Goal: Task Accomplishment & Management: Manage account settings

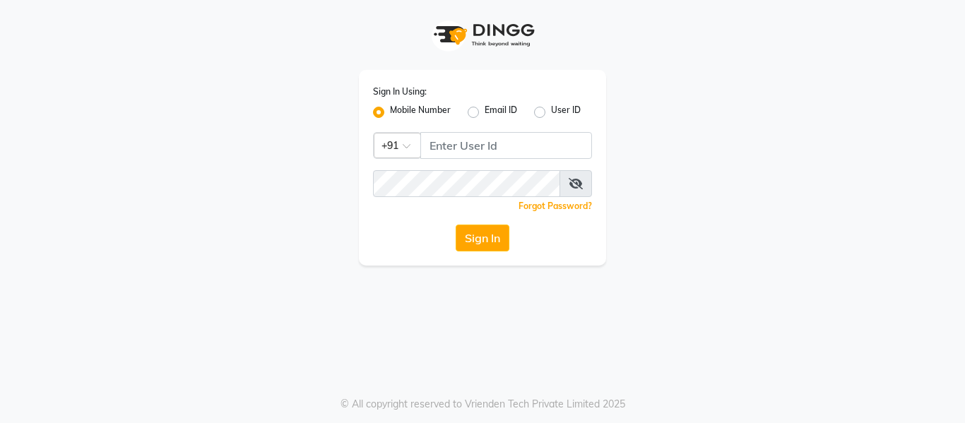
click at [461, 143] on input "Username" at bounding box center [506, 145] width 172 height 27
type input "9270310273"
click at [487, 238] on button "Sign In" at bounding box center [482, 238] width 54 height 27
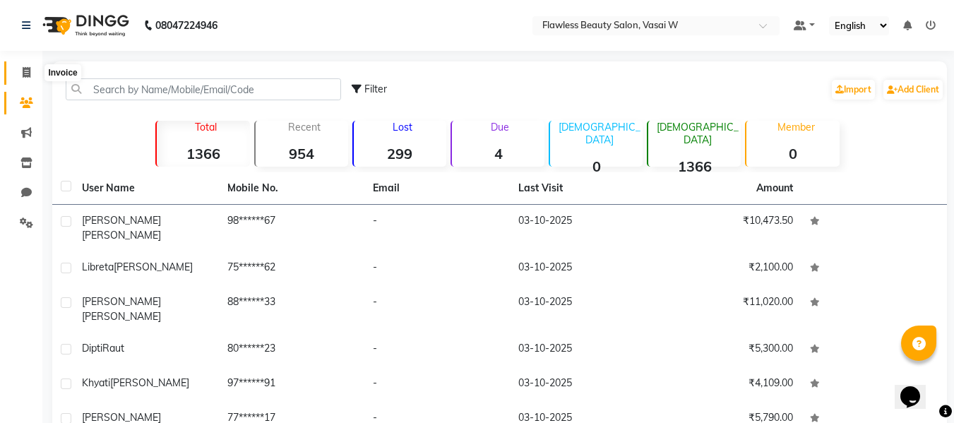
click at [24, 81] on span at bounding box center [26, 73] width 25 height 16
select select "8090"
select select "service"
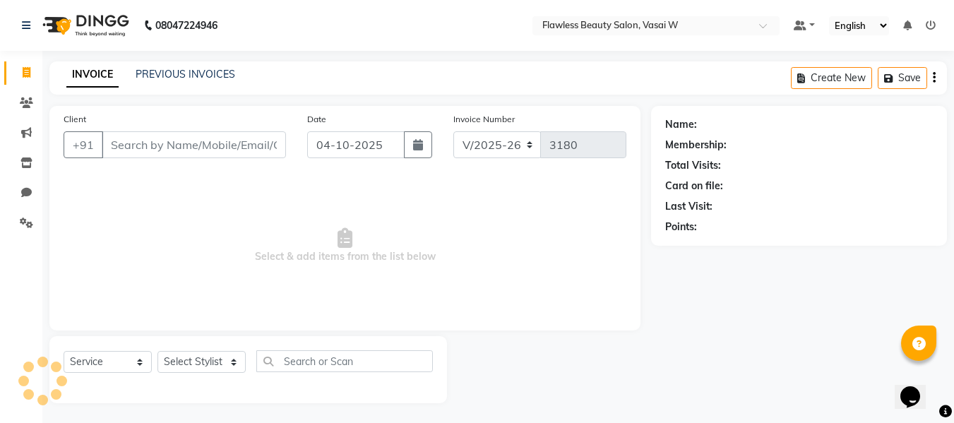
scroll to position [1, 0]
click at [147, 145] on input "Client" at bounding box center [194, 143] width 184 height 27
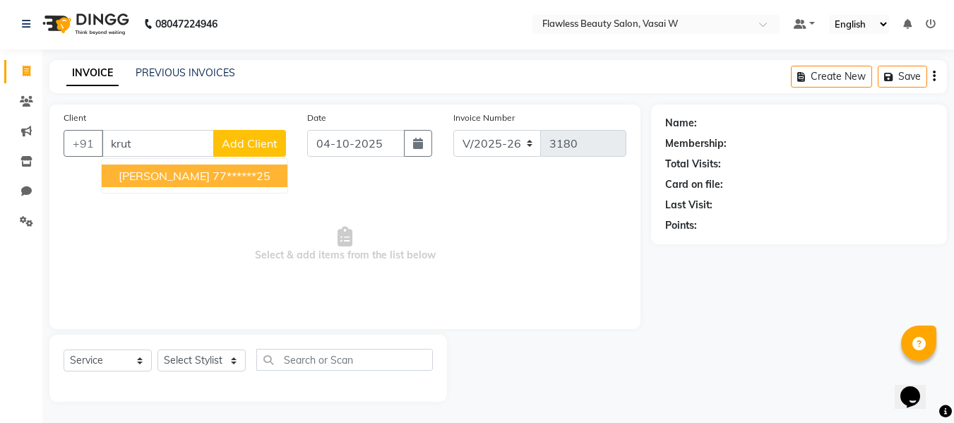
click at [148, 174] on span "[PERSON_NAME]" at bounding box center [164, 176] width 91 height 14
type input "77******25"
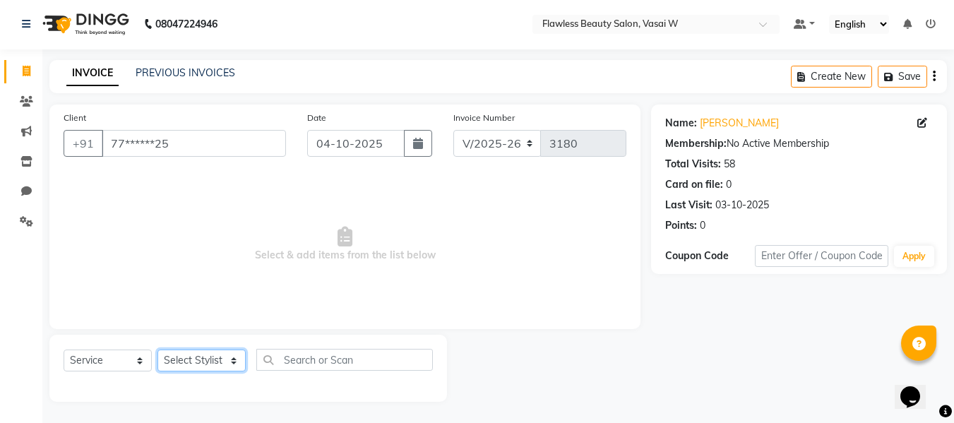
click at [181, 353] on select "Select Stylist [PERSON_NAME] [PERSON_NAME] [PERSON_NAME] maam Nisha Pari [PERSO…" at bounding box center [201, 361] width 88 height 22
select select "76407"
click at [157, 350] on select "Select Stylist [PERSON_NAME] [PERSON_NAME] [PERSON_NAME] maam Nisha Pari [PERSO…" at bounding box center [201, 361] width 88 height 22
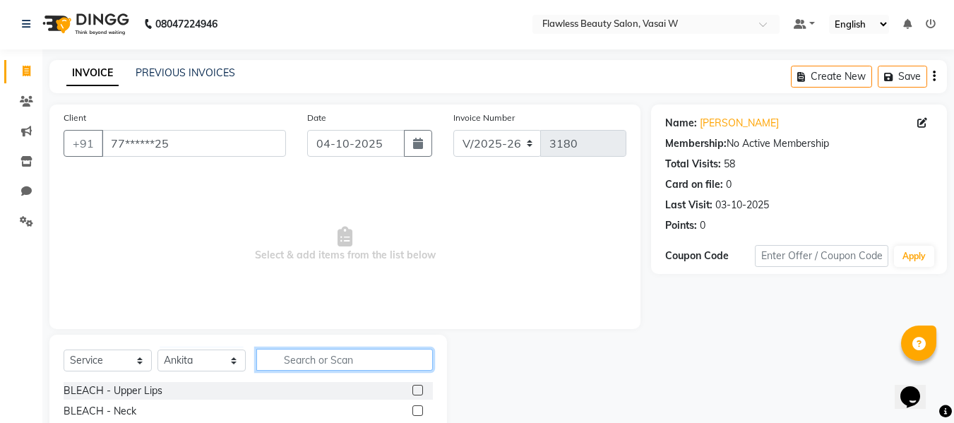
click at [326, 360] on input "text" at bounding box center [344, 360] width 177 height 22
type input "ey"
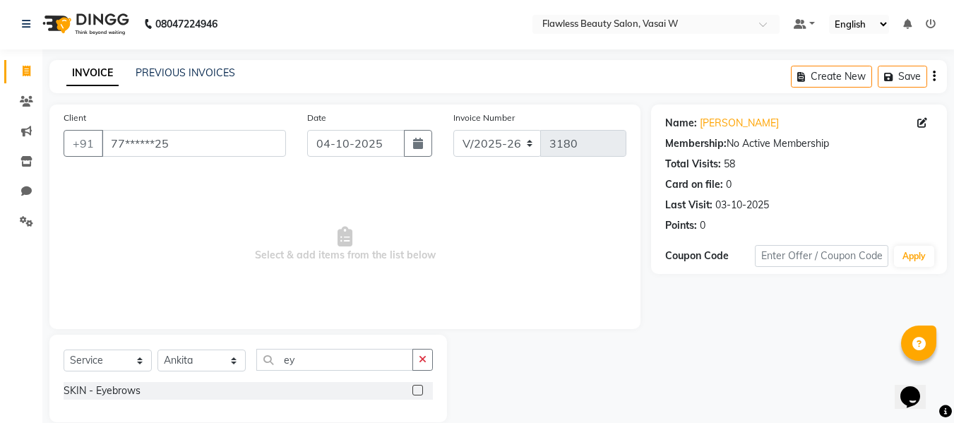
click at [416, 386] on label at bounding box center [417, 390] width 11 height 11
click at [416, 386] on input "checkbox" at bounding box center [416, 390] width 9 height 9
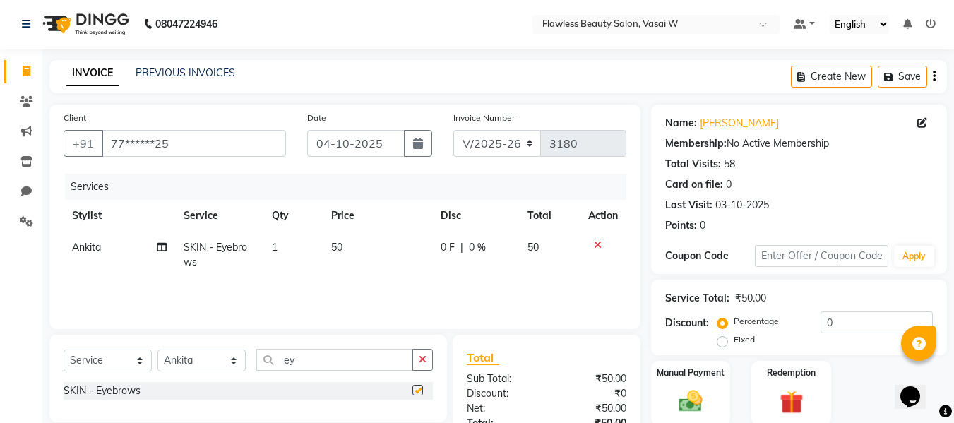
checkbox input "false"
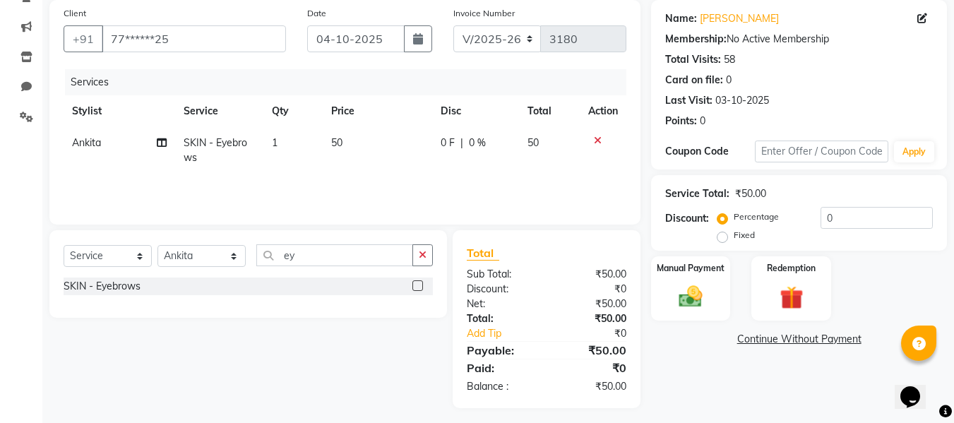
scroll to position [112, 0]
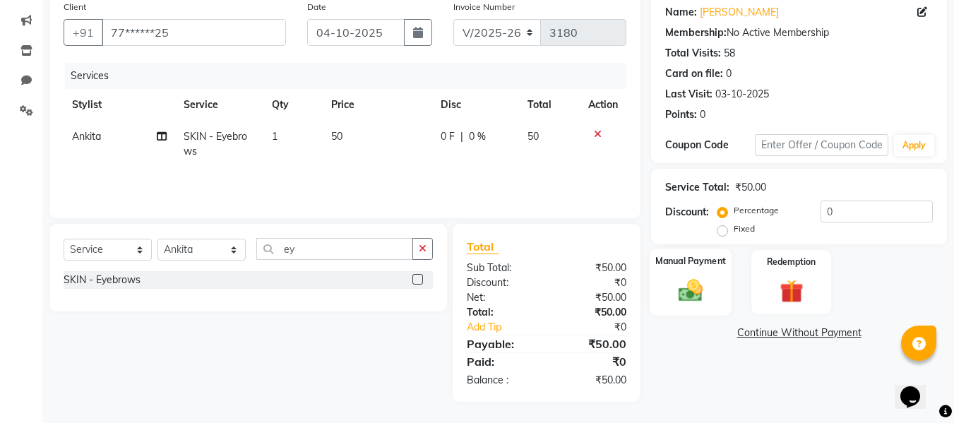
click at [676, 278] on img at bounding box center [691, 290] width 40 height 28
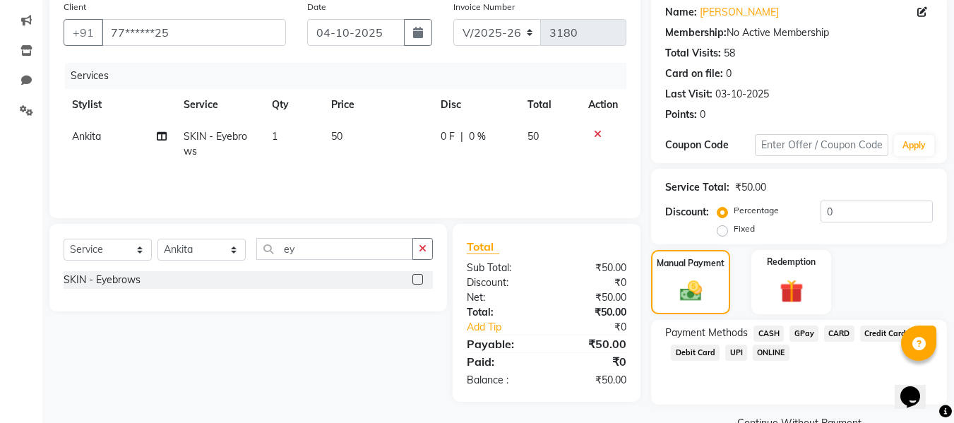
click at [772, 331] on span "CASH" at bounding box center [769, 334] width 30 height 16
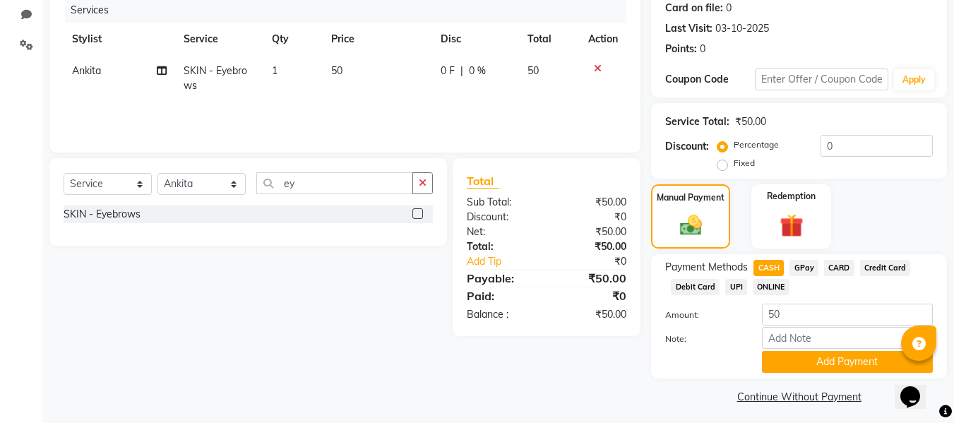
scroll to position [184, 0]
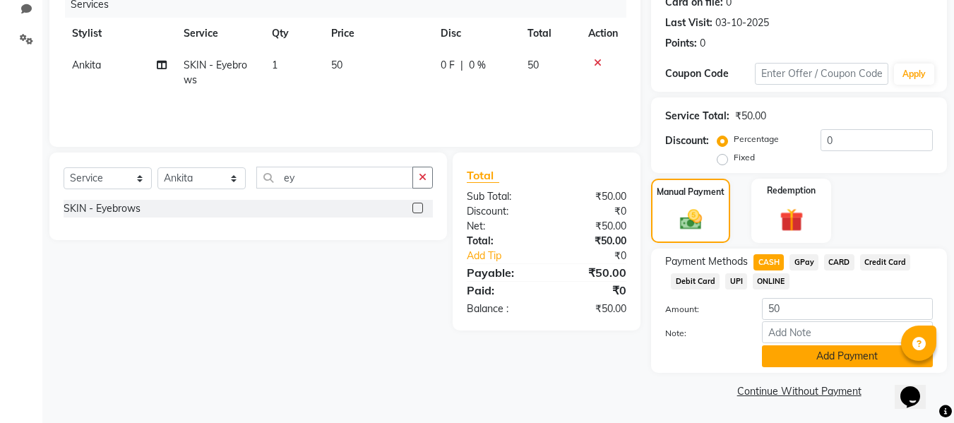
click at [778, 351] on button "Add Payment" at bounding box center [847, 356] width 171 height 22
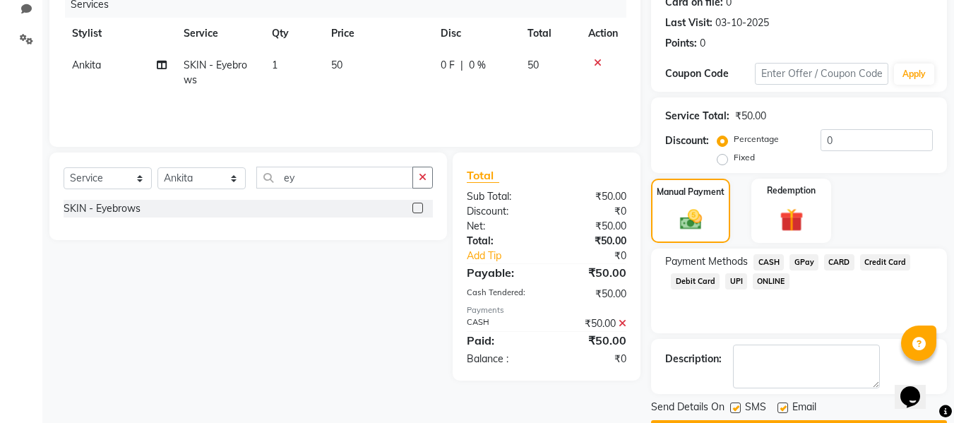
scroll to position [224, 0]
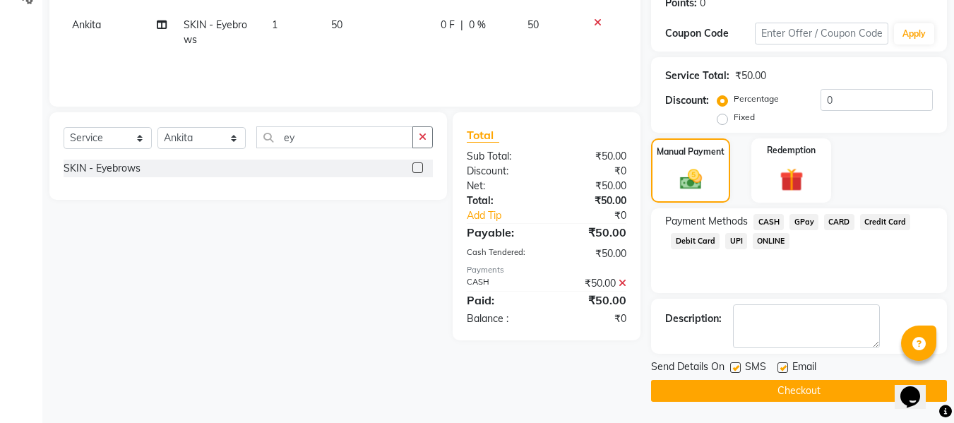
click at [780, 371] on label at bounding box center [783, 367] width 11 height 11
click at [780, 371] on input "checkbox" at bounding box center [782, 368] width 9 height 9
checkbox input "false"
click at [737, 369] on label at bounding box center [735, 367] width 11 height 11
click at [737, 369] on input "checkbox" at bounding box center [734, 368] width 9 height 9
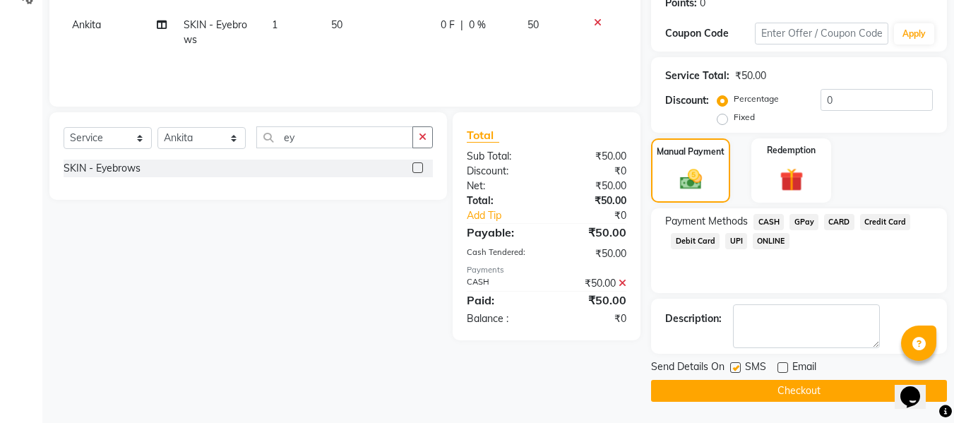
checkbox input "false"
click at [715, 386] on button "Checkout" at bounding box center [799, 391] width 296 height 22
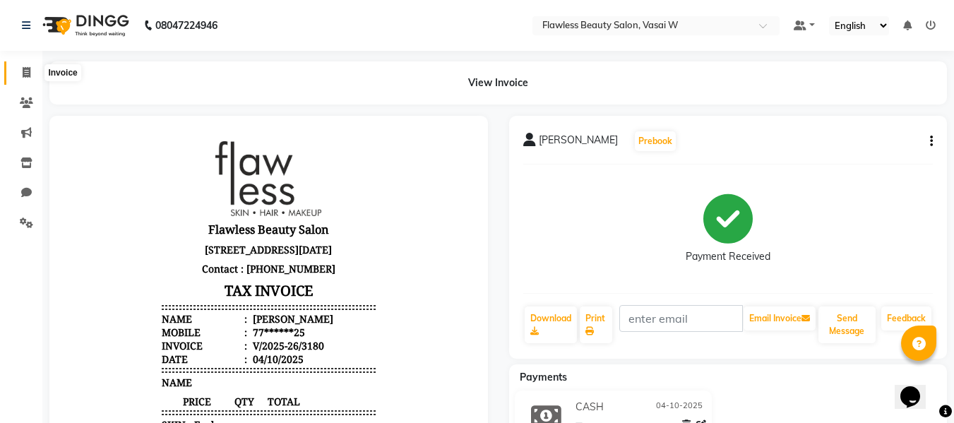
click at [23, 72] on icon at bounding box center [27, 72] width 8 height 11
select select "service"
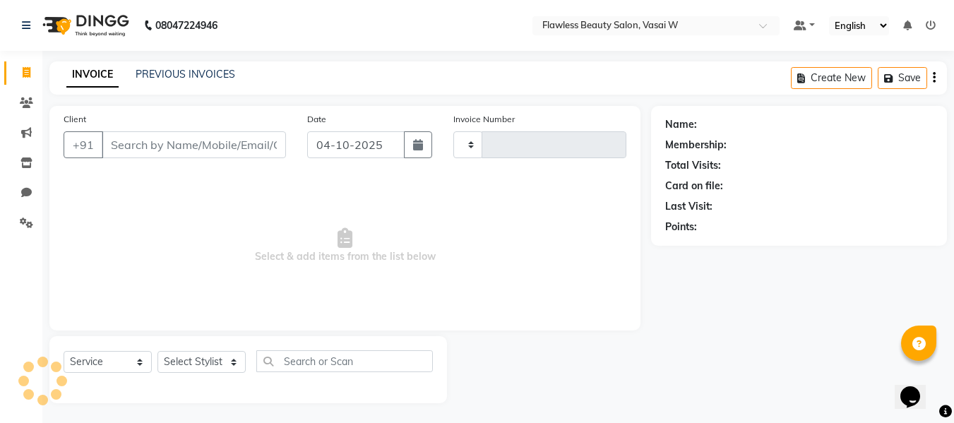
scroll to position [1, 0]
select select "8090"
type input "3181"
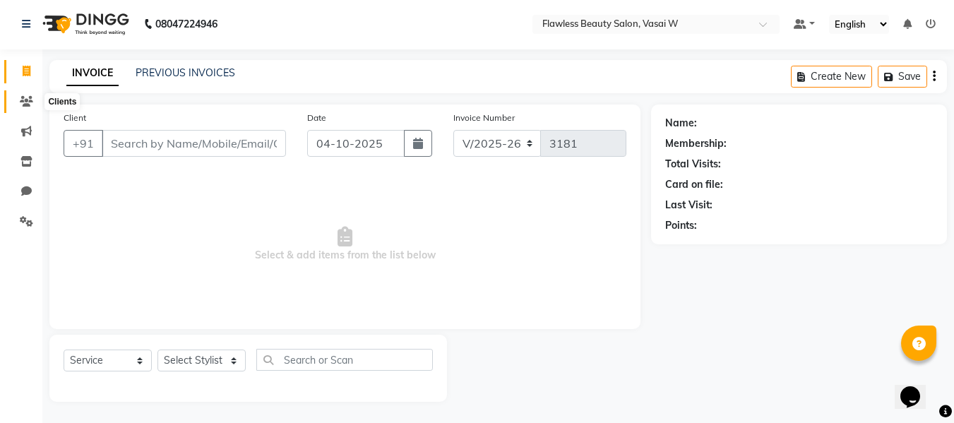
click at [29, 107] on span at bounding box center [26, 102] width 25 height 16
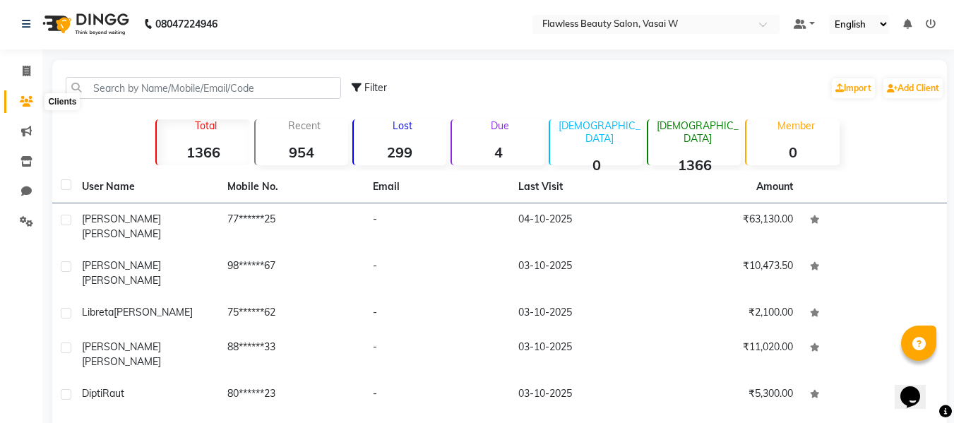
click at [27, 97] on icon at bounding box center [26, 101] width 13 height 11
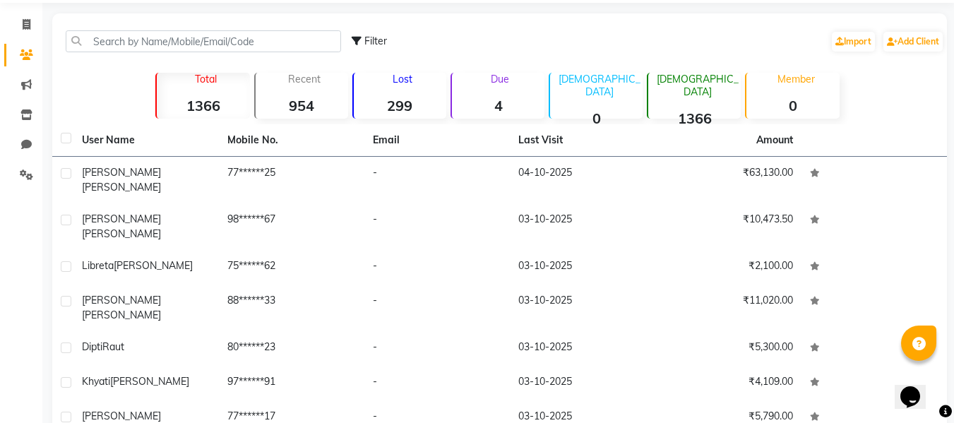
scroll to position [49, 0]
click at [27, 20] on icon at bounding box center [27, 23] width 8 height 11
select select "8090"
select select "service"
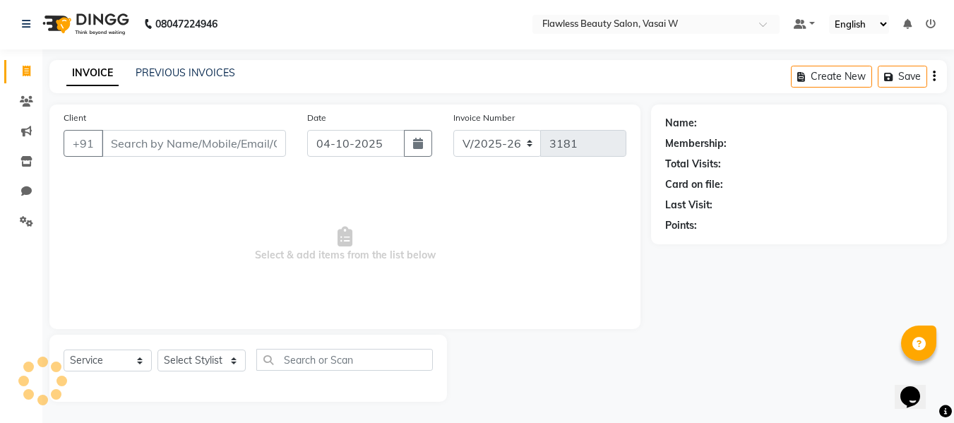
scroll to position [1, 0]
click at [28, 218] on icon at bounding box center [26, 221] width 13 height 11
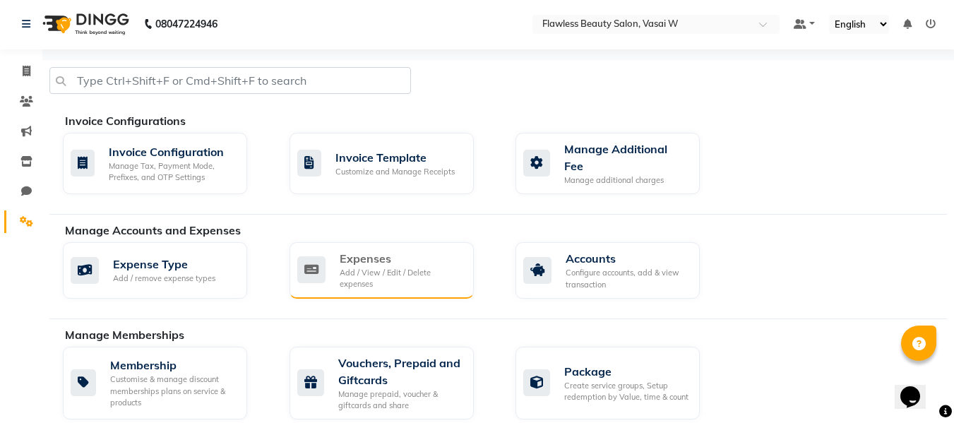
click at [357, 269] on div "Add / View / Edit / Delete expenses" at bounding box center [401, 278] width 123 height 23
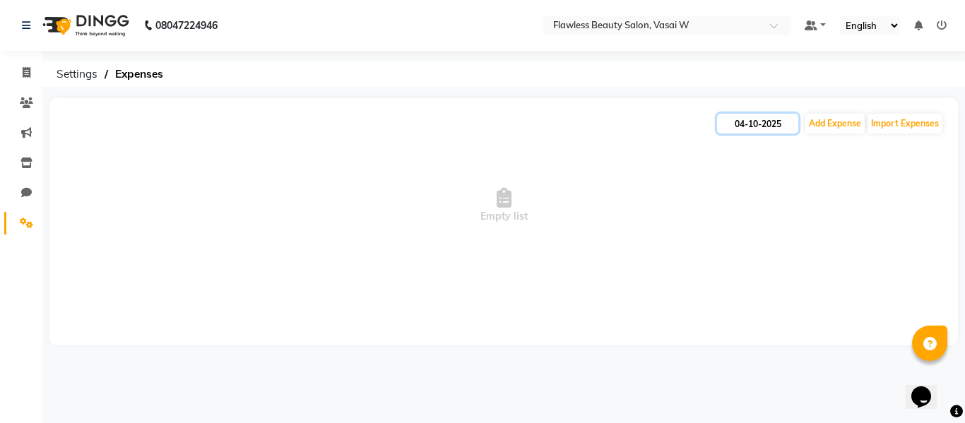
click at [754, 118] on input "04-10-2025" at bounding box center [757, 124] width 81 height 20
select select "10"
select select "2025"
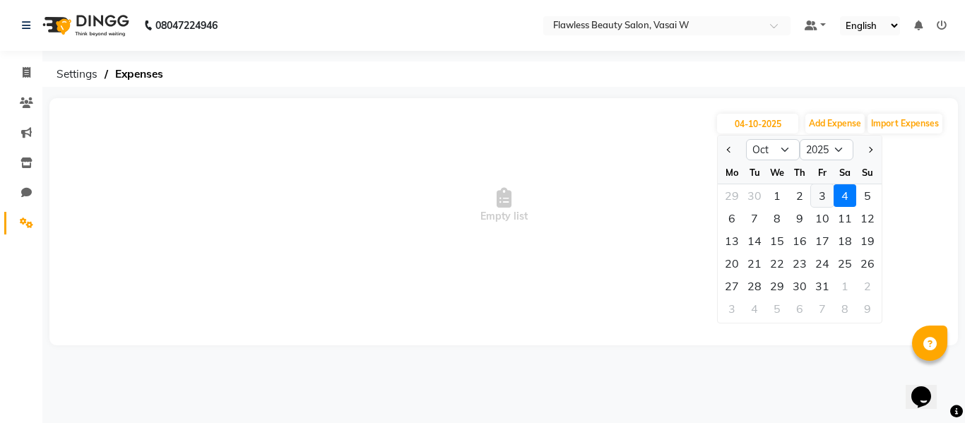
click at [817, 189] on div "3" at bounding box center [822, 195] width 23 height 23
type input "03-10-2025"
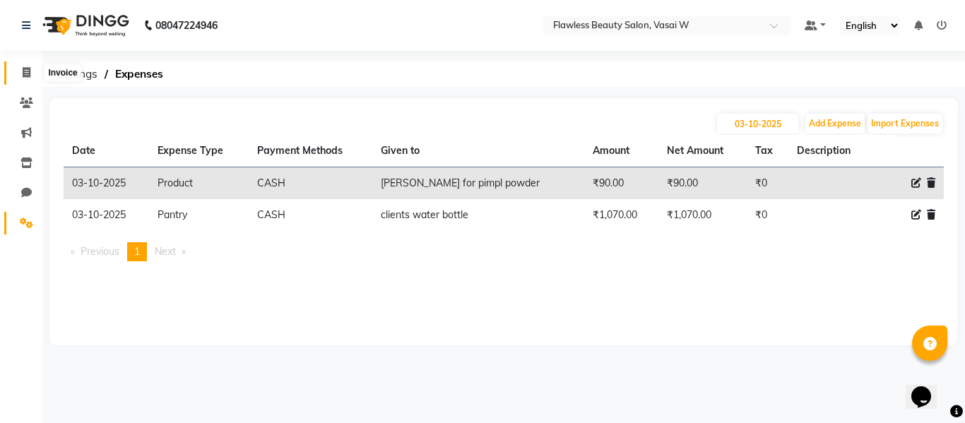
click at [30, 72] on icon at bounding box center [27, 72] width 8 height 11
select select "8090"
select select "service"
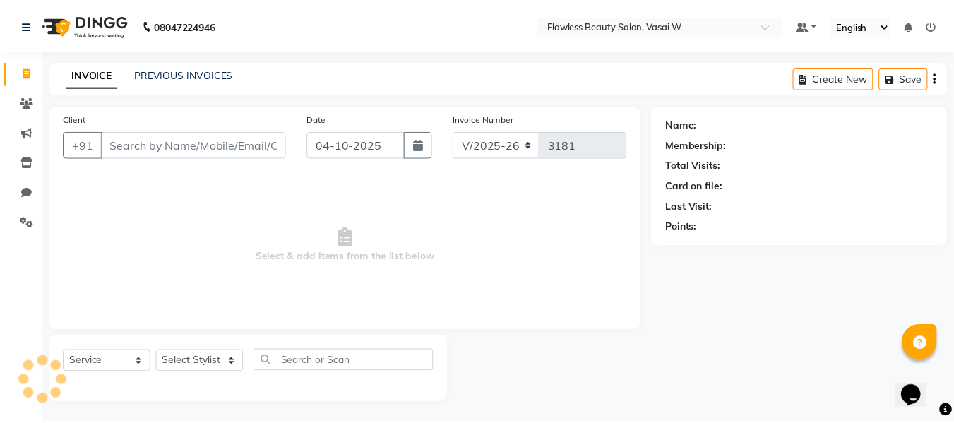
scroll to position [1, 0]
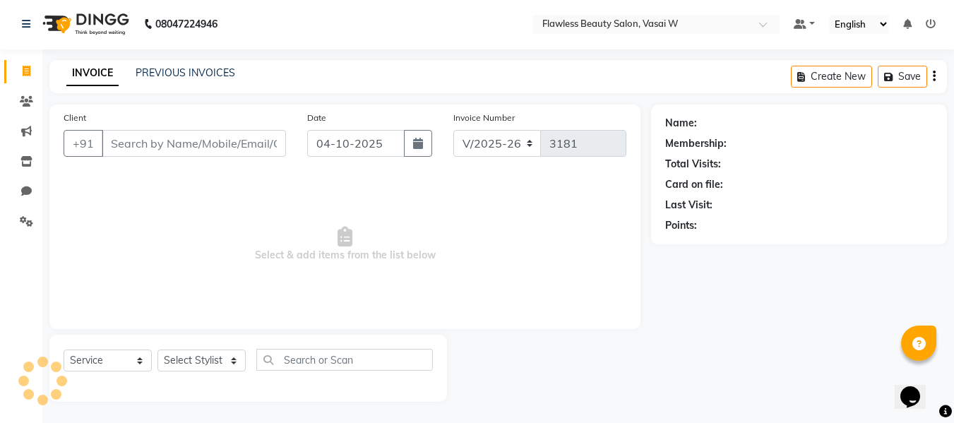
click at [139, 145] on input "Client" at bounding box center [194, 143] width 184 height 27
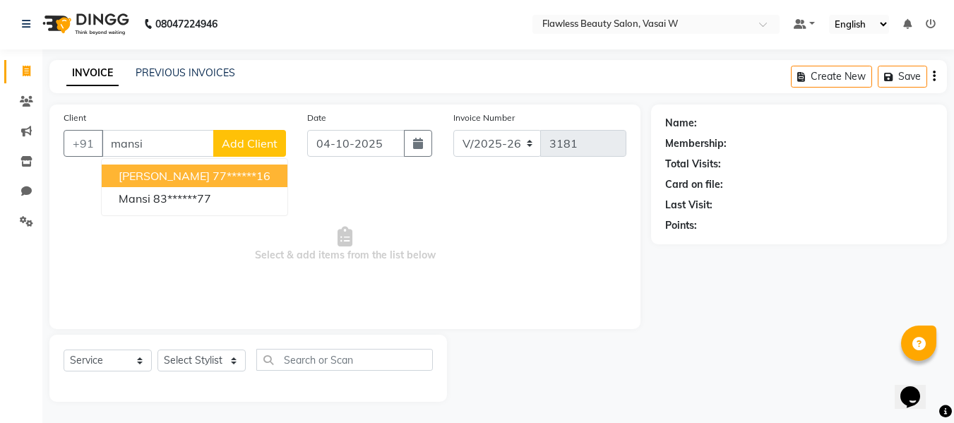
click at [139, 177] on span "[PERSON_NAME]" at bounding box center [164, 176] width 91 height 14
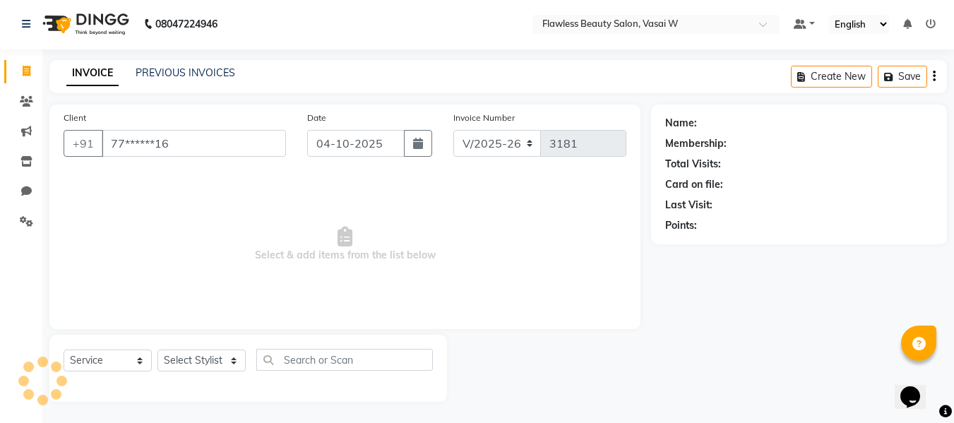
type input "77******16"
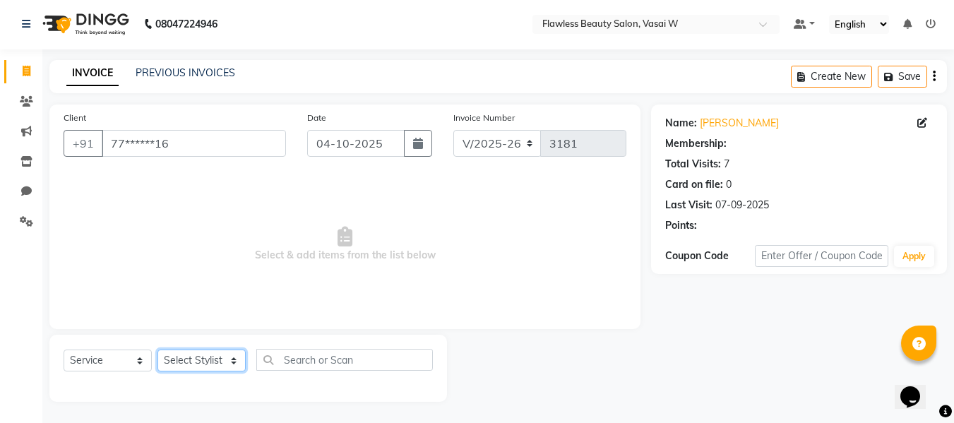
click at [184, 358] on select "Select Stylist [PERSON_NAME] [PERSON_NAME] [PERSON_NAME] maam Nisha Pari [PERSO…" at bounding box center [201, 361] width 88 height 22
select select "76407"
click at [157, 350] on select "Select Stylist [PERSON_NAME] [PERSON_NAME] [PERSON_NAME] maam Nisha Pari [PERSO…" at bounding box center [201, 361] width 88 height 22
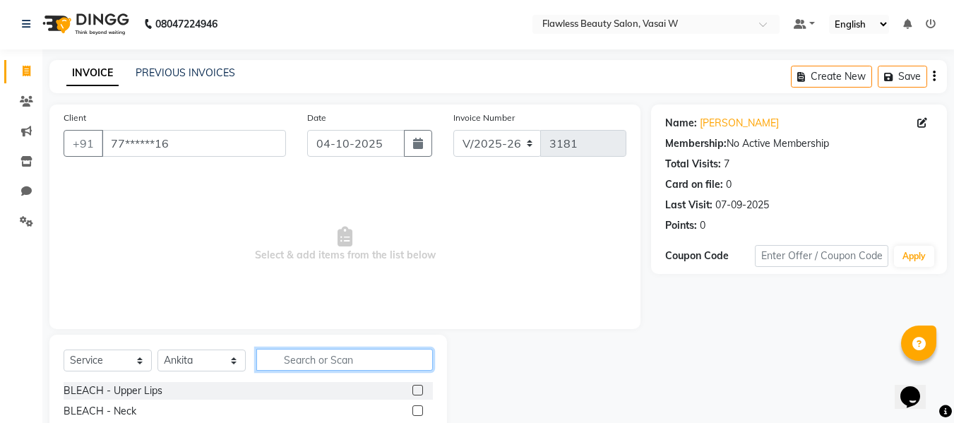
click at [340, 350] on input "text" at bounding box center [344, 360] width 177 height 22
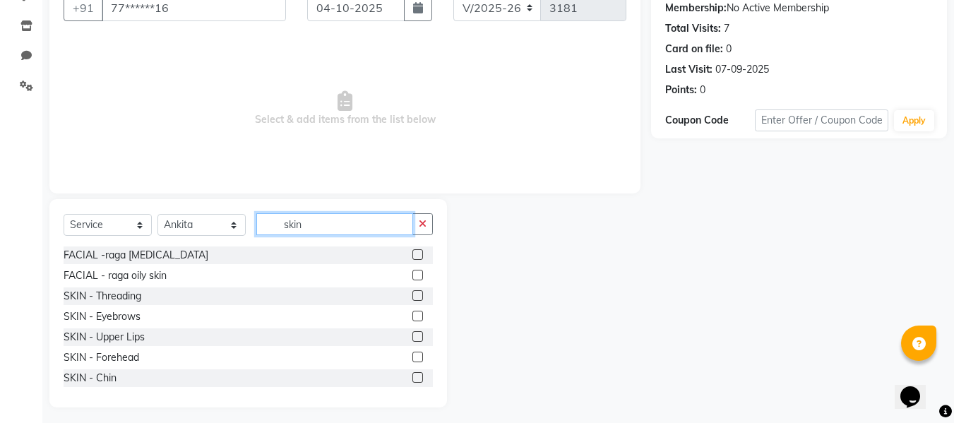
scroll to position [143, 0]
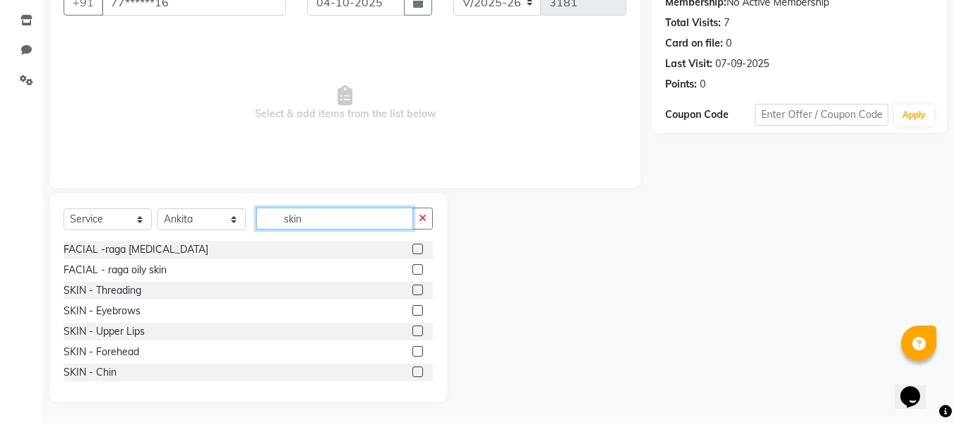
type input "skin"
click at [412, 371] on label at bounding box center [417, 372] width 11 height 11
click at [412, 371] on input "checkbox" at bounding box center [416, 372] width 9 height 9
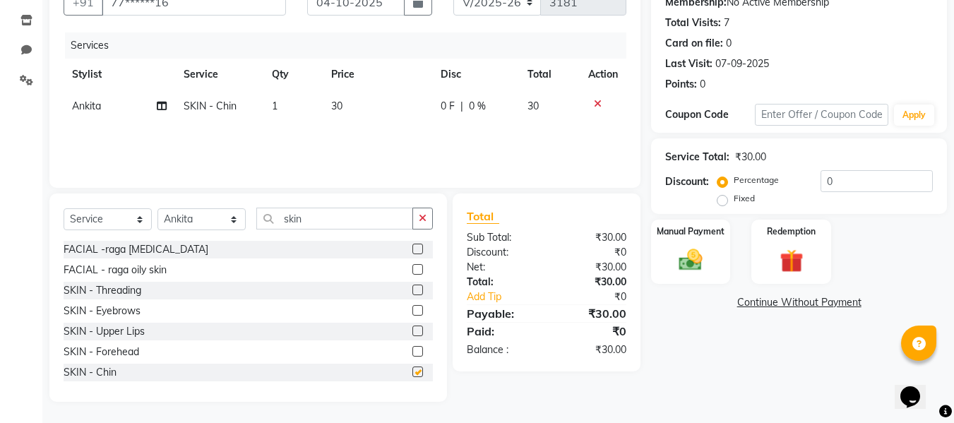
scroll to position [2, 0]
checkbox input "false"
drag, startPoint x: 405, startPoint y: 371, endPoint x: 406, endPoint y: 328, distance: 43.1
click at [406, 328] on div "FACIAL -raga [MEDICAL_DATA] FACIAL - raga oily skin SKIN - Threading SKIN - Eye…" at bounding box center [248, 311] width 369 height 141
click at [412, 328] on label at bounding box center [417, 328] width 11 height 11
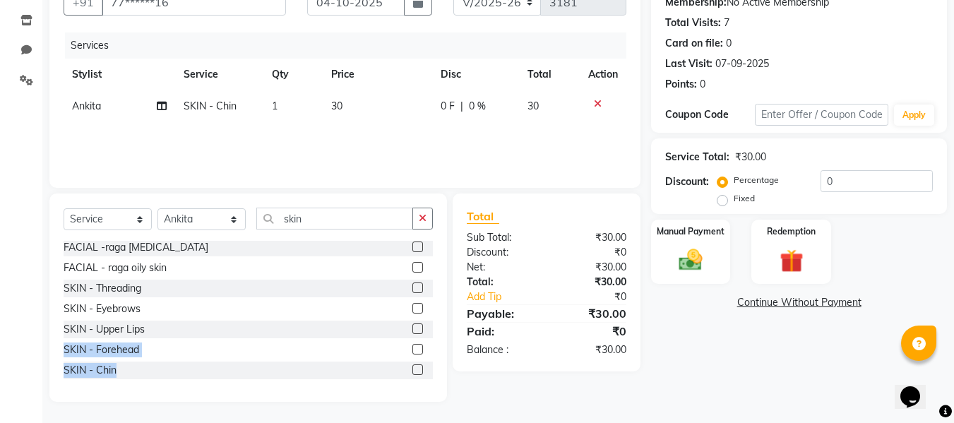
click at [412, 328] on input "checkbox" at bounding box center [416, 329] width 9 height 9
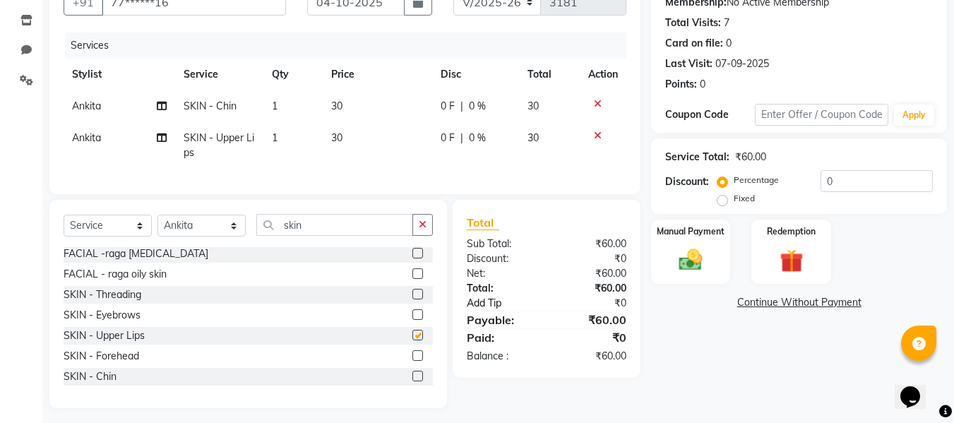
checkbox input "false"
click at [686, 244] on div "Manual Payment" at bounding box center [691, 251] width 83 height 67
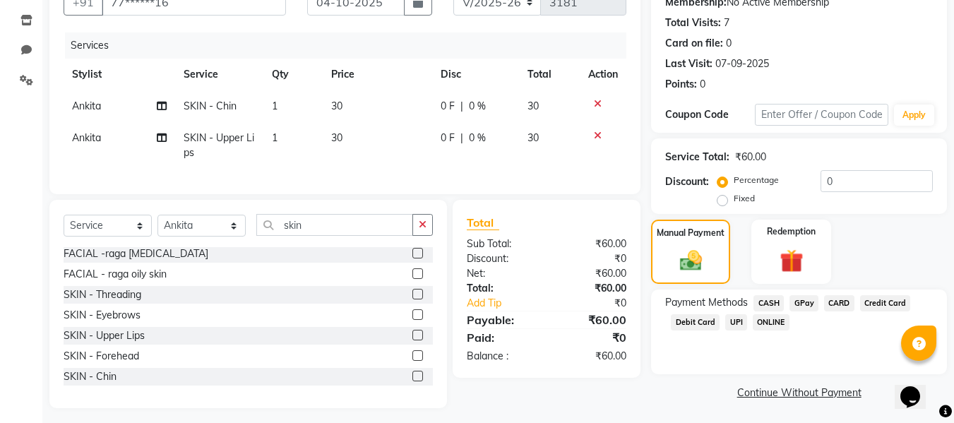
click at [802, 305] on span "GPay" at bounding box center [804, 303] width 29 height 16
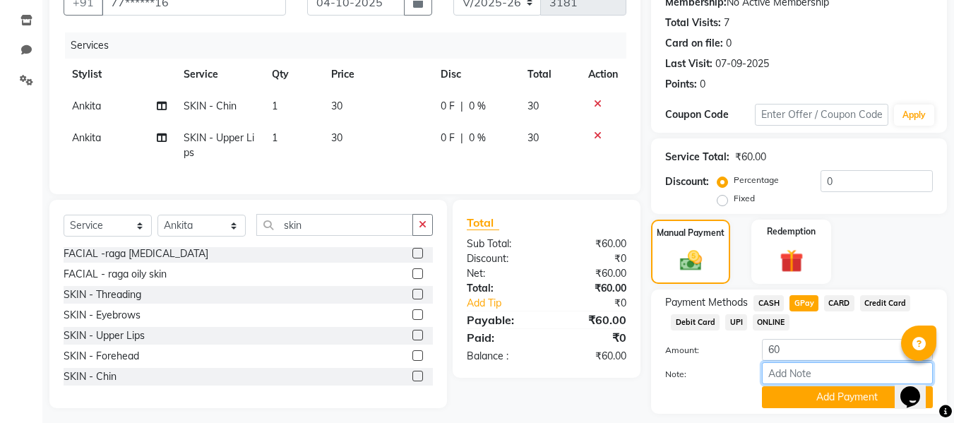
click at [798, 369] on input "Note:" at bounding box center [847, 373] width 171 height 22
type input "Gpay"
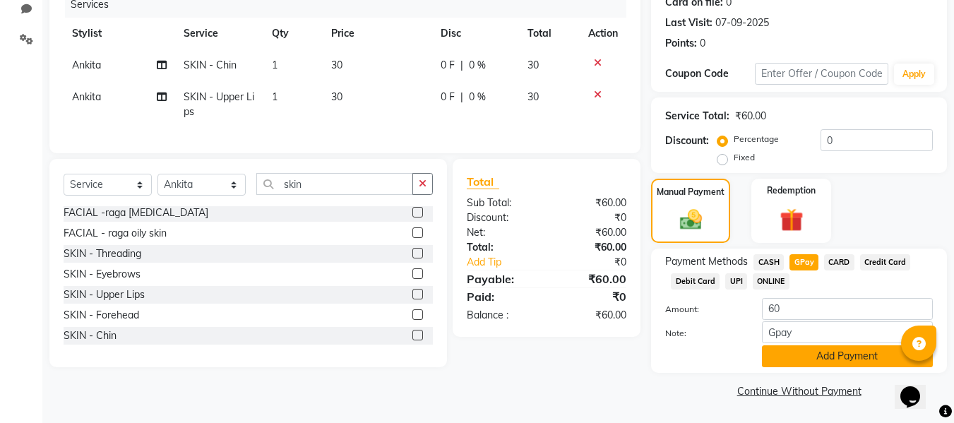
click at [794, 352] on button "Add Payment" at bounding box center [847, 356] width 171 height 22
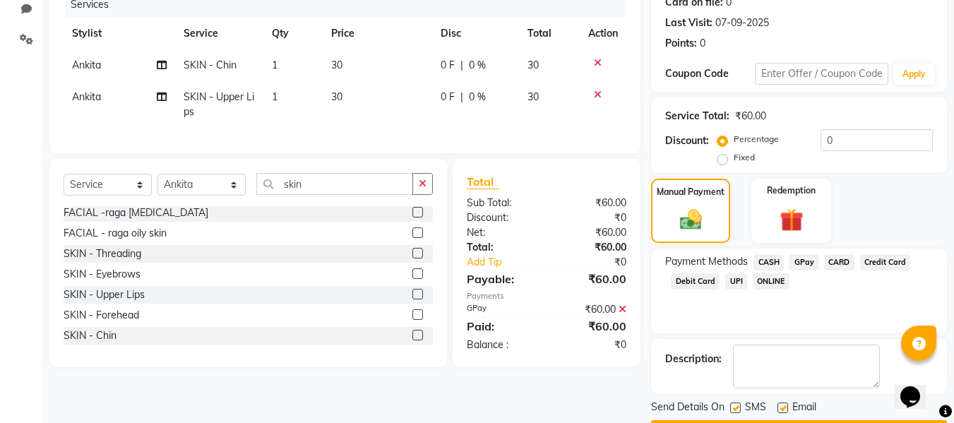
click at [786, 407] on label at bounding box center [783, 408] width 11 height 11
click at [786, 407] on input "checkbox" at bounding box center [782, 408] width 9 height 9
checkbox input "false"
click at [736, 409] on label at bounding box center [735, 408] width 11 height 11
click at [736, 409] on input "checkbox" at bounding box center [734, 408] width 9 height 9
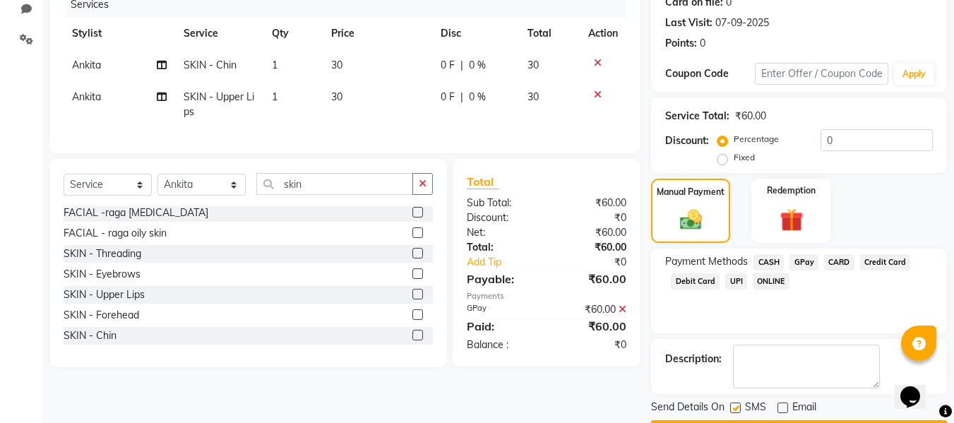
checkbox input "false"
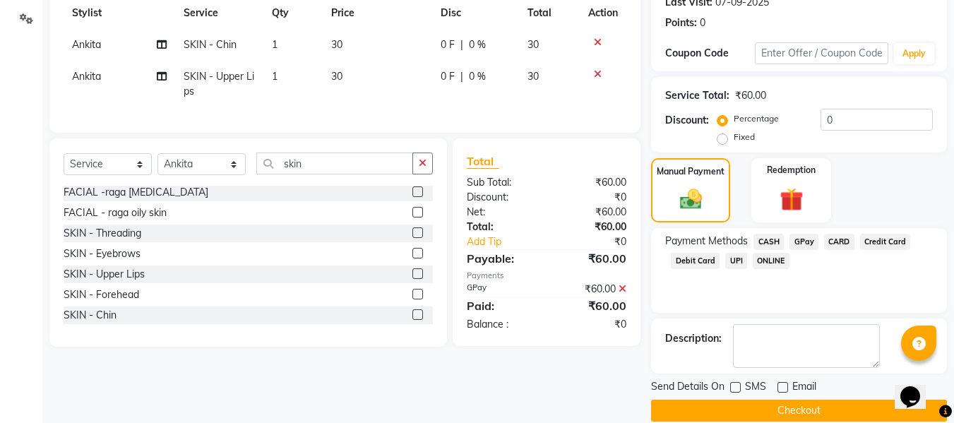
scroll to position [224, 0]
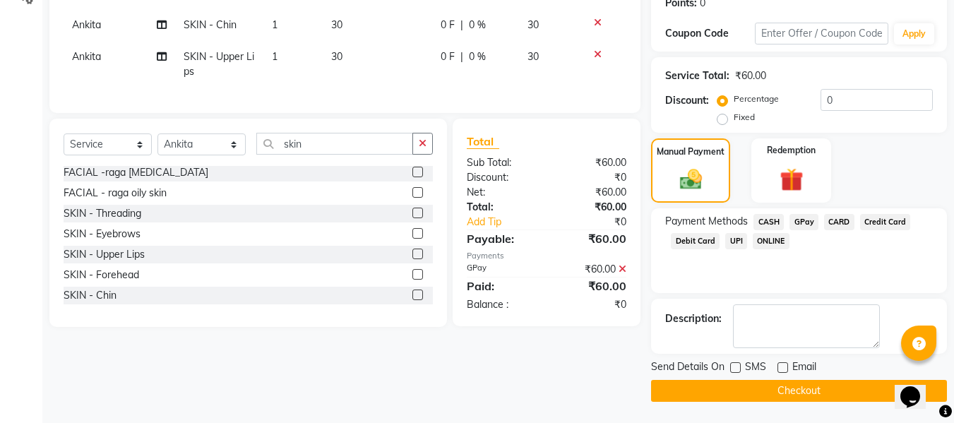
click at [736, 393] on button "Checkout" at bounding box center [799, 391] width 296 height 22
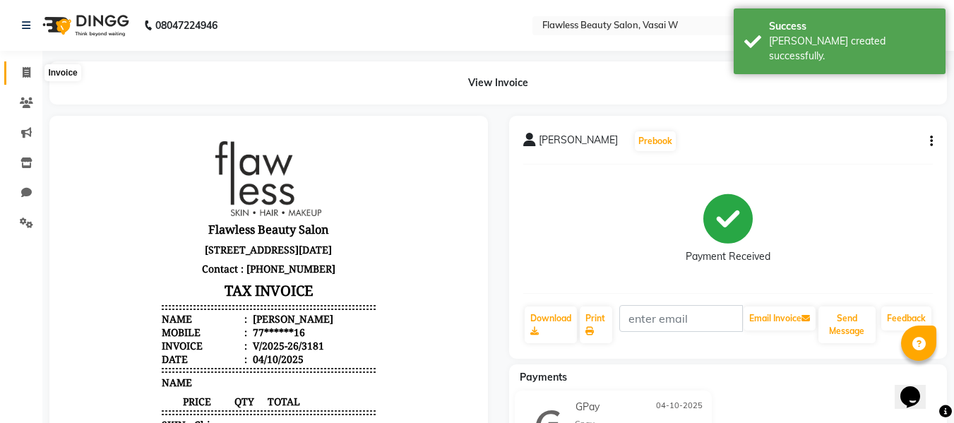
click at [29, 73] on icon at bounding box center [27, 72] width 8 height 11
select select "8090"
select select "service"
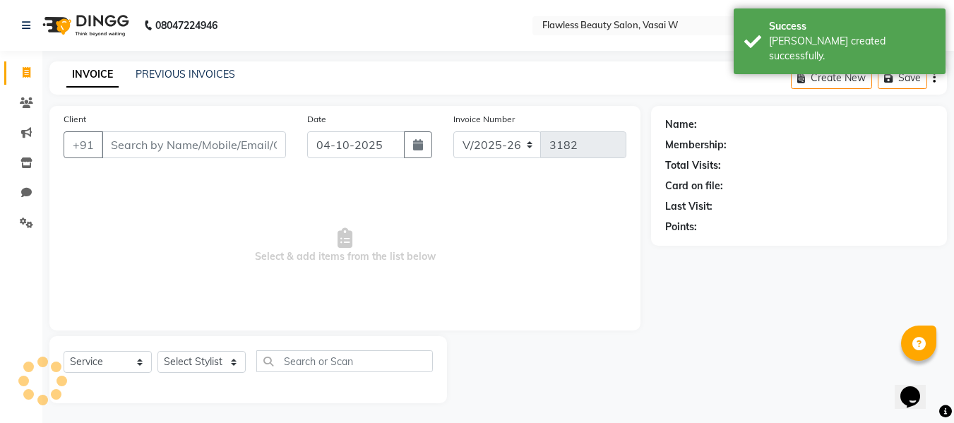
scroll to position [1, 0]
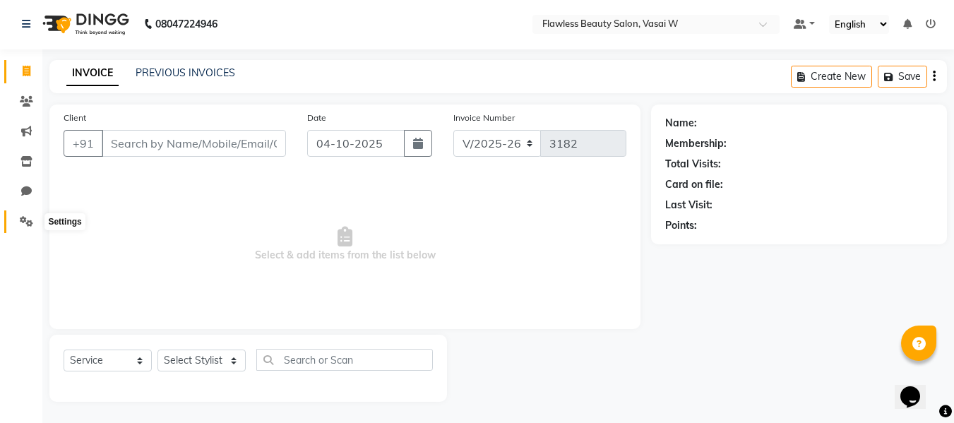
click at [30, 223] on icon at bounding box center [26, 221] width 13 height 11
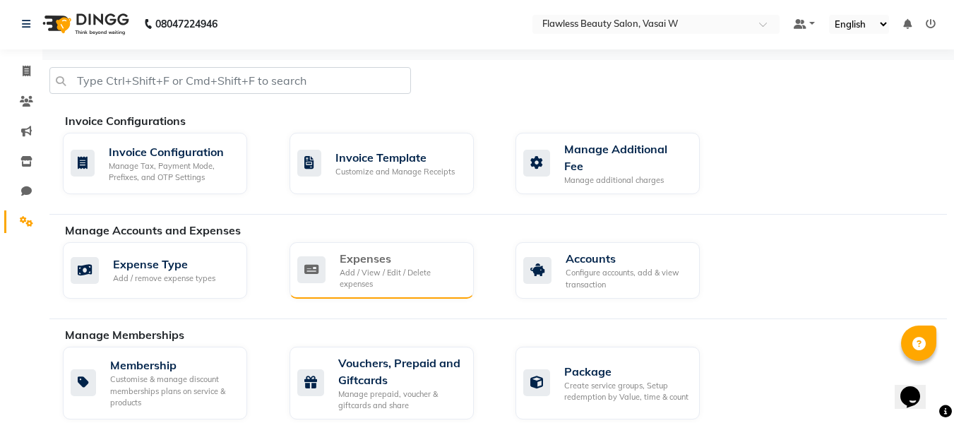
click at [420, 271] on div "Add / View / Edit / Delete expenses" at bounding box center [401, 278] width 123 height 23
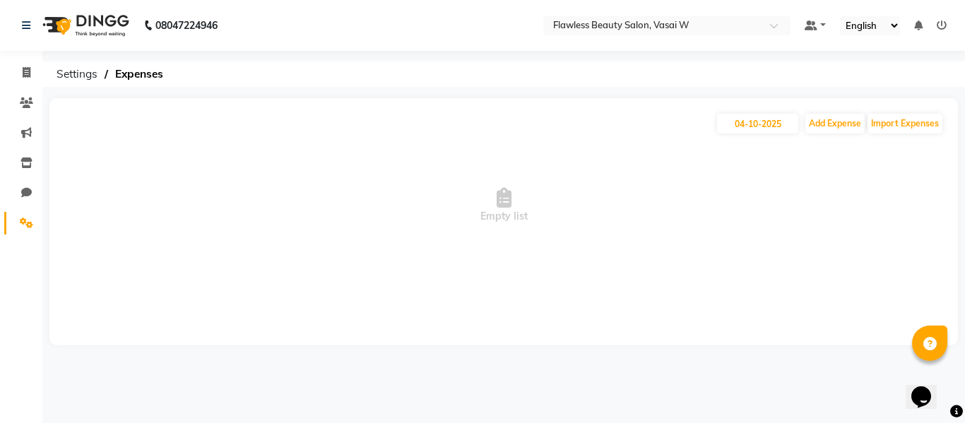
click at [835, 133] on div "[DATE] Add Expense Import Expenses" at bounding box center [504, 123] width 880 height 23
click at [835, 121] on button "Add Expense" at bounding box center [834, 124] width 59 height 20
select select "1"
select select "7218"
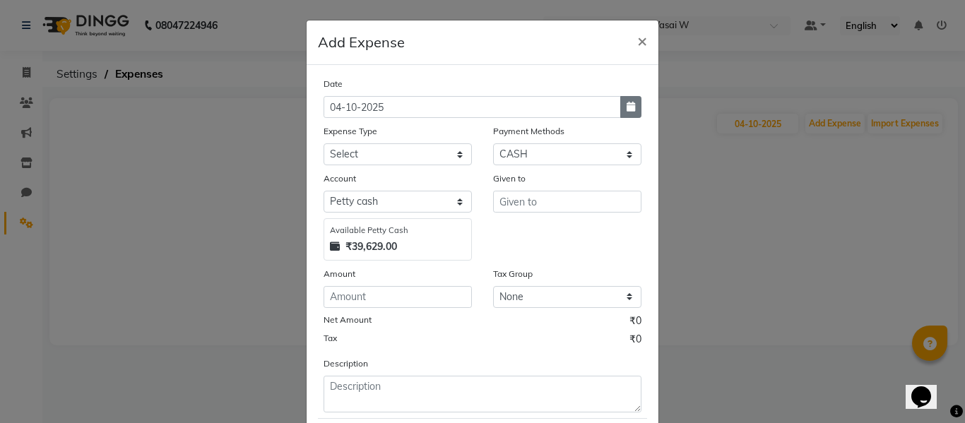
click at [626, 103] on icon "button" at bounding box center [630, 107] width 8 height 10
select select "10"
select select "2025"
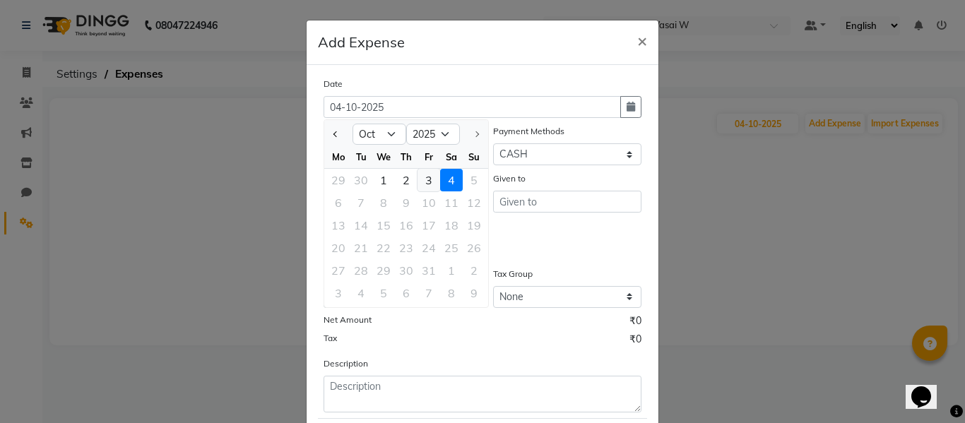
click at [423, 177] on div "3" at bounding box center [428, 180] width 23 height 23
type input "03-10-2025"
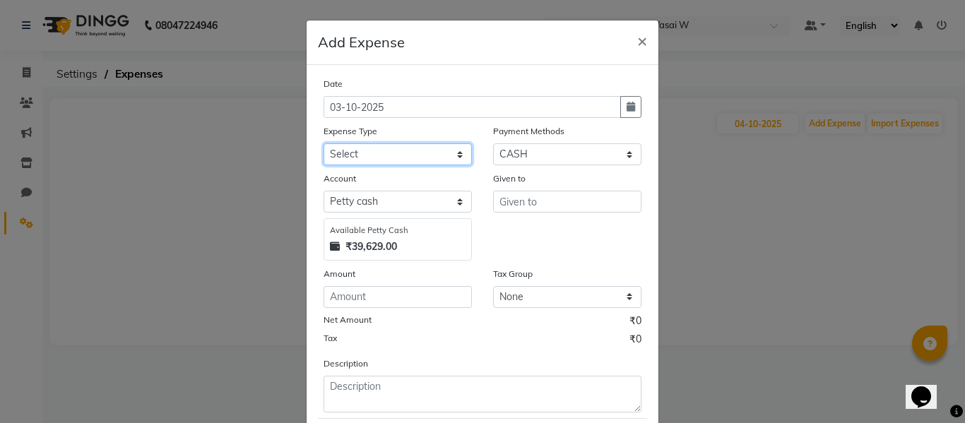
click at [405, 160] on select "Select Advance Salary Bank charges Car maintenance Cash transfer to bank Cash t…" at bounding box center [397, 154] width 148 height 22
select select "22106"
click at [323, 143] on select "Select Advance Salary Bank charges Car maintenance Cash transfer to bank Cash t…" at bounding box center [397, 154] width 148 height 22
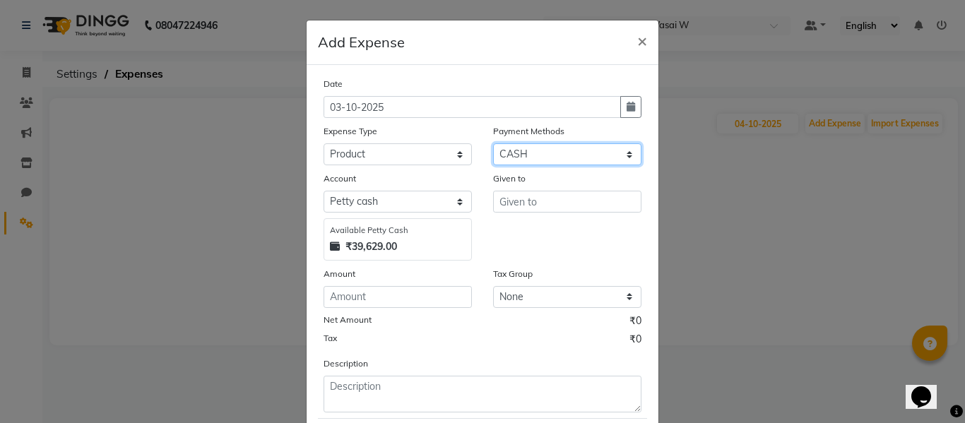
click at [555, 160] on select "Select CASH Prepaid GPay Voucher Wallet Points CARD Credit Card Debit Card UPI …" at bounding box center [567, 154] width 148 height 22
select select "5"
click at [493, 143] on select "Select CASH Prepaid GPay Voucher Wallet Points CARD Credit Card Debit Card UPI …" at bounding box center [567, 154] width 148 height 22
select select "7219"
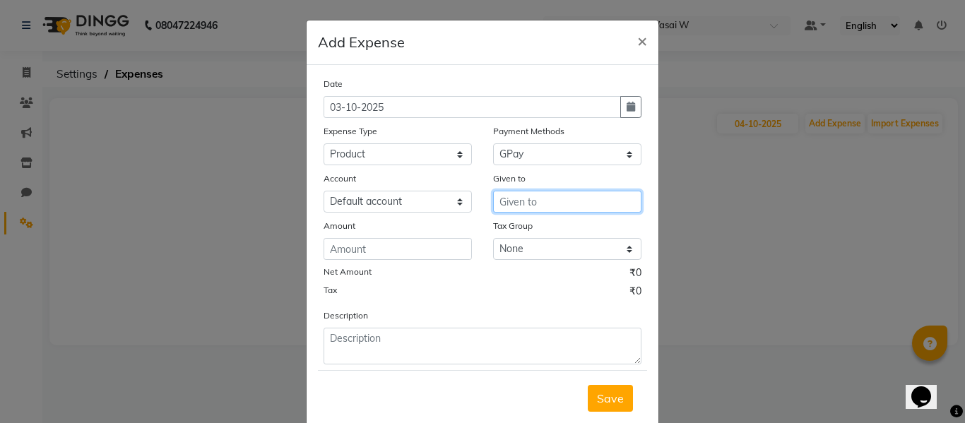
click at [518, 198] on input "text" at bounding box center [567, 202] width 148 height 22
type input "[PERSON_NAME] enterprise"
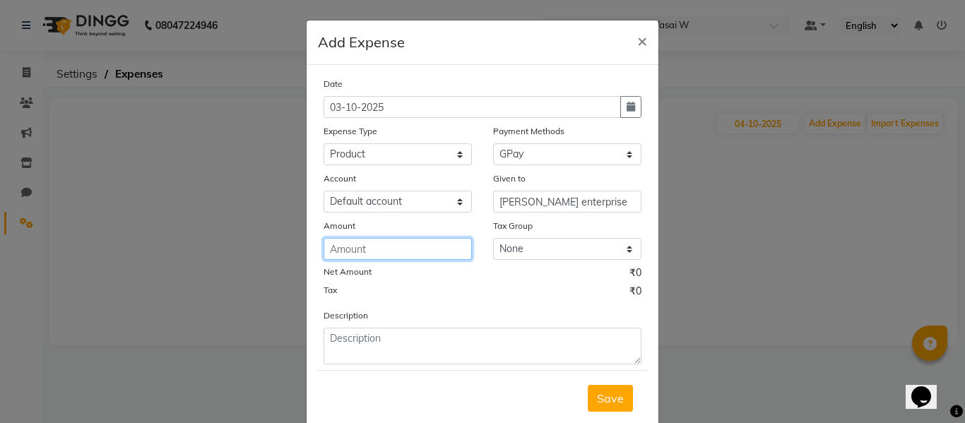
click at [457, 250] on input "number" at bounding box center [397, 249] width 148 height 22
type input "14243"
click at [603, 391] on button "Save" at bounding box center [610, 398] width 45 height 27
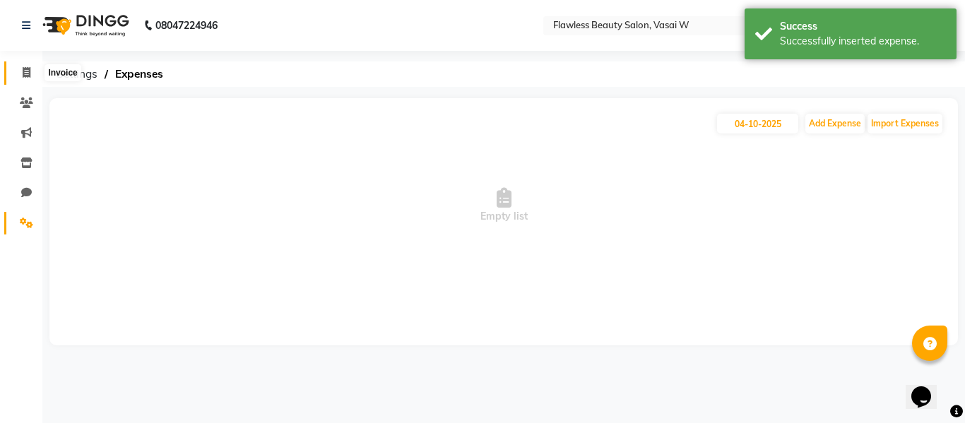
click at [23, 75] on icon at bounding box center [27, 72] width 8 height 11
select select "8090"
select select "service"
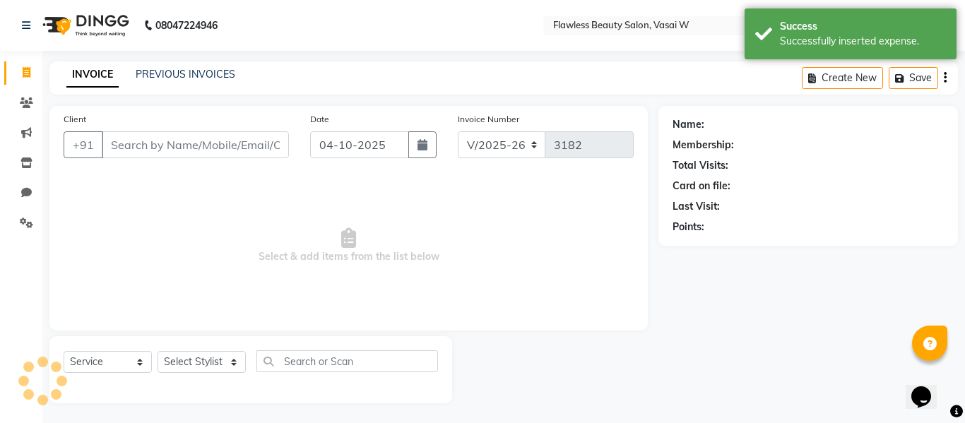
scroll to position [1, 0]
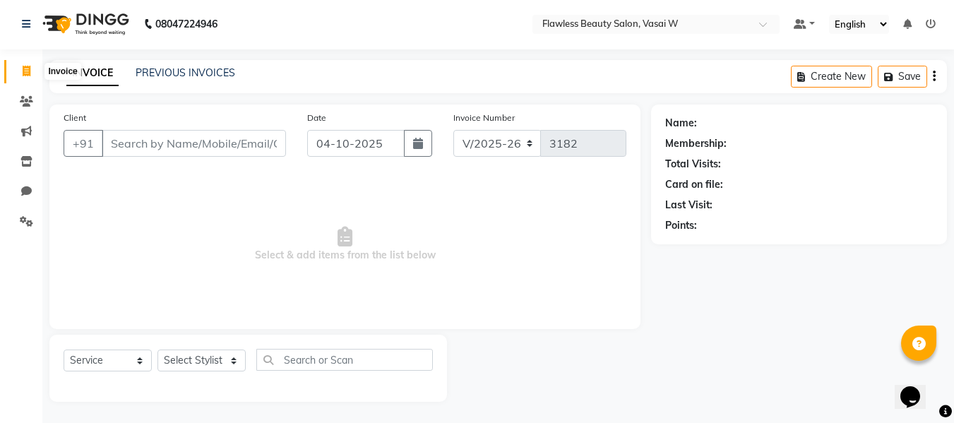
click at [27, 74] on icon at bounding box center [27, 71] width 8 height 11
click at [27, 105] on icon at bounding box center [26, 101] width 13 height 11
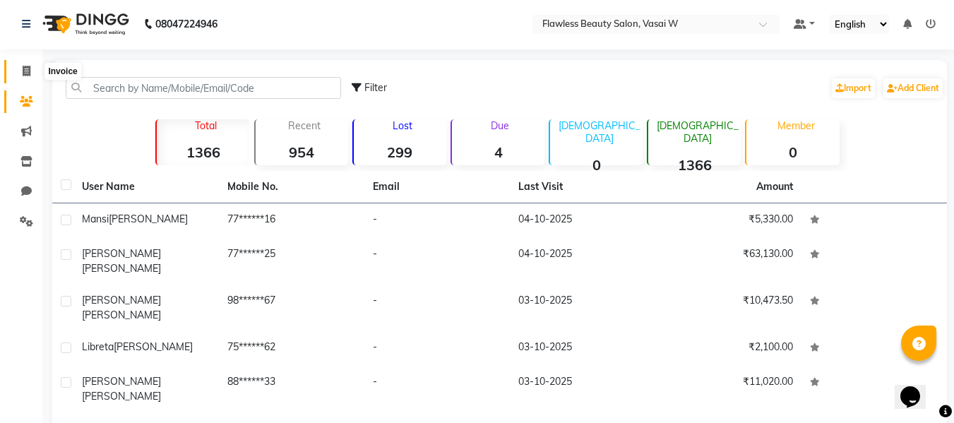
click at [29, 67] on icon at bounding box center [27, 71] width 8 height 11
select select "service"
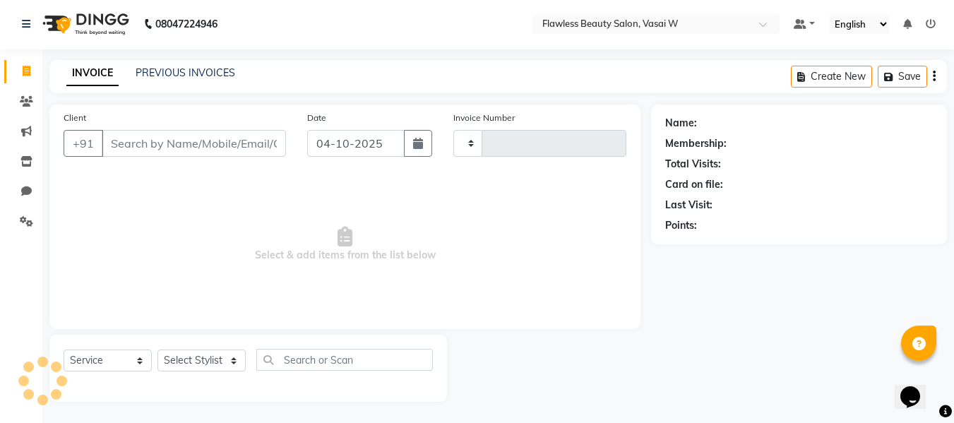
type input "3182"
select select "8090"
click at [129, 140] on input "Client" at bounding box center [194, 143] width 184 height 27
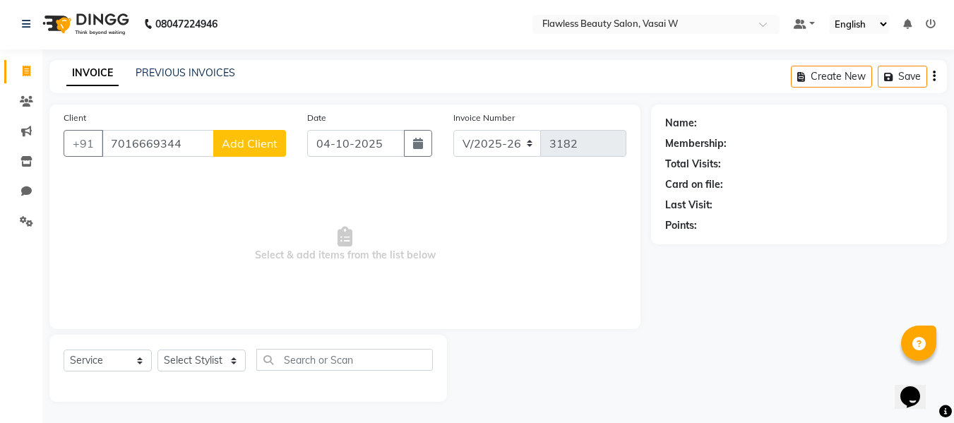
type input "7016669344"
click at [244, 151] on button "Add Client" at bounding box center [249, 143] width 73 height 27
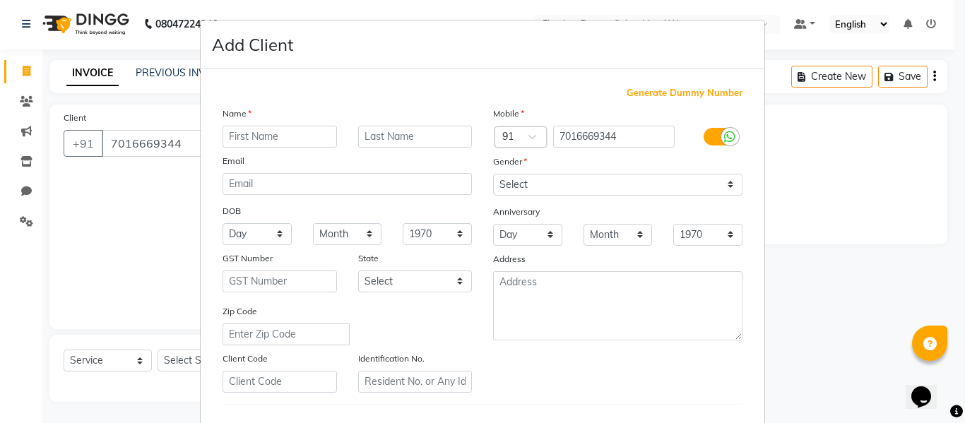
click at [244, 129] on input "text" at bounding box center [279, 137] width 114 height 22
type input "neha"
click at [530, 188] on select "Select [DEMOGRAPHIC_DATA] [DEMOGRAPHIC_DATA] Other Prefer Not To Say" at bounding box center [617, 185] width 249 height 22
select select "[DEMOGRAPHIC_DATA]"
click at [493, 174] on select "Select [DEMOGRAPHIC_DATA] [DEMOGRAPHIC_DATA] Other Prefer Not To Say" at bounding box center [617, 185] width 249 height 22
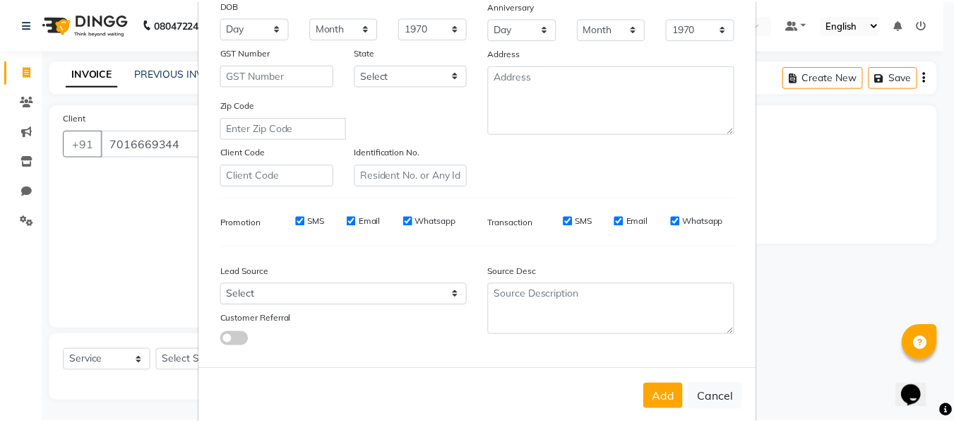
scroll to position [229, 0]
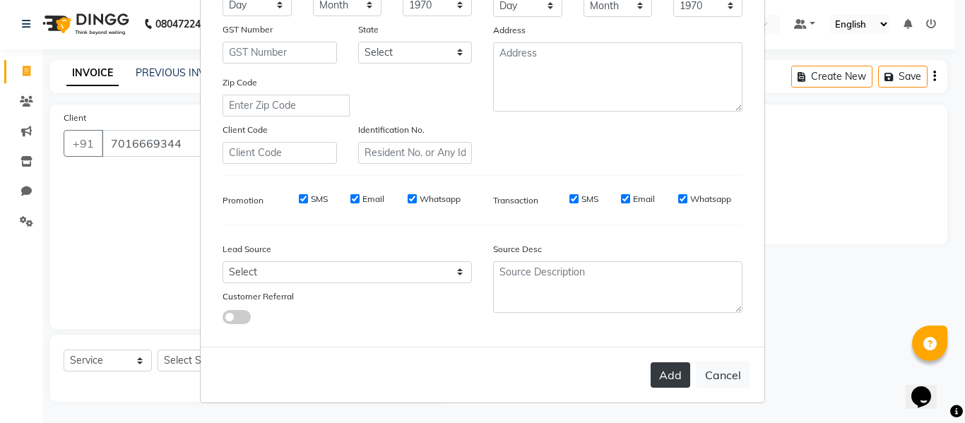
click at [658, 375] on button "Add" at bounding box center [670, 374] width 40 height 25
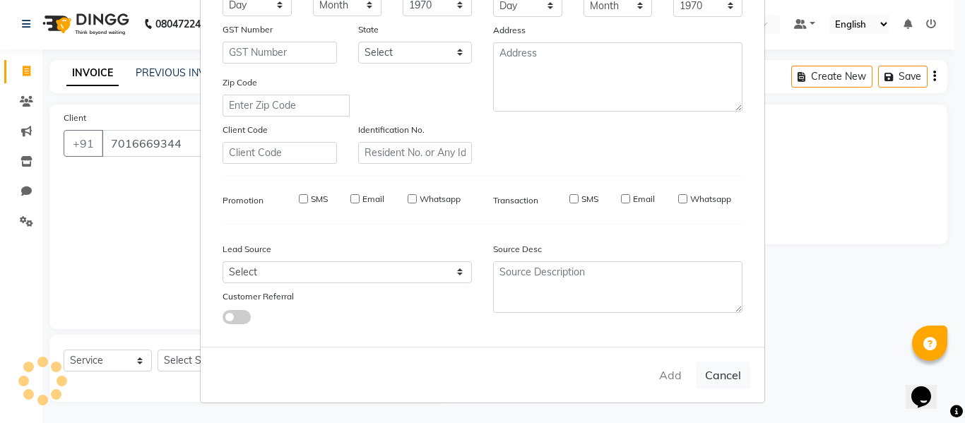
type input "70******44"
select select
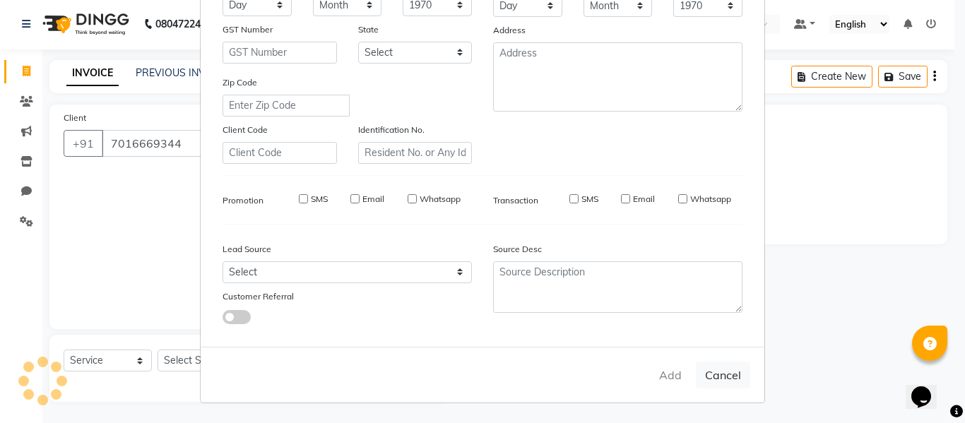
select select
checkbox input "false"
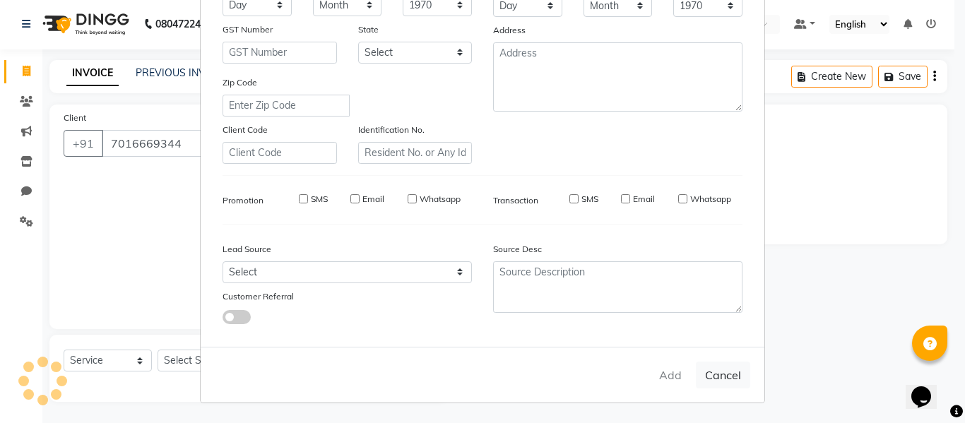
checkbox input "false"
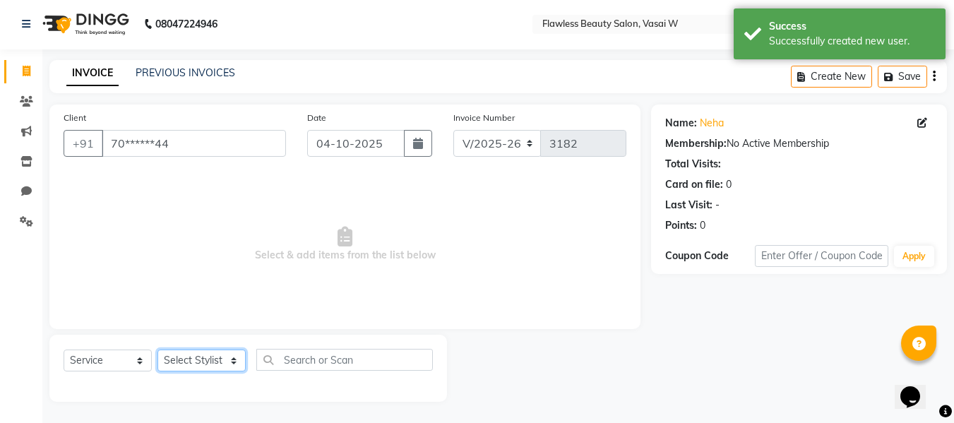
click at [199, 361] on select "Select Stylist [PERSON_NAME] [PERSON_NAME] [PERSON_NAME] maam Nisha Pari [PERSO…" at bounding box center [201, 361] width 88 height 22
select select "76405"
click at [157, 350] on select "Select Stylist [PERSON_NAME] [PERSON_NAME] [PERSON_NAME] maam Nisha Pari [PERSO…" at bounding box center [201, 361] width 88 height 22
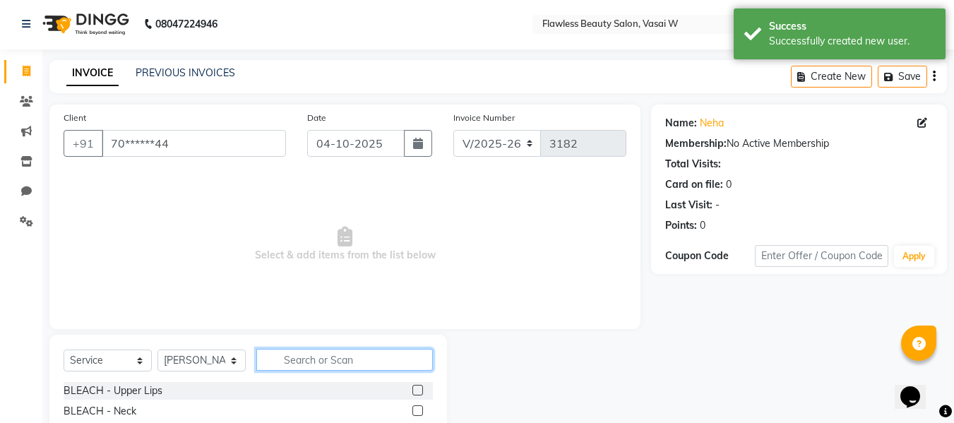
click at [345, 364] on input "text" at bounding box center [344, 360] width 177 height 22
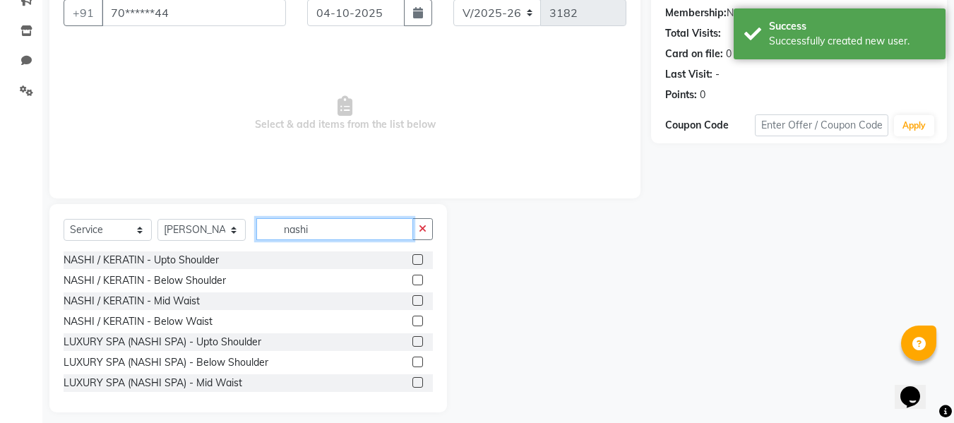
scroll to position [141, 0]
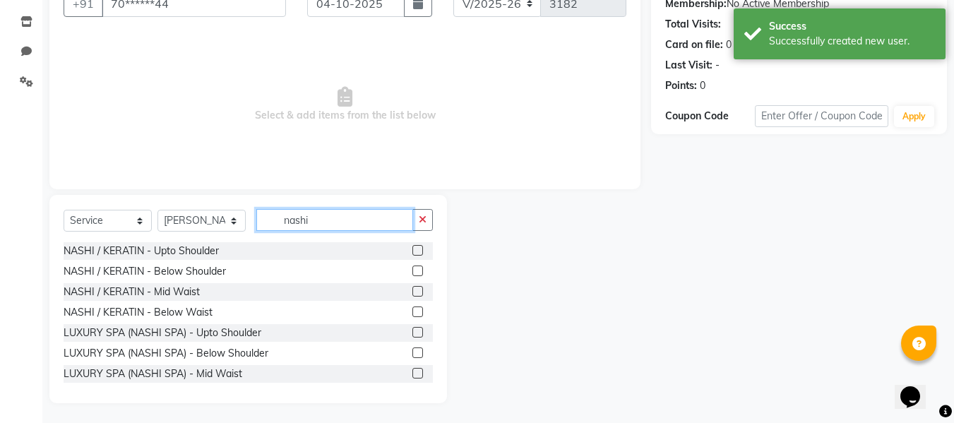
type input "nashi"
click at [412, 271] on label at bounding box center [417, 271] width 11 height 11
click at [412, 271] on input "checkbox" at bounding box center [416, 271] width 9 height 9
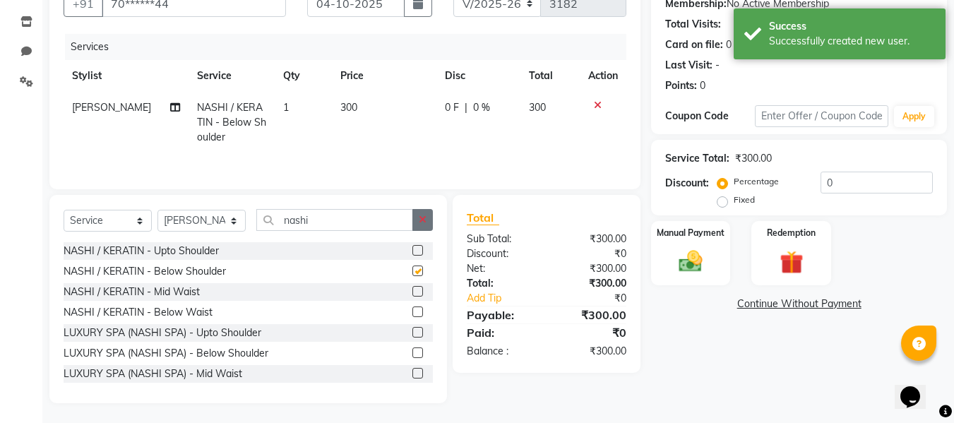
checkbox input "false"
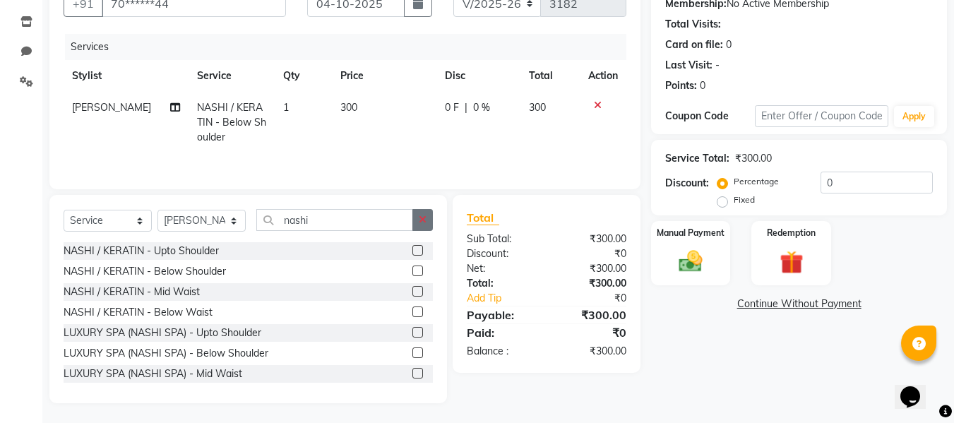
click at [423, 228] on button "button" at bounding box center [422, 220] width 20 height 22
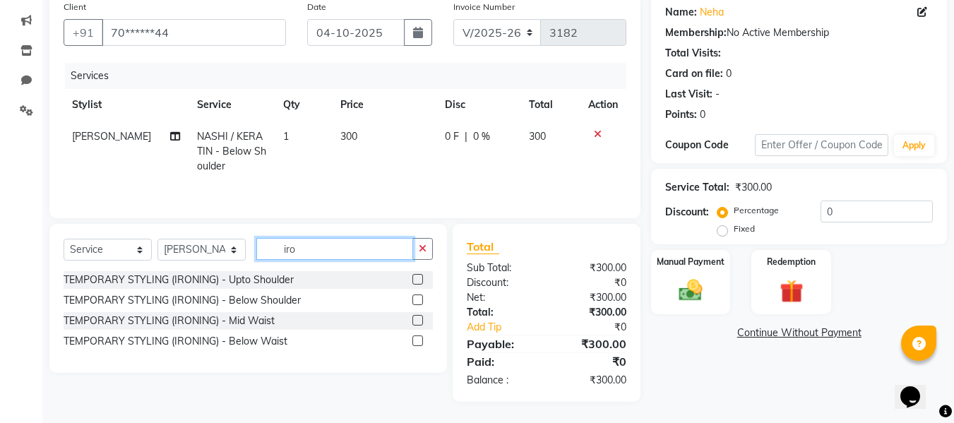
scroll to position [112, 0]
type input "iron"
click at [419, 302] on label at bounding box center [417, 299] width 11 height 11
click at [419, 302] on input "checkbox" at bounding box center [416, 300] width 9 height 9
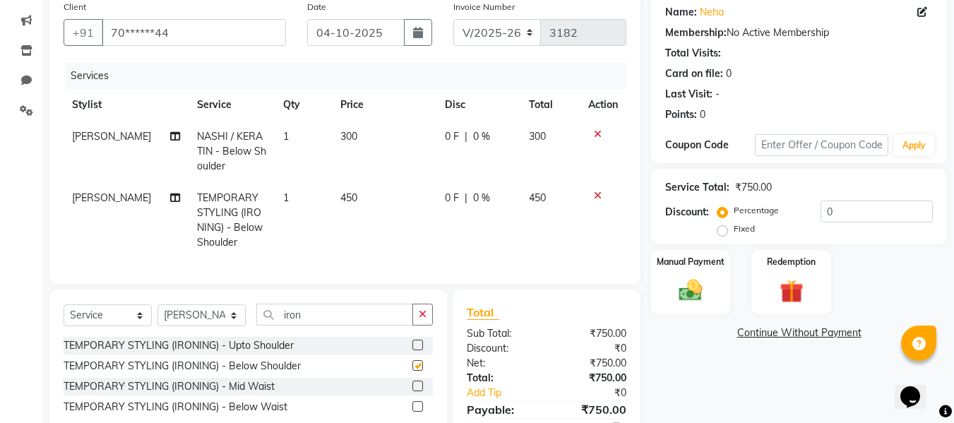
checkbox input "false"
click at [424, 318] on button "button" at bounding box center [422, 315] width 20 height 22
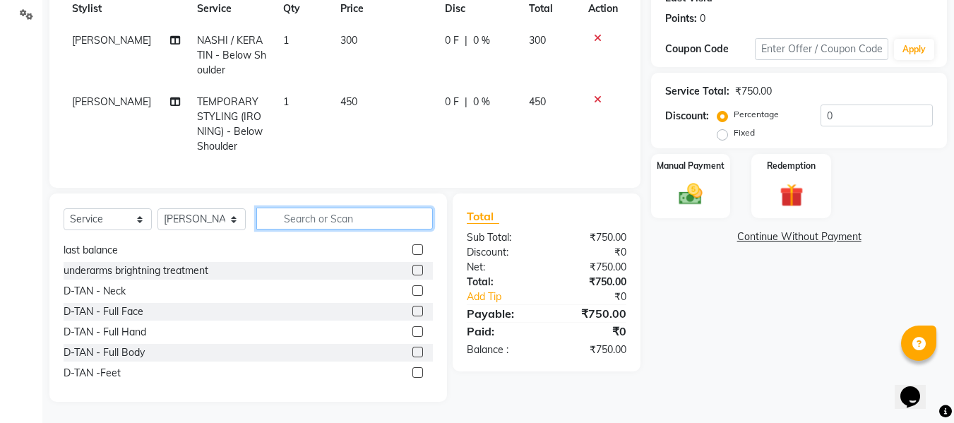
scroll to position [184, 0]
click at [412, 312] on label at bounding box center [417, 310] width 11 height 11
click at [412, 312] on input "checkbox" at bounding box center [416, 310] width 9 height 9
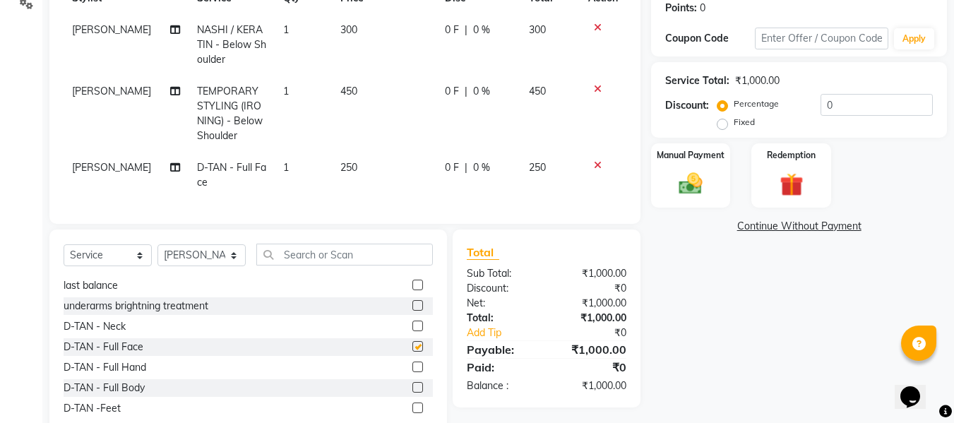
checkbox input "false"
click at [393, 258] on input "text" at bounding box center [344, 255] width 177 height 22
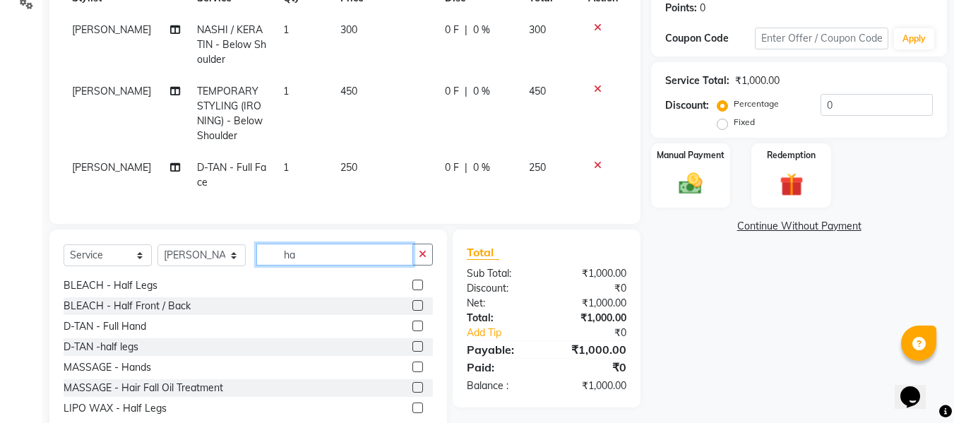
type input "h"
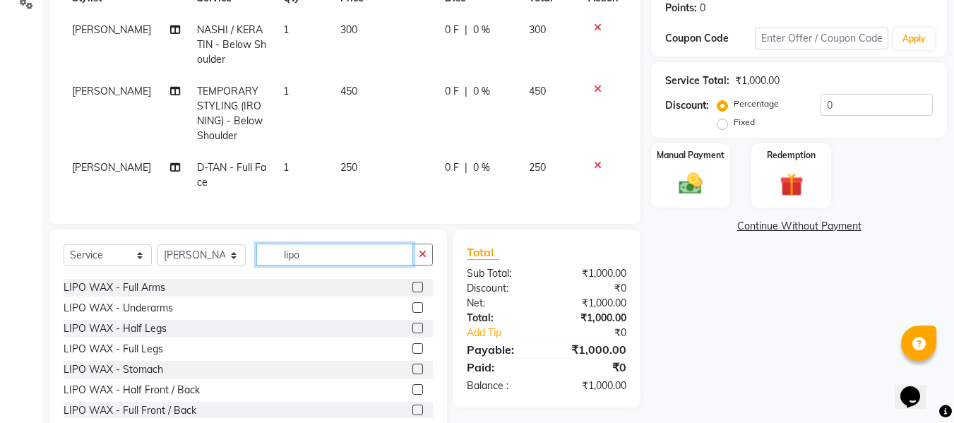
scroll to position [37, 0]
type input "lipo"
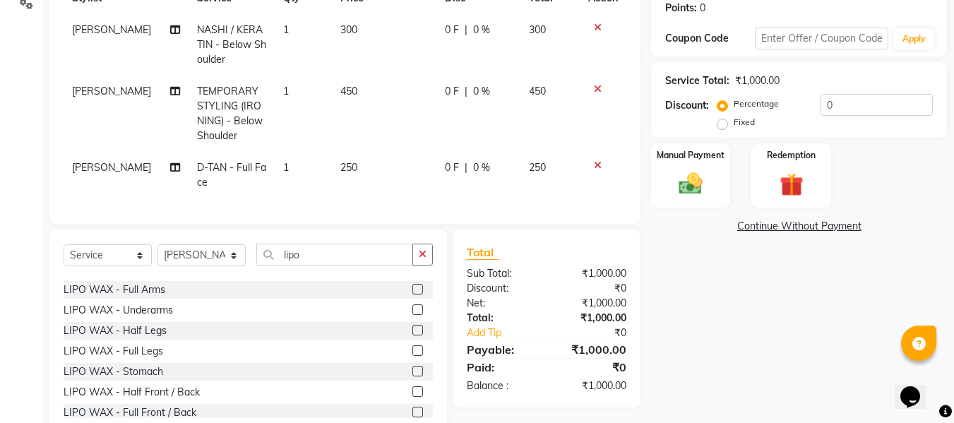
click at [412, 335] on label at bounding box center [417, 330] width 11 height 11
click at [412, 335] on input "checkbox" at bounding box center [416, 330] width 9 height 9
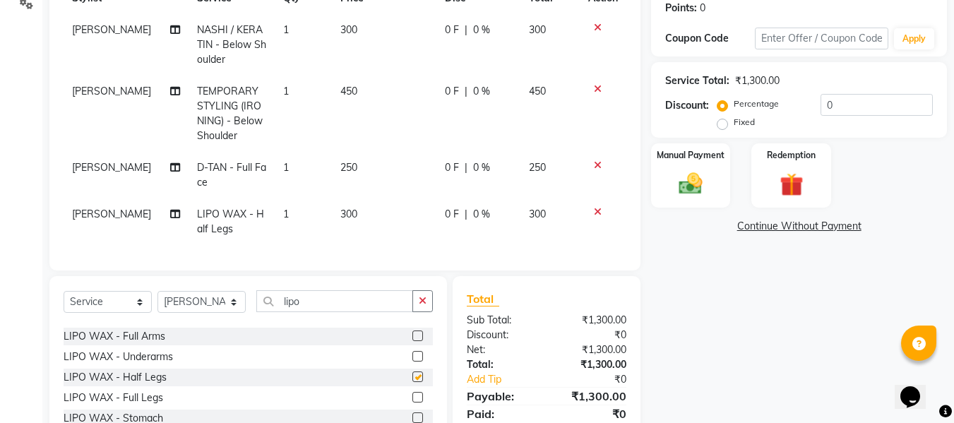
checkbox input "false"
click at [412, 341] on label at bounding box center [417, 335] width 11 height 11
click at [412, 341] on input "checkbox" at bounding box center [416, 336] width 9 height 9
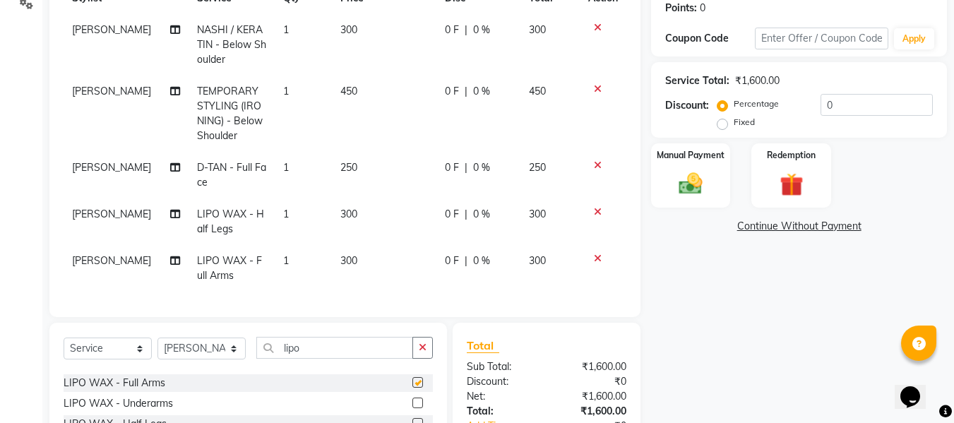
checkbox input "false"
click at [532, 354] on div "Total" at bounding box center [547, 345] width 160 height 17
click at [702, 191] on img at bounding box center [691, 183] width 40 height 28
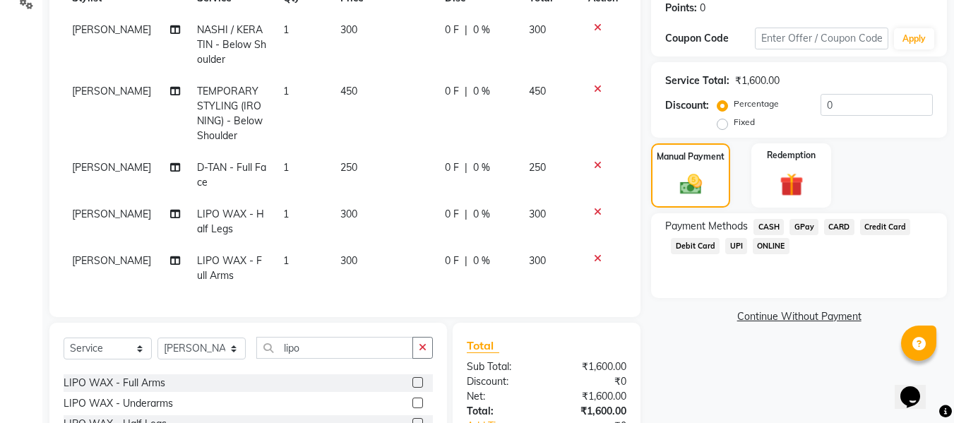
click at [804, 225] on span "GPay" at bounding box center [804, 227] width 29 height 16
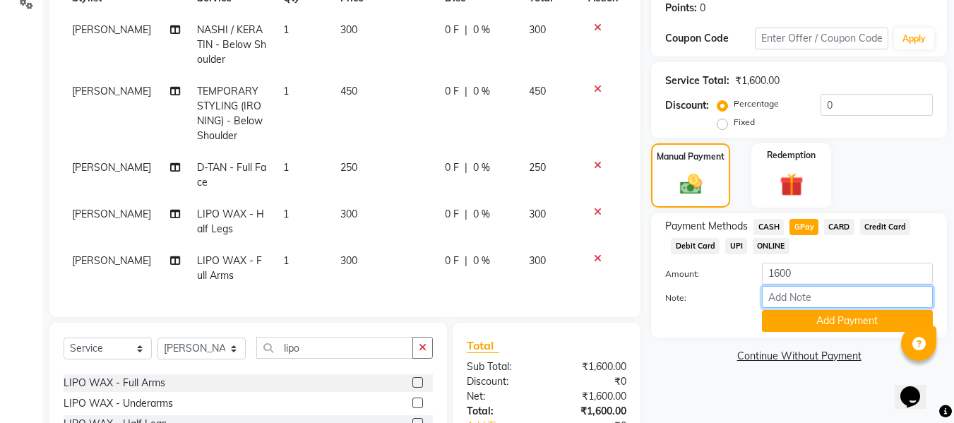
click at [797, 290] on input "Note:" at bounding box center [847, 297] width 171 height 22
type input "Gpay"
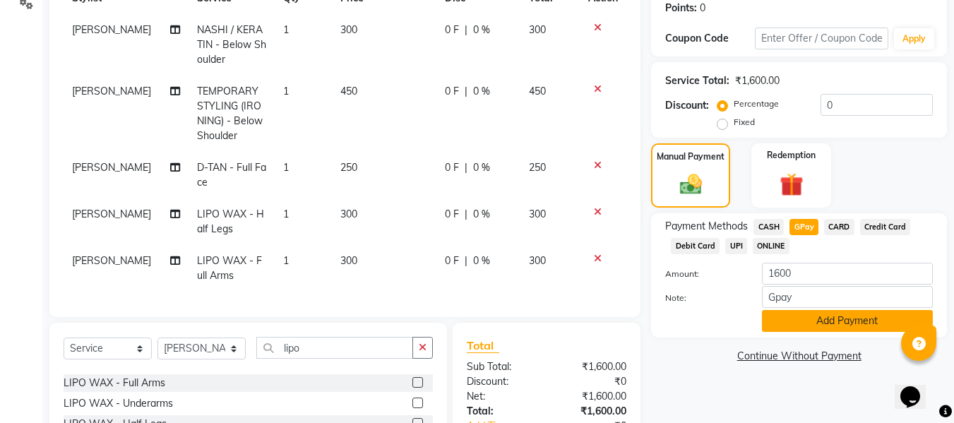
click at [784, 315] on button "Add Payment" at bounding box center [847, 321] width 171 height 22
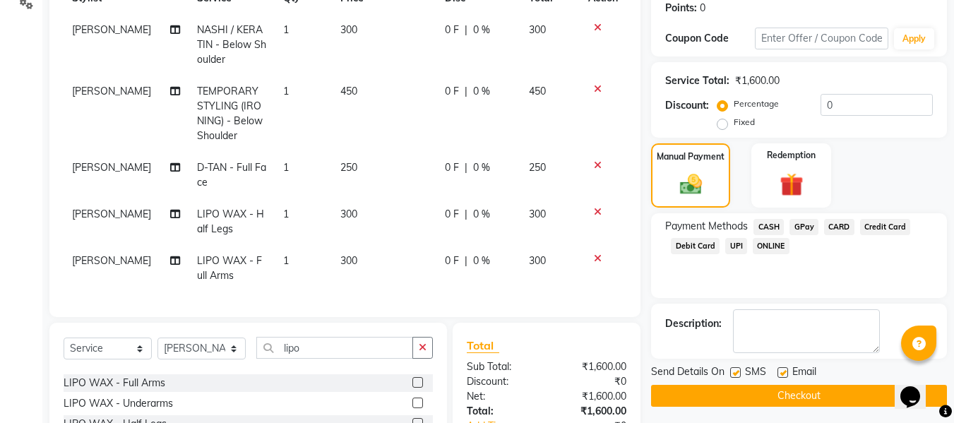
click at [784, 370] on label at bounding box center [783, 372] width 11 height 11
click at [784, 370] on input "checkbox" at bounding box center [782, 373] width 9 height 9
checkbox input "false"
click at [737, 369] on label at bounding box center [735, 372] width 11 height 11
click at [737, 369] on input "checkbox" at bounding box center [734, 373] width 9 height 9
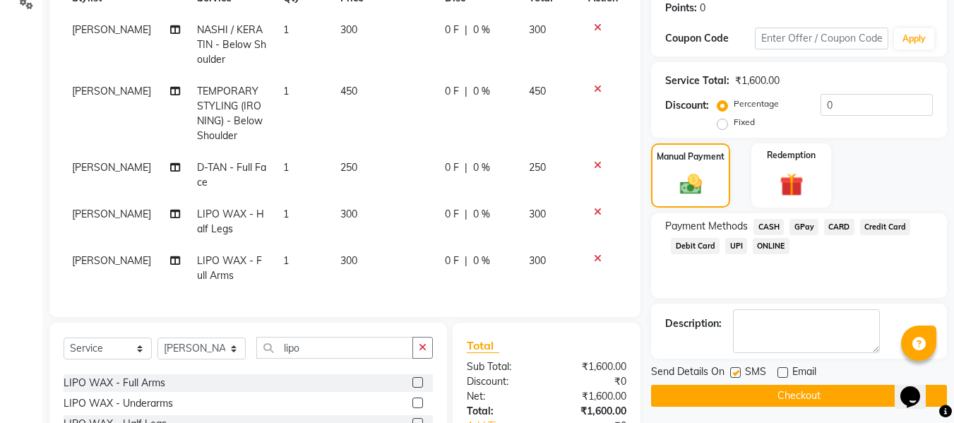
checkbox input "false"
click at [721, 391] on button "Checkout" at bounding box center [799, 396] width 296 height 22
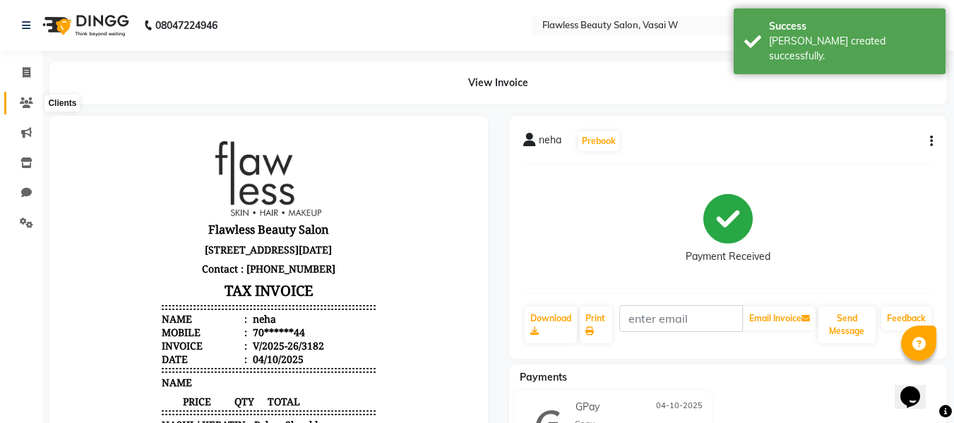
click at [23, 96] on span at bounding box center [26, 103] width 25 height 16
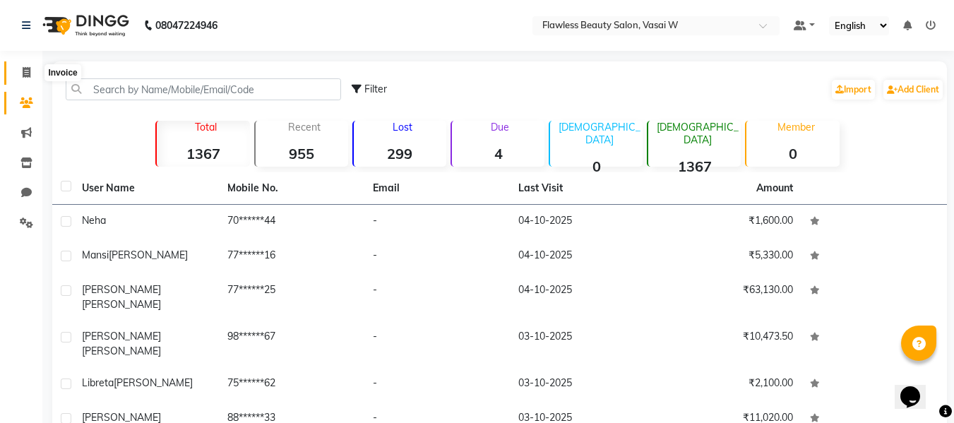
click at [25, 74] on icon at bounding box center [27, 72] width 8 height 11
select select "8090"
select select "service"
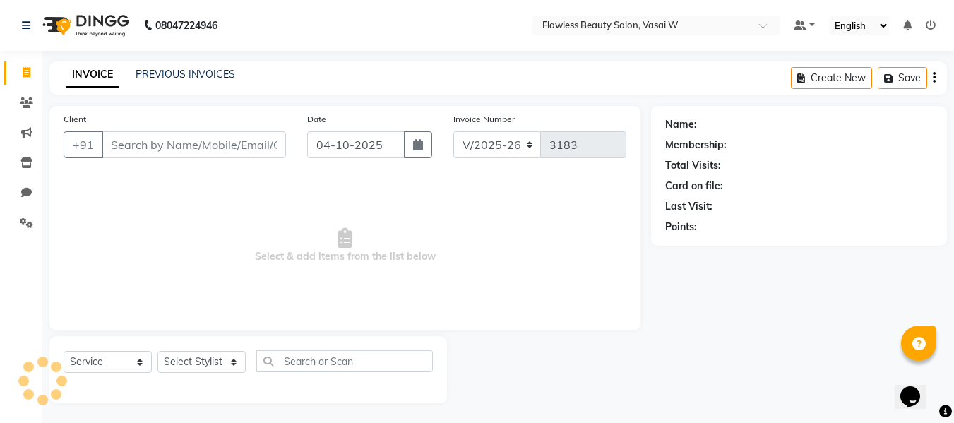
scroll to position [1, 0]
click at [111, 143] on input "Client" at bounding box center [194, 143] width 184 height 27
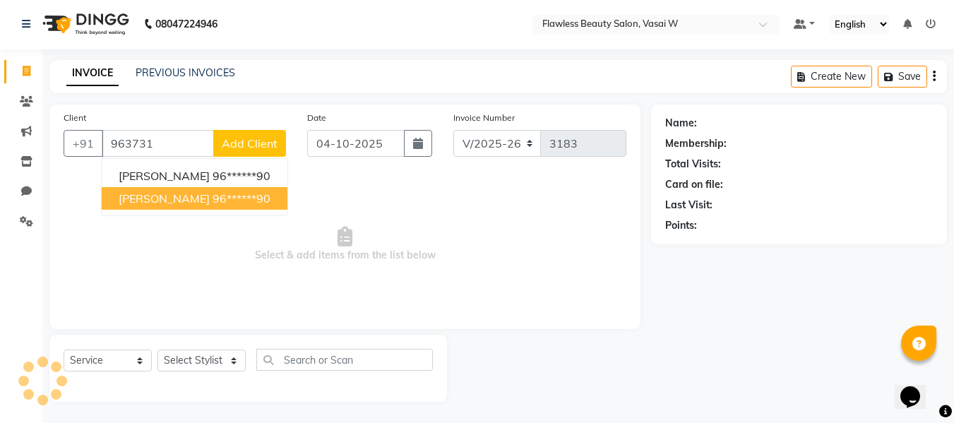
click at [135, 193] on span "[PERSON_NAME]" at bounding box center [164, 198] width 91 height 14
type input "96******90"
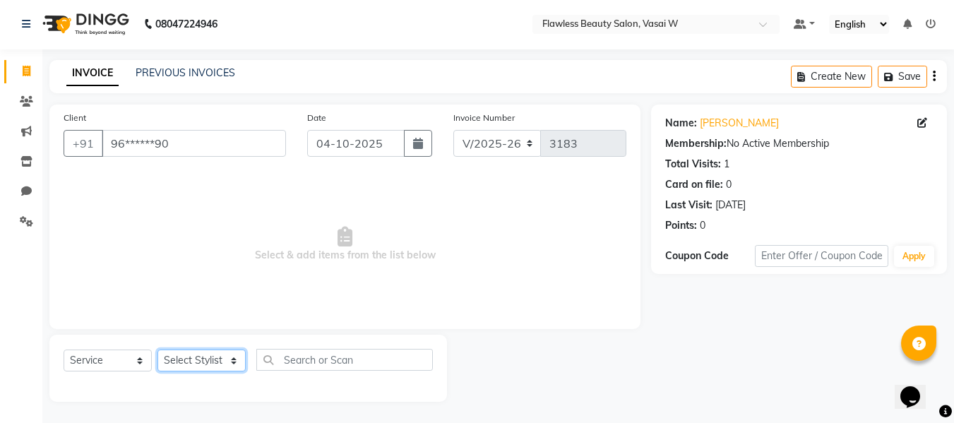
click at [186, 353] on select "Select Stylist [PERSON_NAME] [PERSON_NAME] [PERSON_NAME] maam Nisha Pari [PERSO…" at bounding box center [201, 361] width 88 height 22
select select "76410"
click at [157, 350] on select "Select Stylist [PERSON_NAME] [PERSON_NAME] [PERSON_NAME] maam Nisha Pari [PERSO…" at bounding box center [201, 361] width 88 height 22
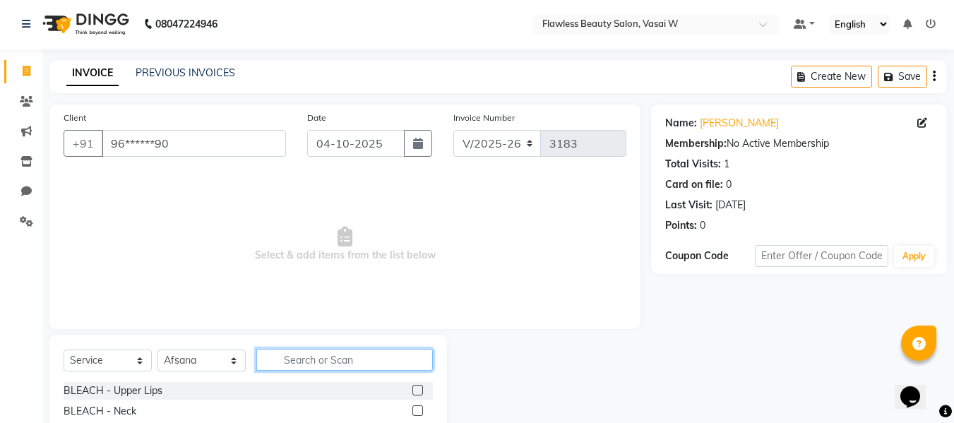
click at [334, 354] on input "text" at bounding box center [344, 360] width 177 height 22
type input "ey"
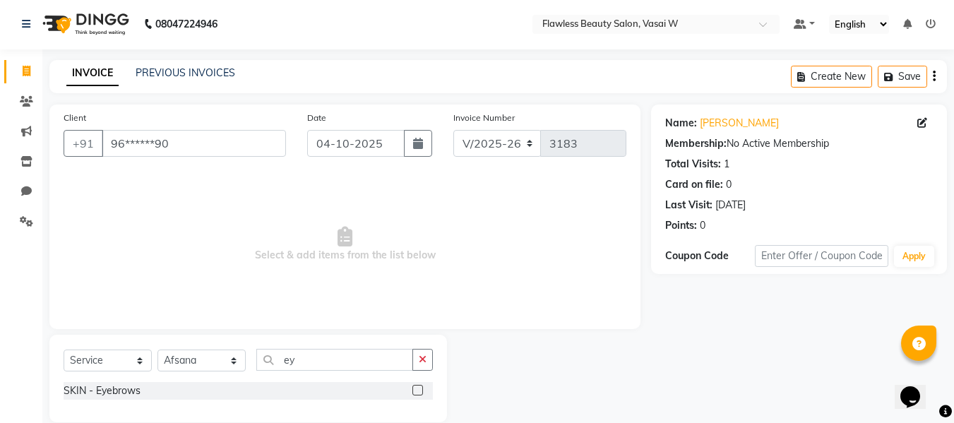
click at [419, 391] on label at bounding box center [417, 390] width 11 height 11
click at [419, 391] on input "checkbox" at bounding box center [416, 390] width 9 height 9
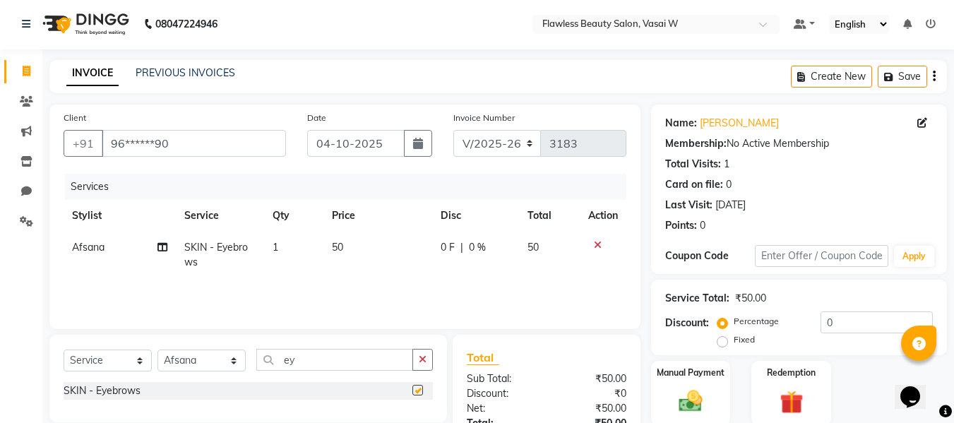
checkbox input "false"
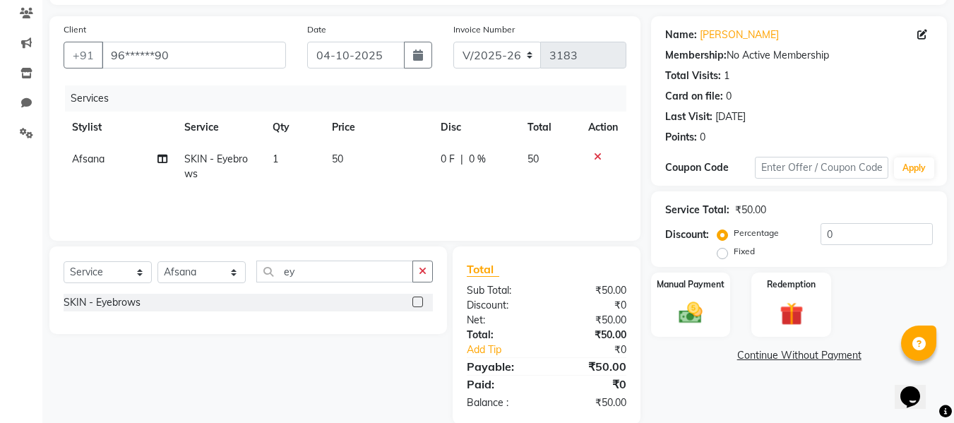
scroll to position [91, 0]
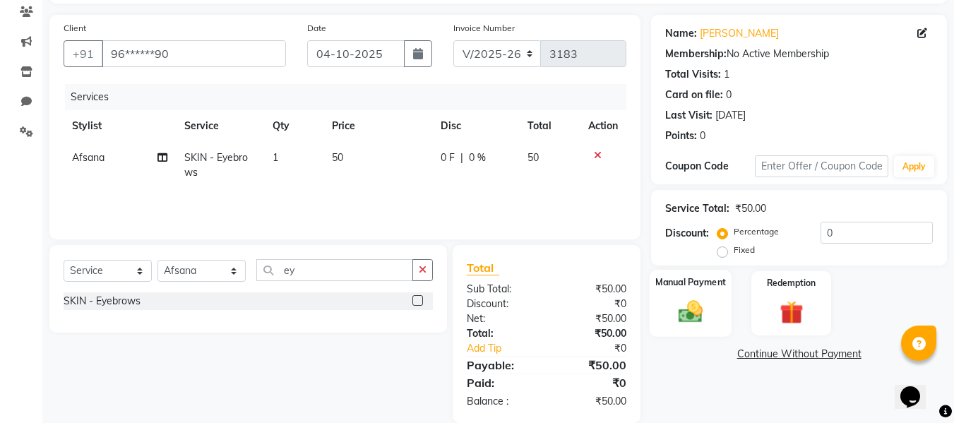
click at [672, 303] on img at bounding box center [691, 311] width 40 height 28
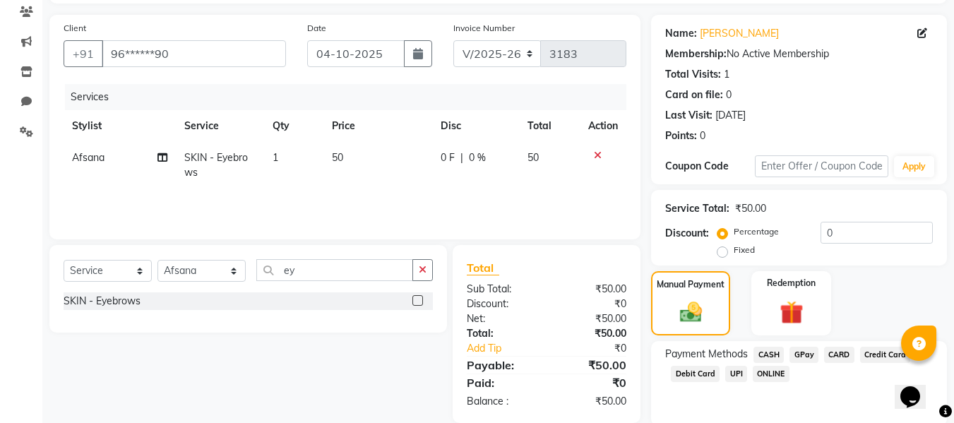
click at [766, 349] on span "CASH" at bounding box center [769, 355] width 30 height 16
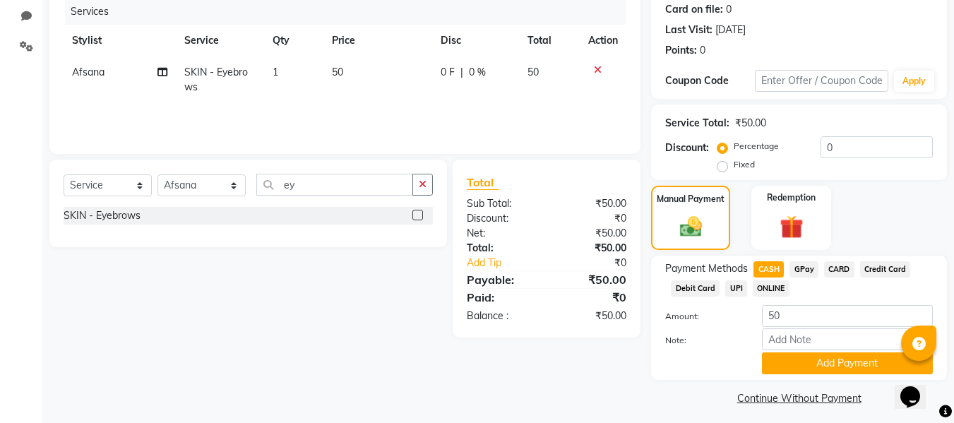
scroll to position [184, 0]
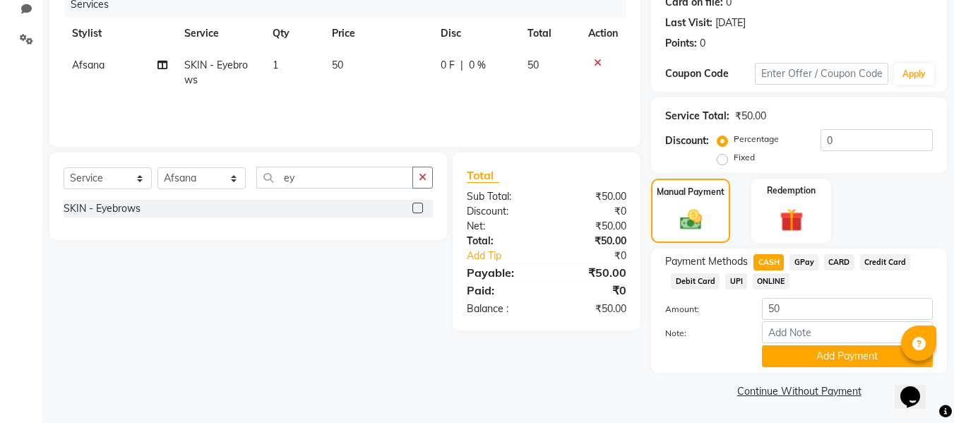
click at [766, 349] on button "Add Payment" at bounding box center [847, 356] width 171 height 22
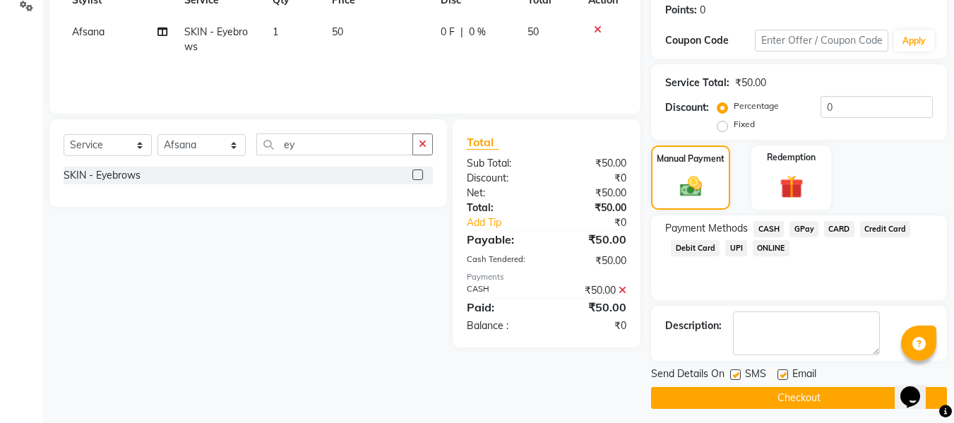
scroll to position [224, 0]
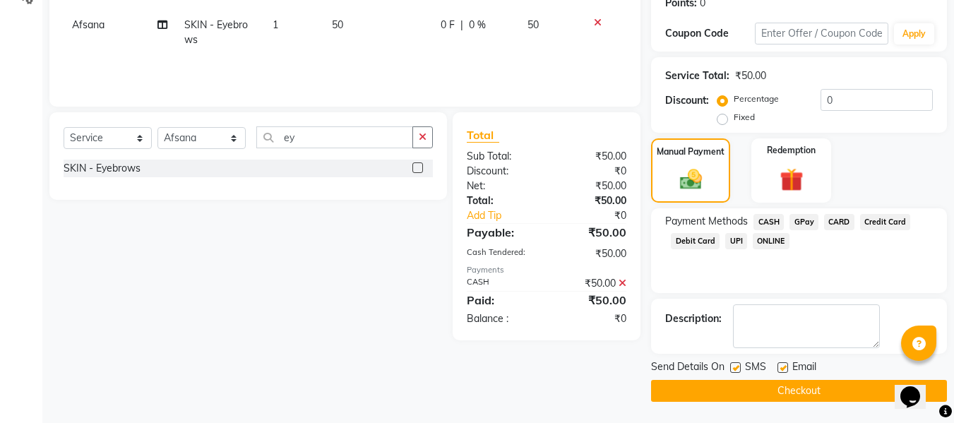
click at [782, 363] on label at bounding box center [783, 367] width 11 height 11
click at [782, 364] on input "checkbox" at bounding box center [782, 368] width 9 height 9
checkbox input "false"
click at [738, 367] on label at bounding box center [735, 367] width 11 height 11
click at [738, 367] on input "checkbox" at bounding box center [734, 368] width 9 height 9
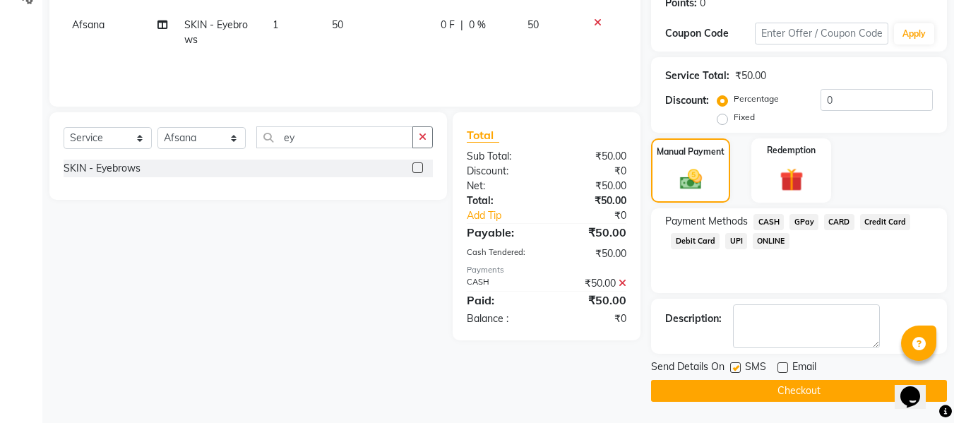
checkbox input "false"
click at [730, 383] on button "Checkout" at bounding box center [799, 391] width 296 height 22
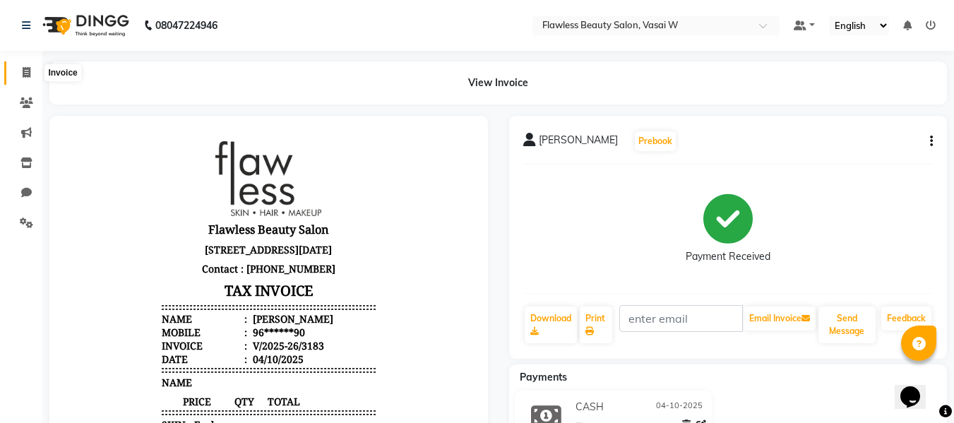
click at [19, 71] on span at bounding box center [26, 73] width 25 height 16
select select "8090"
select select "service"
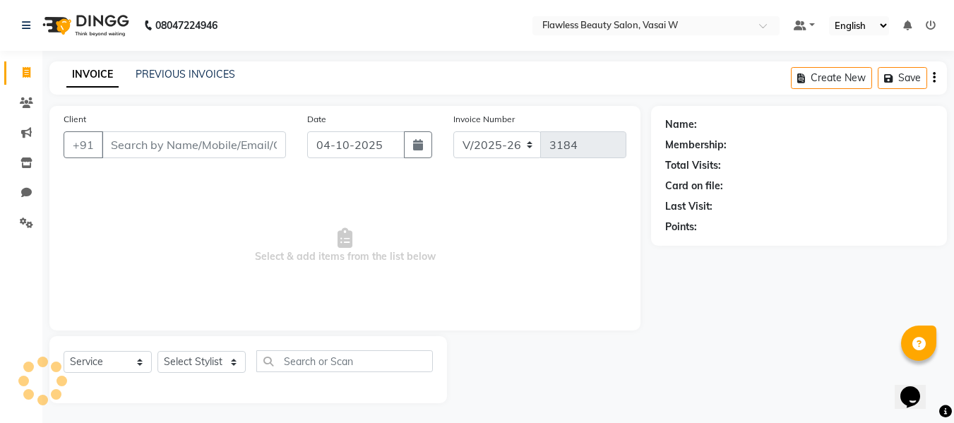
scroll to position [1, 0]
click at [131, 143] on input "Client" at bounding box center [194, 143] width 184 height 27
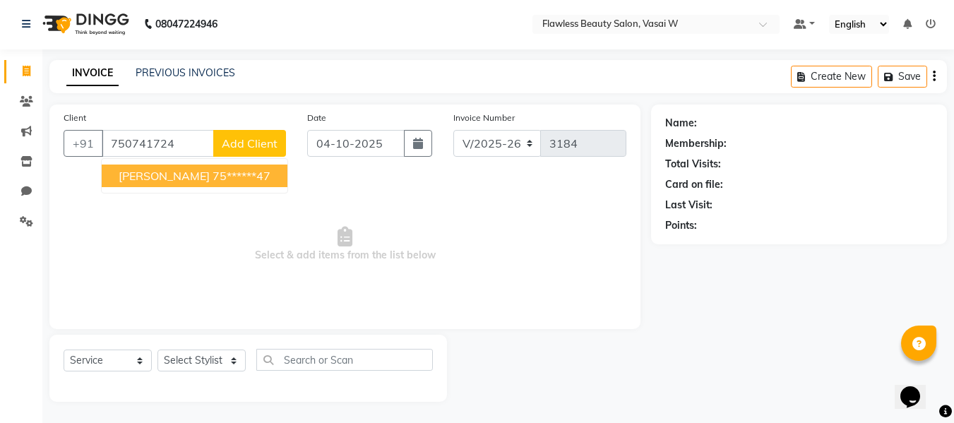
click at [132, 174] on span "[PERSON_NAME]" at bounding box center [164, 176] width 91 height 14
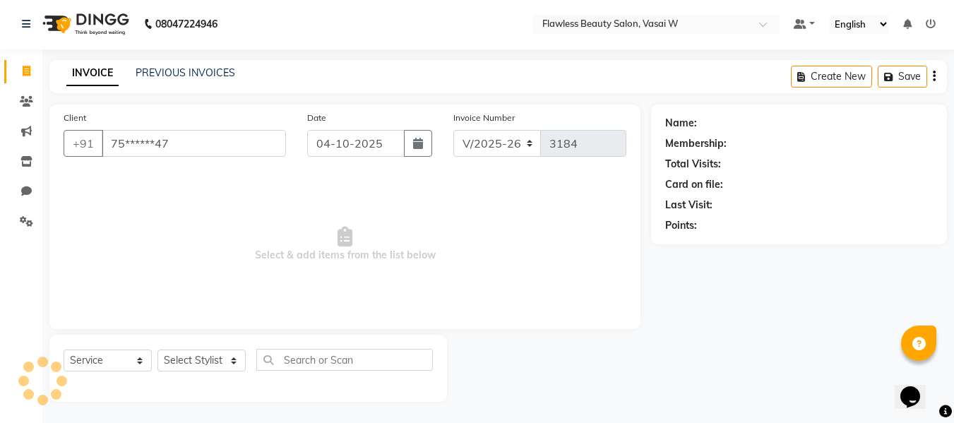
type input "75******47"
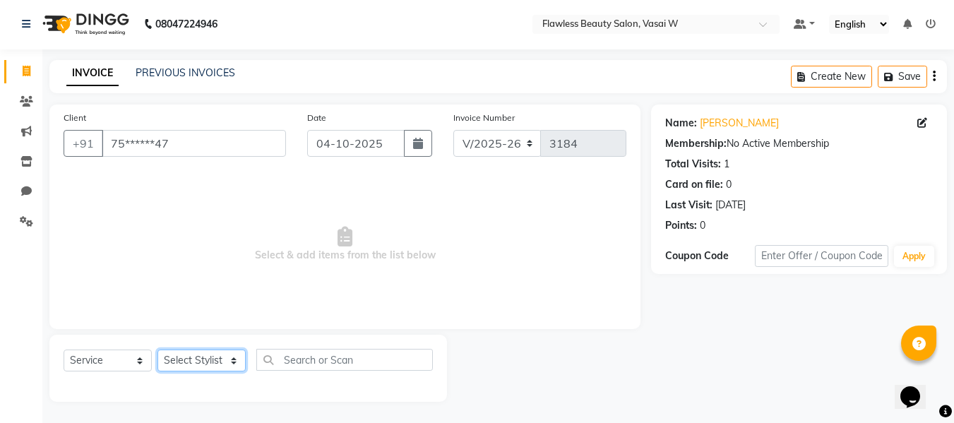
click at [193, 366] on select "Select Stylist [PERSON_NAME] [PERSON_NAME] [PERSON_NAME] maam Nisha Pari [PERSO…" at bounding box center [201, 361] width 88 height 22
select select "76404"
click at [157, 350] on select "Select Stylist [PERSON_NAME] [PERSON_NAME] [PERSON_NAME] maam Nisha Pari [PERSO…" at bounding box center [201, 361] width 88 height 22
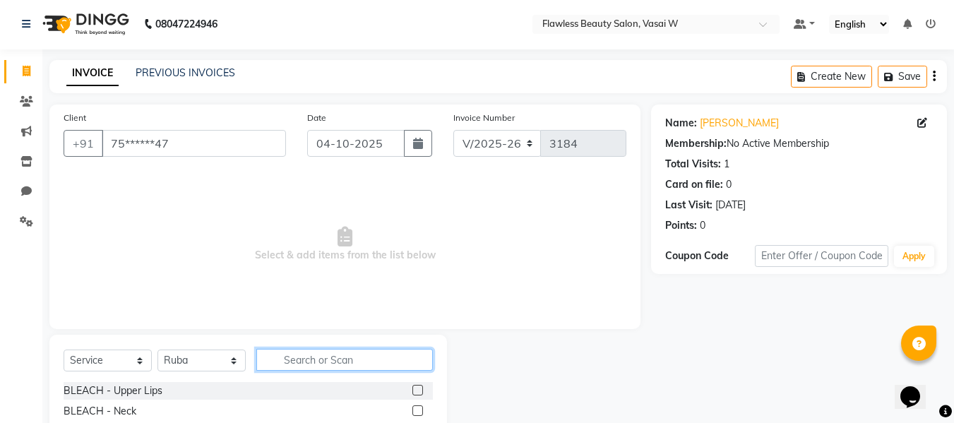
click at [306, 366] on input "text" at bounding box center [344, 360] width 177 height 22
type input "hair"
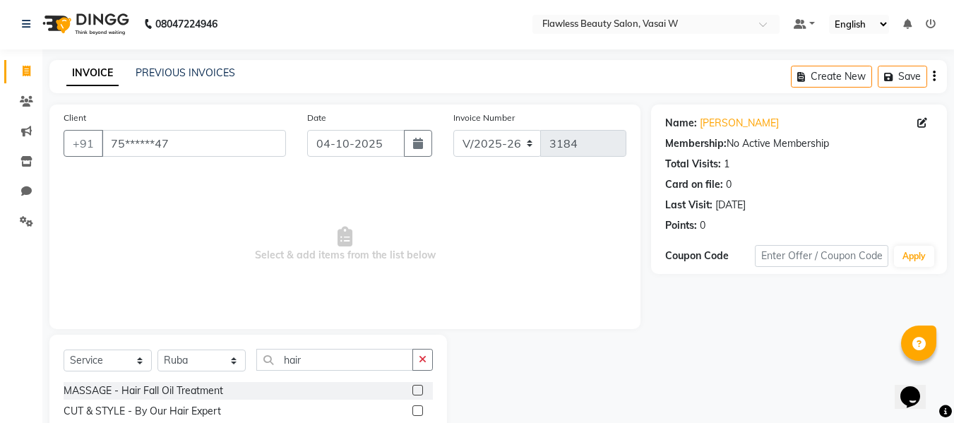
click at [412, 411] on label at bounding box center [417, 410] width 11 height 11
click at [412, 411] on input "checkbox" at bounding box center [416, 411] width 9 height 9
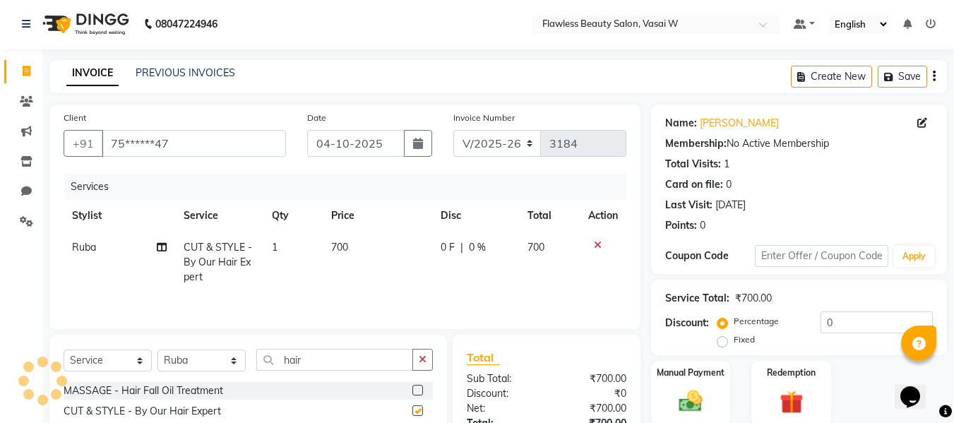
checkbox input "false"
click at [355, 258] on td "700" at bounding box center [377, 262] width 109 height 61
select select "76404"
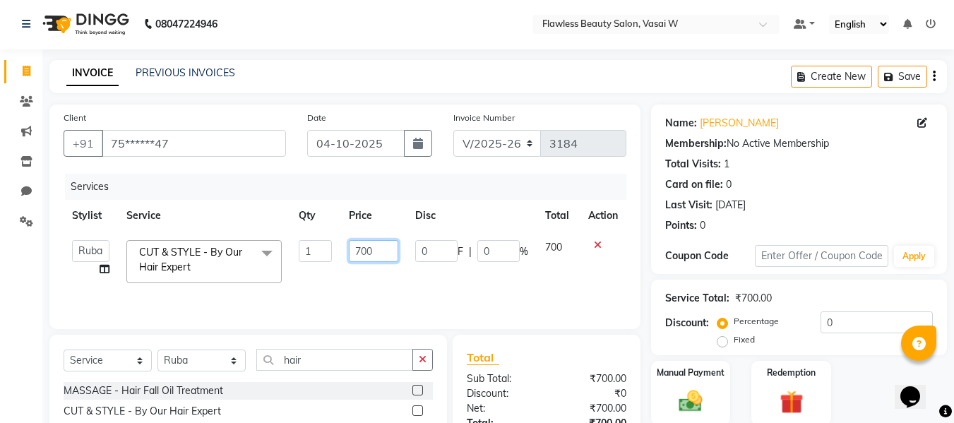
click at [376, 256] on input "700" at bounding box center [373, 251] width 49 height 22
type input "7"
type input "900"
click at [523, 380] on div "Sub Total:" at bounding box center [501, 378] width 90 height 15
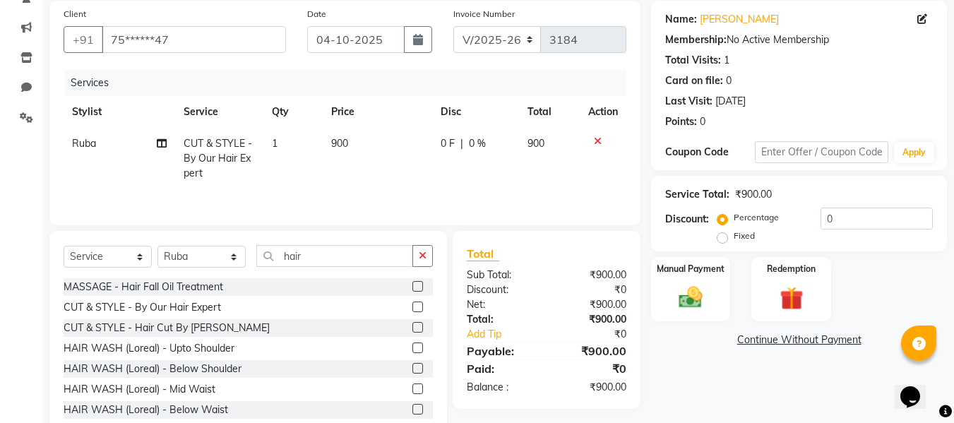
scroll to position [136, 0]
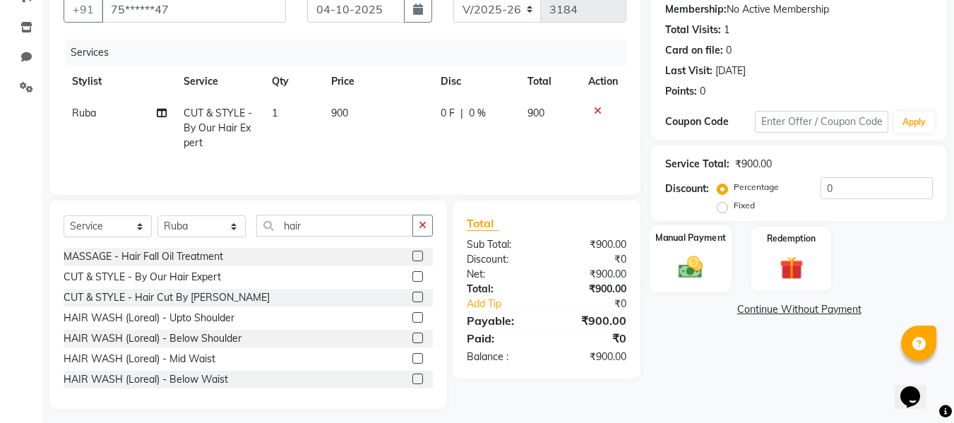
click at [681, 268] on img at bounding box center [691, 267] width 40 height 28
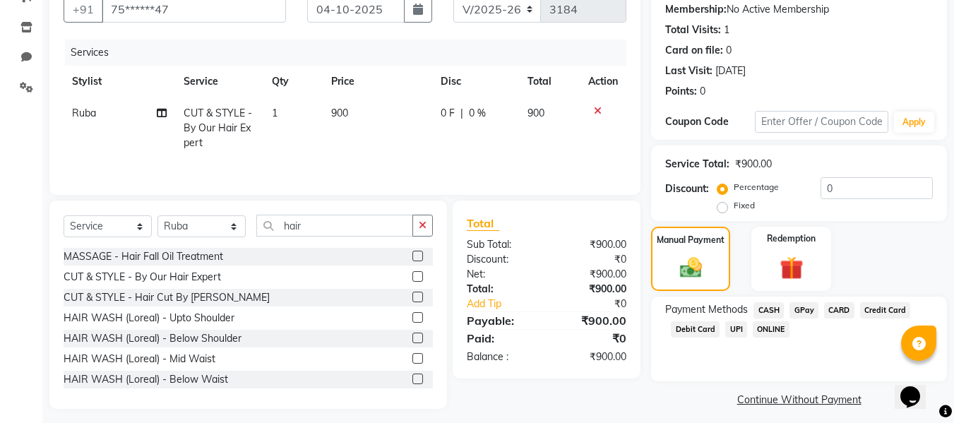
click at [792, 309] on span "GPay" at bounding box center [804, 310] width 29 height 16
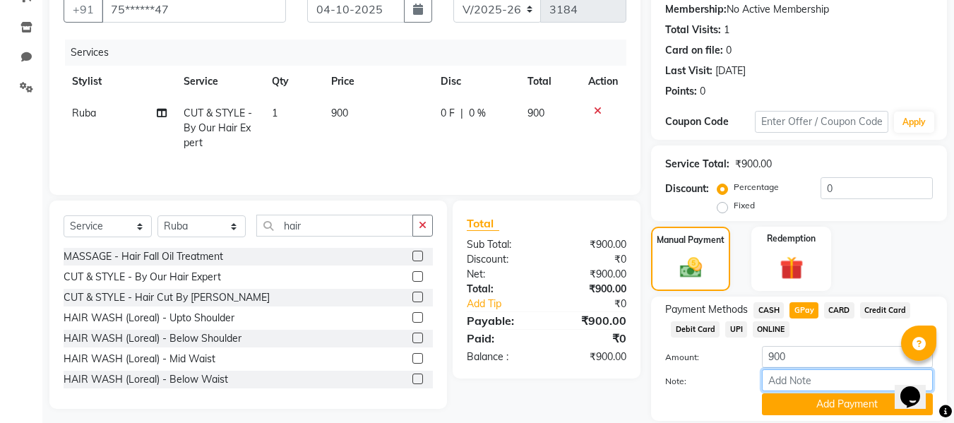
click at [792, 381] on input "Note:" at bounding box center [847, 380] width 171 height 22
type input "Gpay"
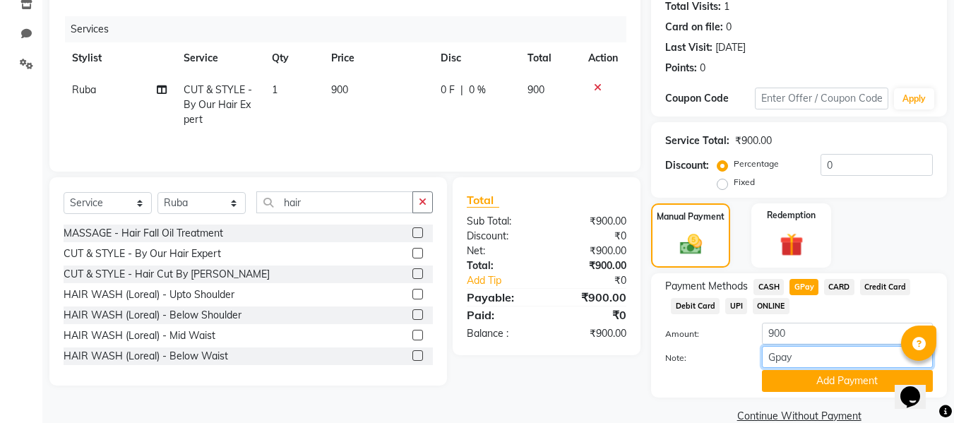
scroll to position [184, 0]
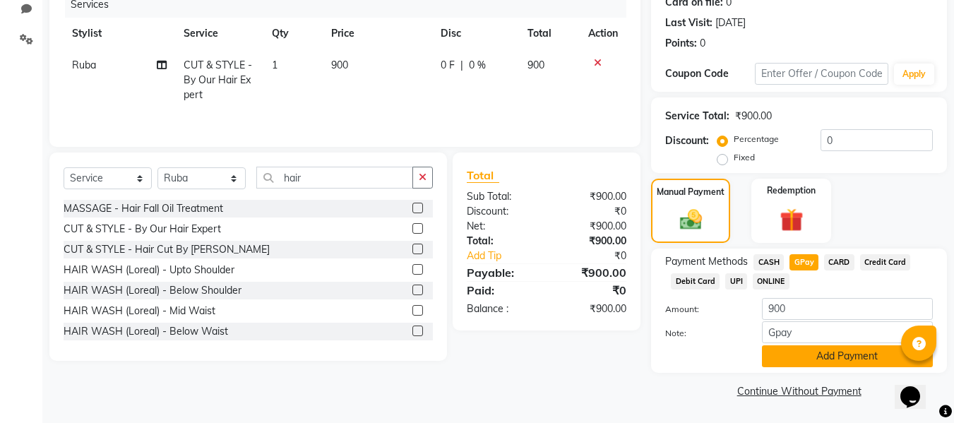
click at [806, 363] on button "Add Payment" at bounding box center [847, 356] width 171 height 22
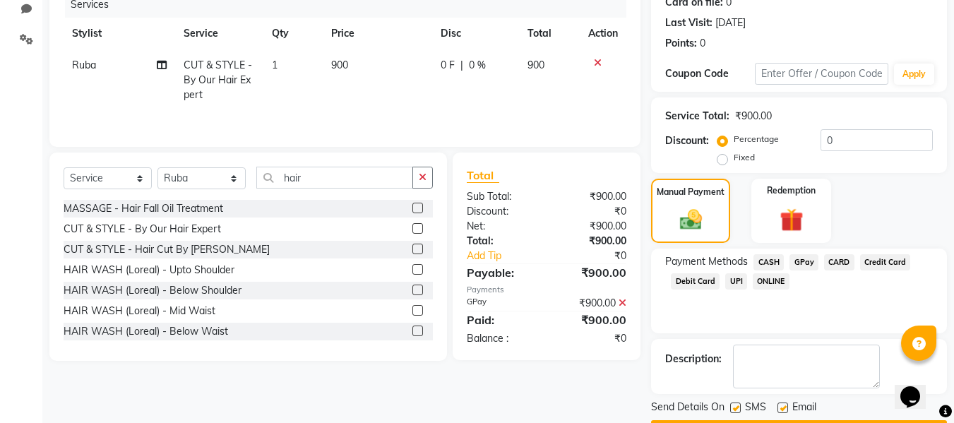
click at [785, 405] on label at bounding box center [783, 408] width 11 height 11
click at [785, 405] on input "checkbox" at bounding box center [782, 408] width 9 height 9
checkbox input "false"
click at [737, 408] on label at bounding box center [735, 408] width 11 height 11
click at [737, 408] on input "checkbox" at bounding box center [734, 408] width 9 height 9
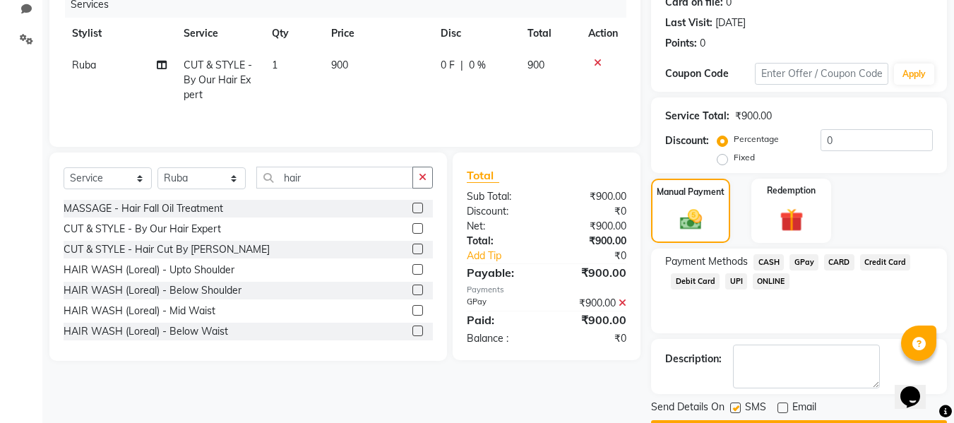
checkbox input "false"
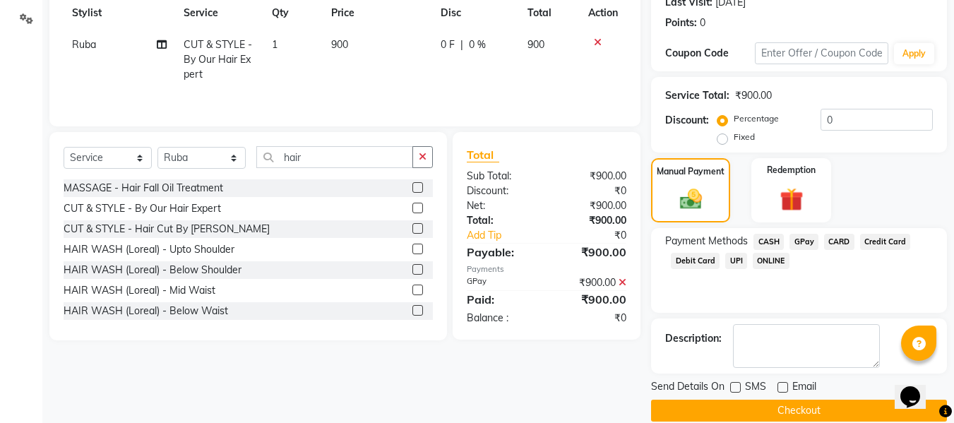
scroll to position [224, 0]
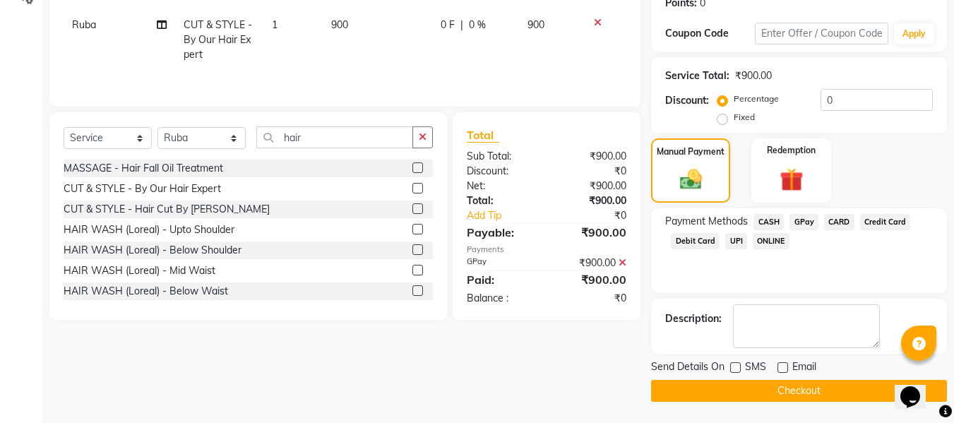
click at [736, 397] on button "Checkout" at bounding box center [799, 391] width 296 height 22
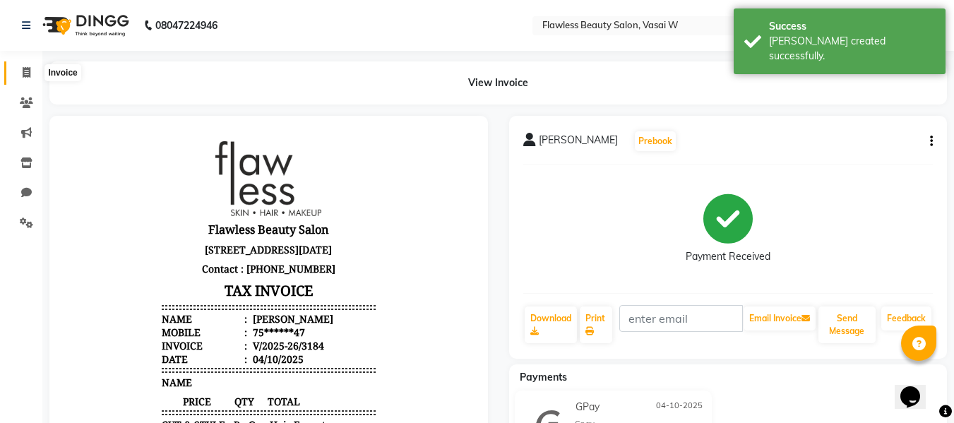
click at [33, 78] on span at bounding box center [26, 73] width 25 height 16
select select "8090"
select select "service"
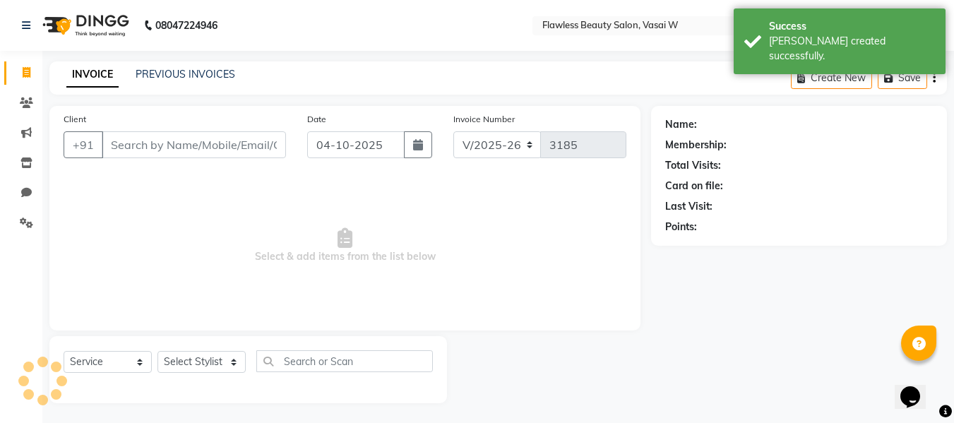
scroll to position [1, 0]
click at [31, 76] on span at bounding box center [26, 72] width 25 height 16
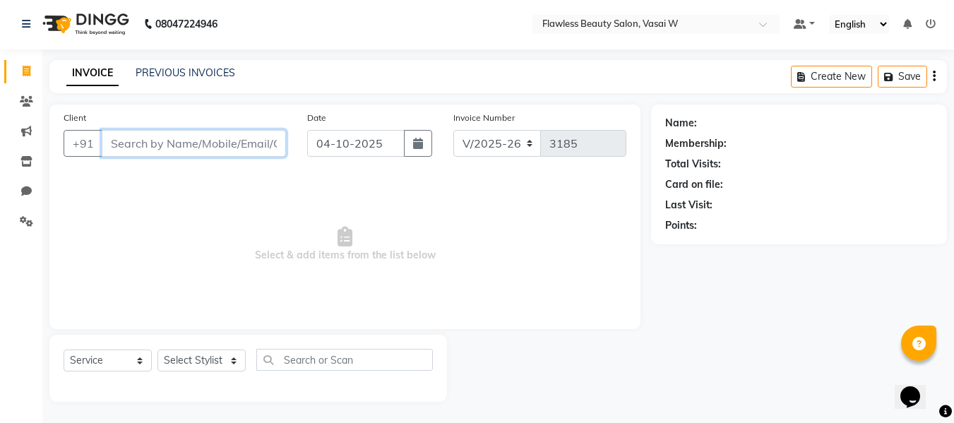
click at [156, 135] on input "Client" at bounding box center [194, 143] width 184 height 27
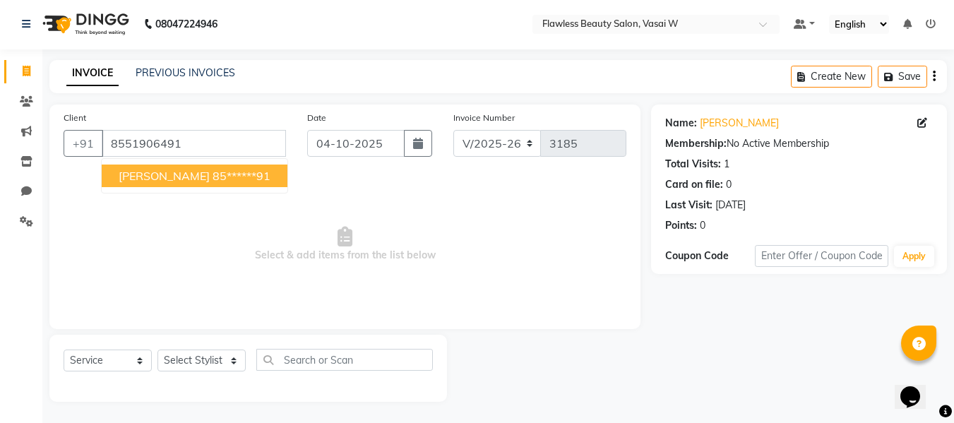
click at [154, 179] on span "[PERSON_NAME]" at bounding box center [164, 176] width 91 height 14
type input "85******91"
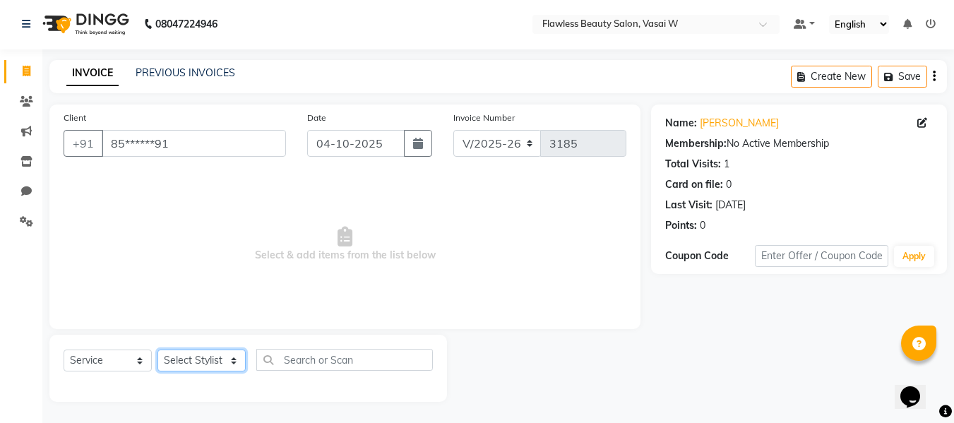
click at [178, 355] on select "Select Stylist [PERSON_NAME] [PERSON_NAME] [PERSON_NAME] maam Nisha Pari [PERSO…" at bounding box center [201, 361] width 88 height 22
click at [157, 350] on select "Select Stylist [PERSON_NAME] [PERSON_NAME] [PERSON_NAME] maam Nisha Pari [PERSO…" at bounding box center [201, 361] width 88 height 22
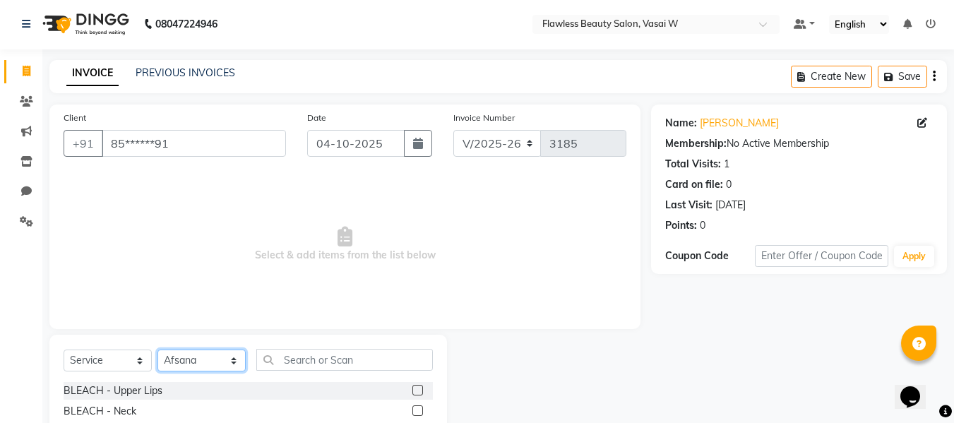
click at [190, 361] on select "Select Stylist [PERSON_NAME] [PERSON_NAME] [PERSON_NAME] maam Nisha Pari [PERSO…" at bounding box center [201, 361] width 88 height 22
select select "76408"
click at [157, 350] on select "Select Stylist [PERSON_NAME] [PERSON_NAME] [PERSON_NAME] maam Nisha Pari [PERSO…" at bounding box center [201, 361] width 88 height 22
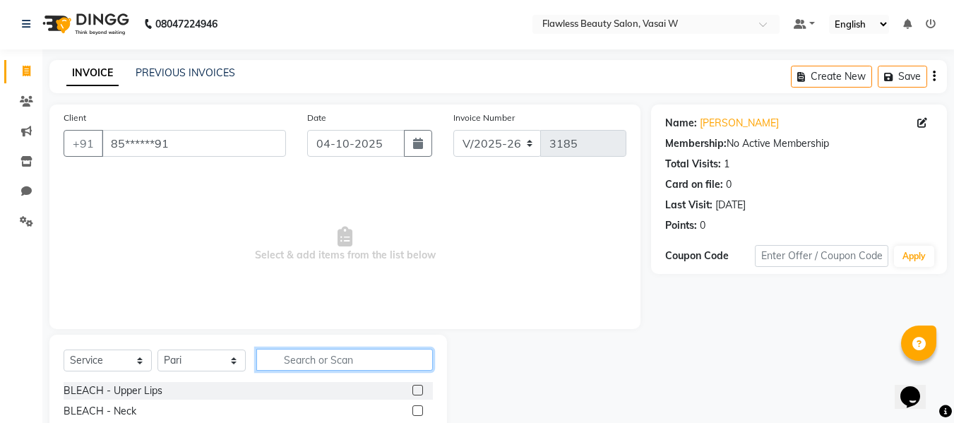
click at [283, 358] on input "text" at bounding box center [344, 360] width 177 height 22
type input "ey"
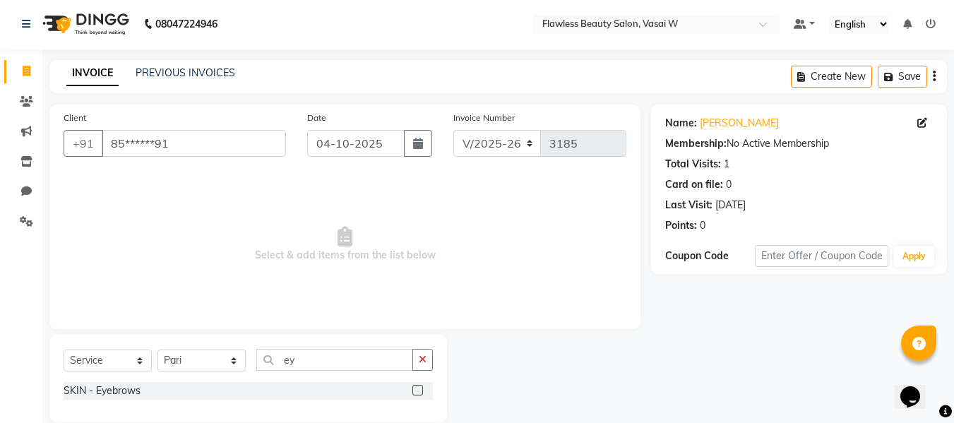
click at [417, 391] on label at bounding box center [417, 390] width 11 height 11
click at [417, 391] on input "checkbox" at bounding box center [416, 390] width 9 height 9
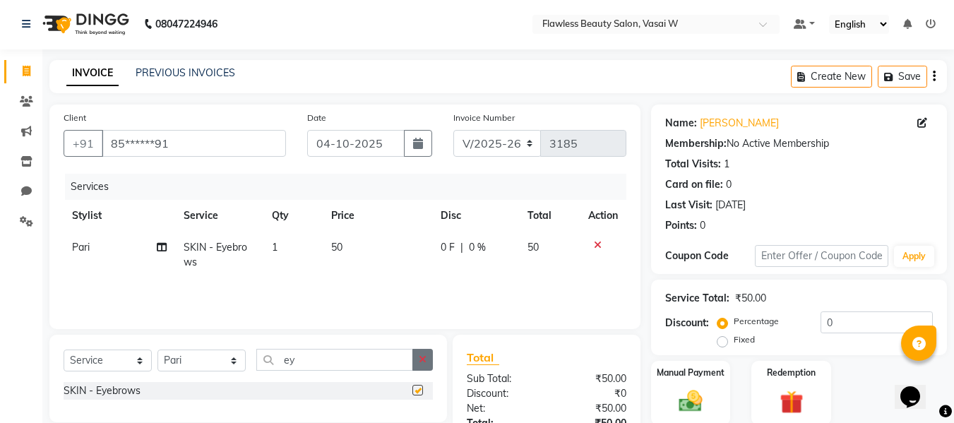
checkbox input "false"
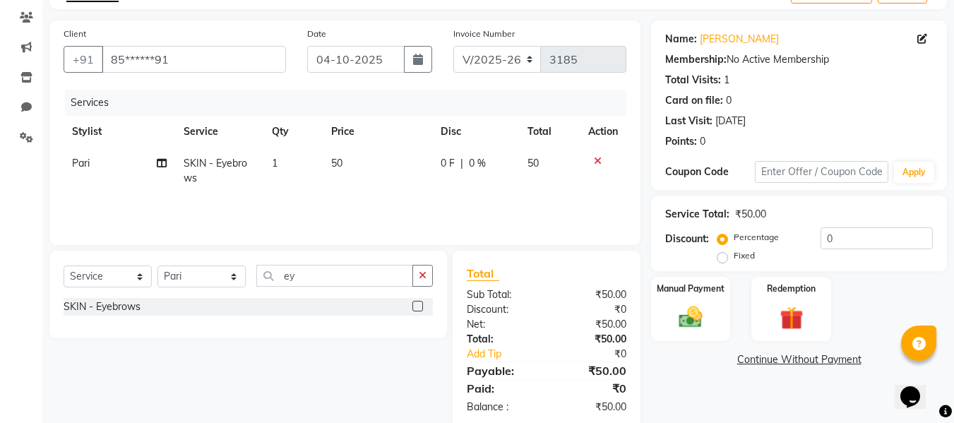
scroll to position [112, 0]
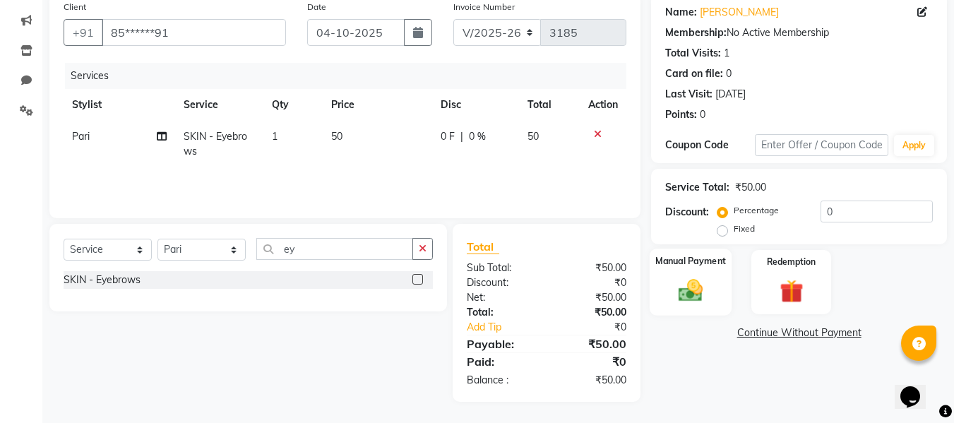
click at [672, 288] on img at bounding box center [691, 290] width 40 height 28
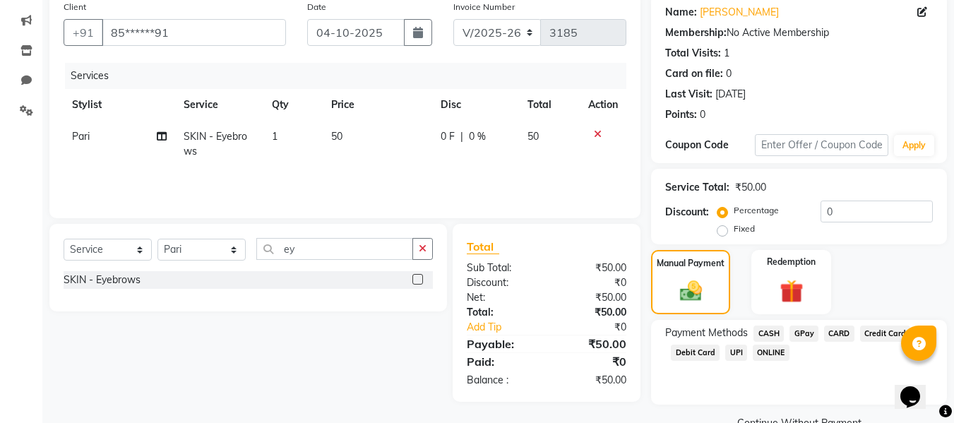
click at [802, 330] on span "GPay" at bounding box center [804, 334] width 29 height 16
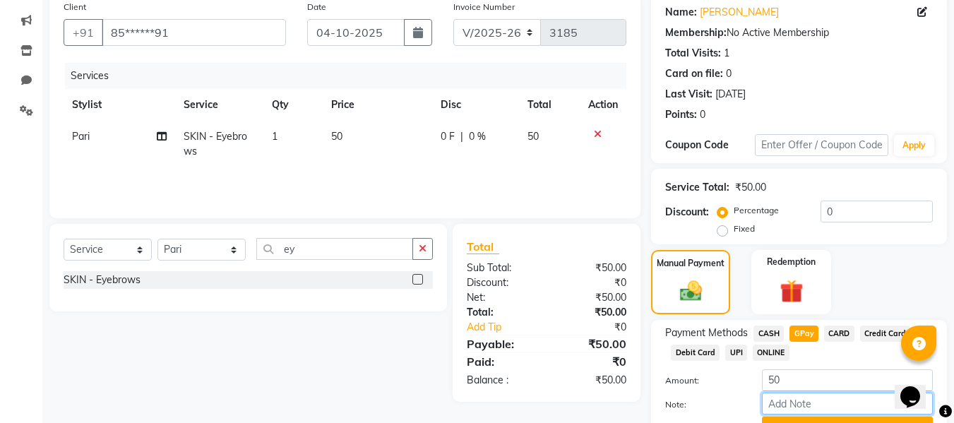
click at [798, 393] on input "Note:" at bounding box center [847, 404] width 171 height 22
type input "Gpay"
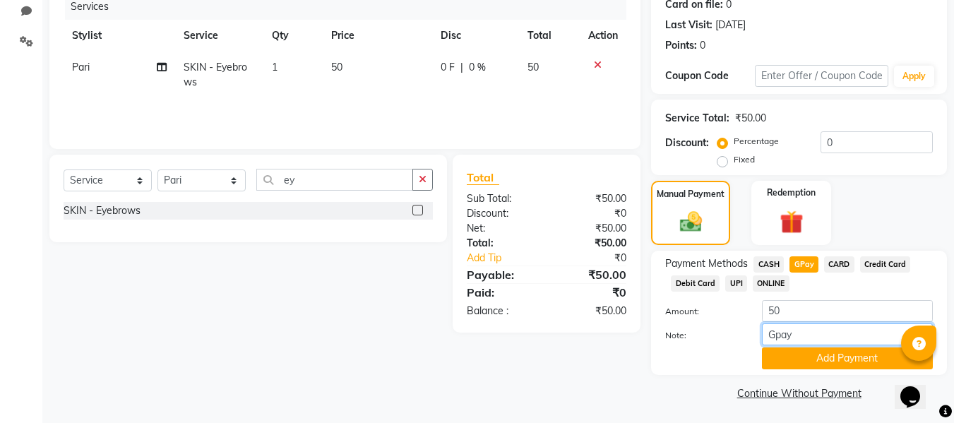
scroll to position [184, 0]
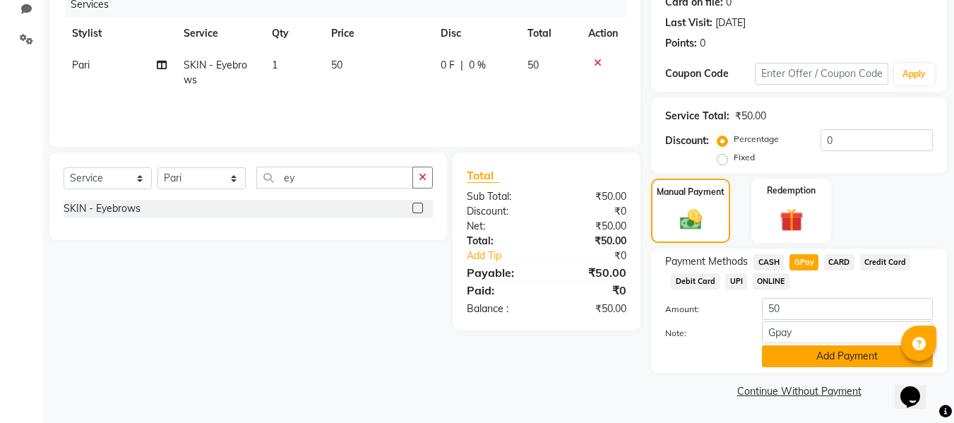
click at [802, 352] on button "Add Payment" at bounding box center [847, 356] width 171 height 22
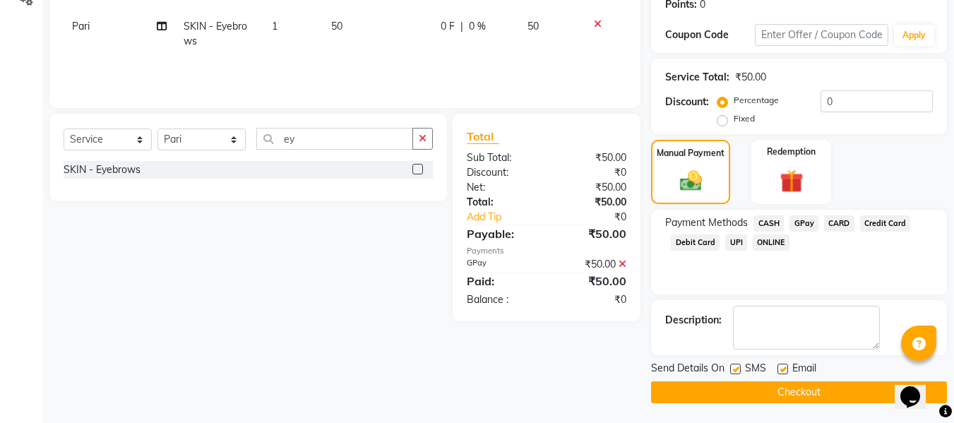
scroll to position [224, 0]
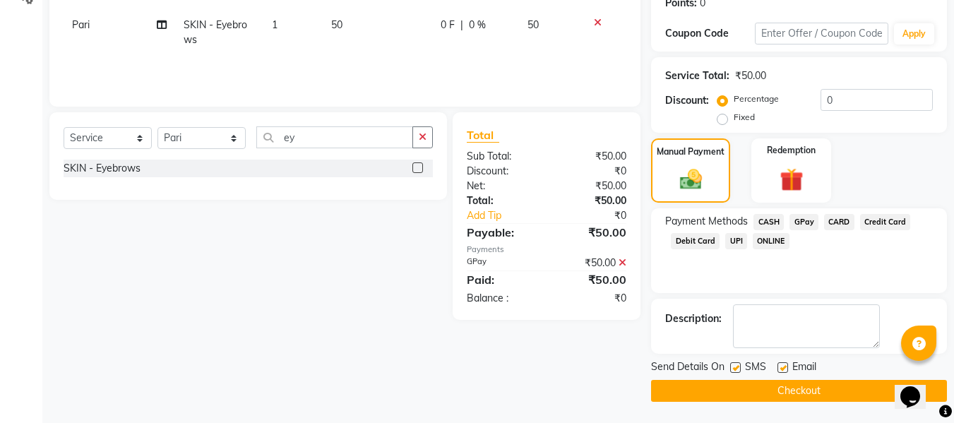
click at [783, 366] on label at bounding box center [783, 367] width 11 height 11
click at [783, 366] on input "checkbox" at bounding box center [782, 368] width 9 height 9
checkbox input "false"
click at [735, 367] on label at bounding box center [735, 367] width 11 height 11
click at [735, 367] on input "checkbox" at bounding box center [734, 368] width 9 height 9
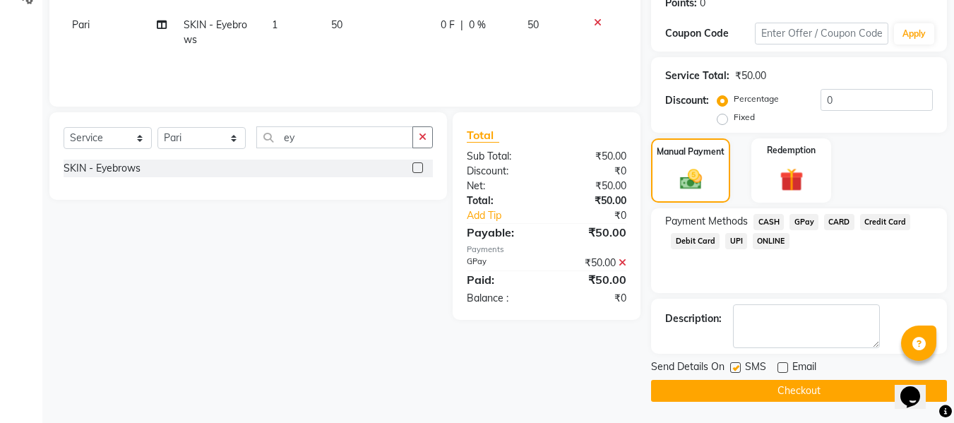
checkbox input "false"
click at [718, 391] on button "Checkout" at bounding box center [799, 391] width 296 height 22
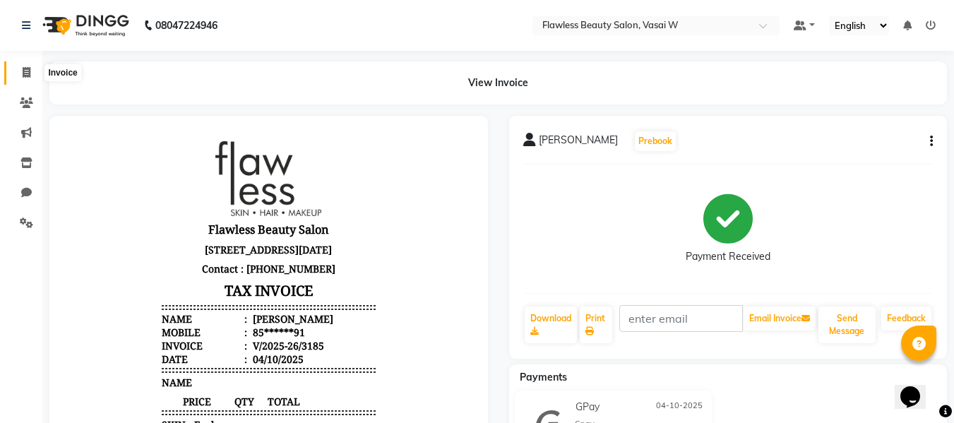
click at [25, 74] on icon at bounding box center [27, 72] width 8 height 11
select select "8090"
select select "service"
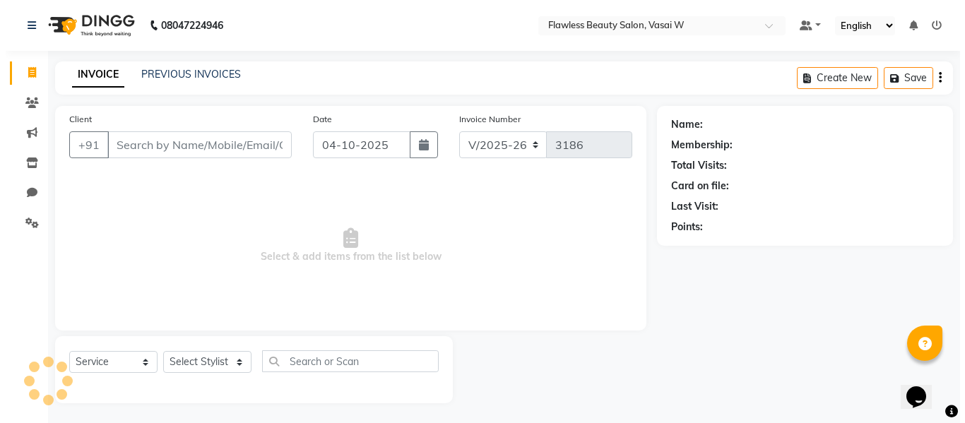
scroll to position [1, 0]
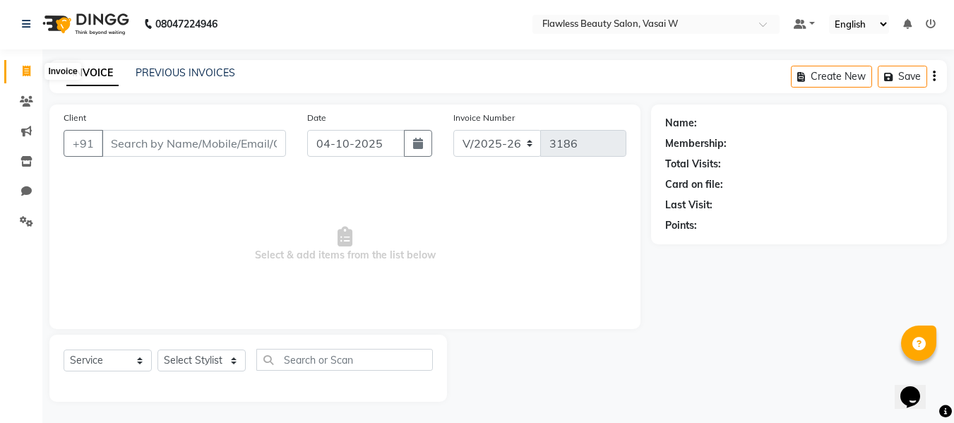
click at [25, 73] on icon at bounding box center [27, 71] width 8 height 11
click at [28, 97] on icon at bounding box center [26, 101] width 13 height 11
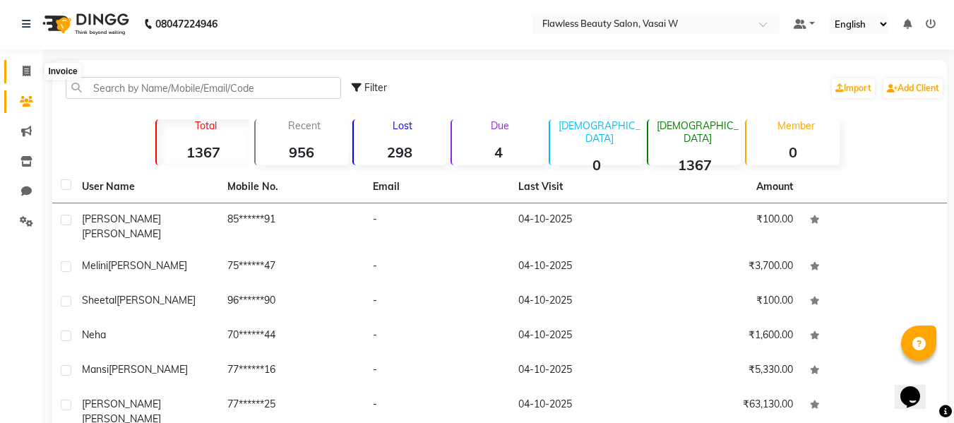
click at [28, 74] on icon at bounding box center [27, 71] width 8 height 11
select select "8090"
select select "service"
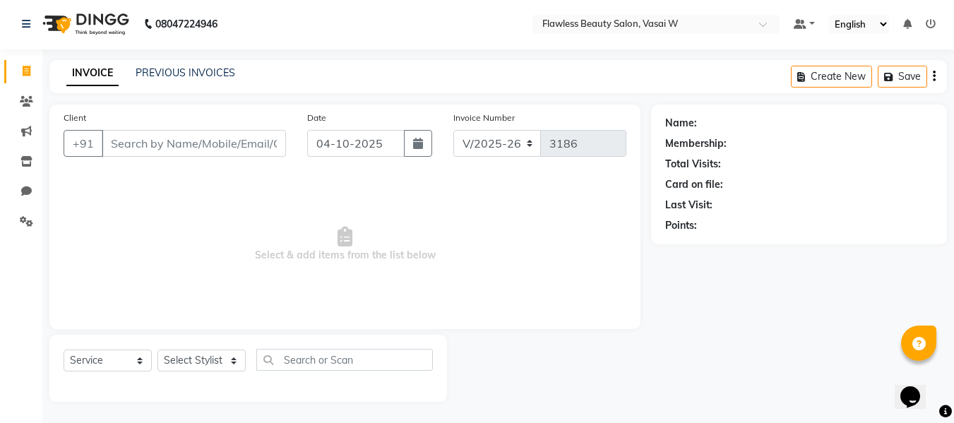
click at [28, 74] on icon at bounding box center [27, 71] width 8 height 11
click at [26, 99] on icon at bounding box center [26, 101] width 13 height 11
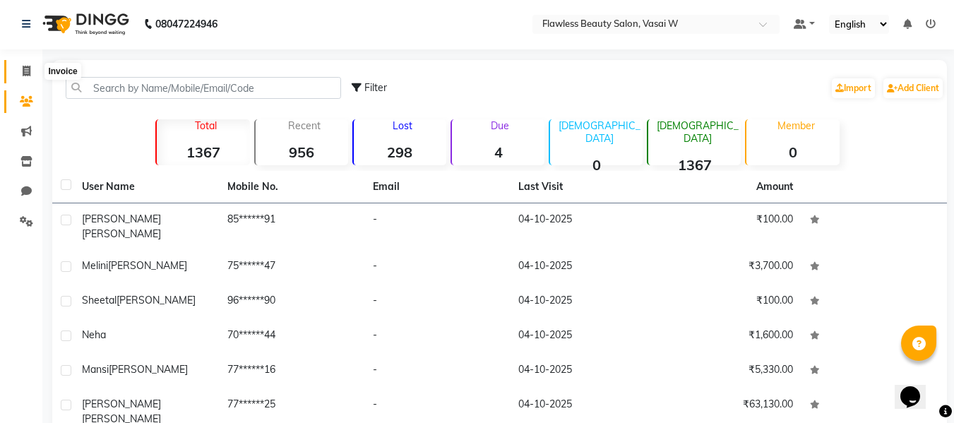
click at [26, 70] on icon at bounding box center [27, 71] width 8 height 11
select select "8090"
select select "service"
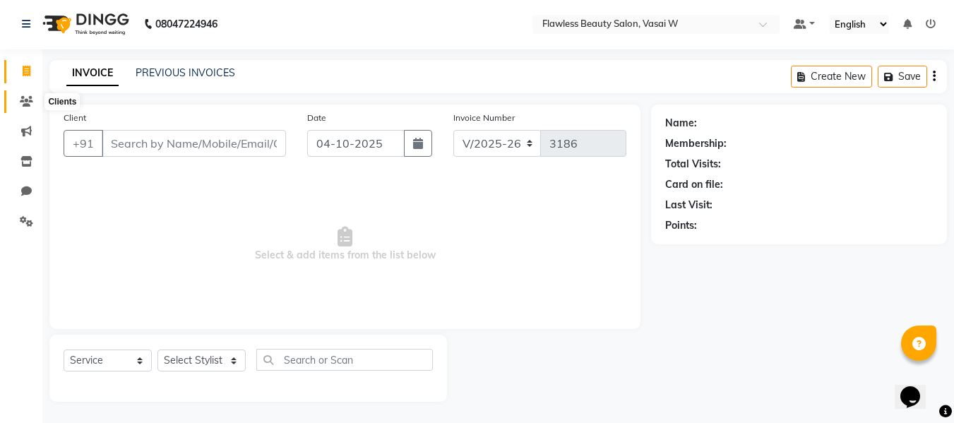
click at [26, 102] on icon at bounding box center [26, 101] width 13 height 11
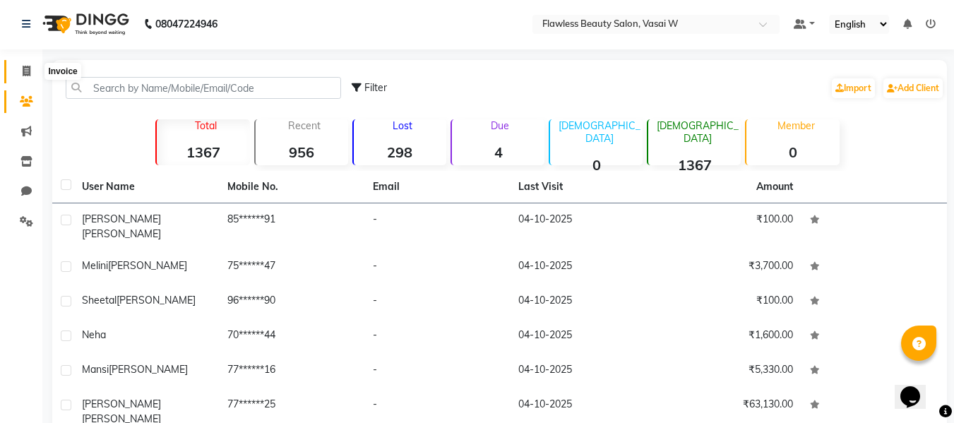
click at [27, 73] on icon at bounding box center [27, 71] width 8 height 11
select select "8090"
select select "service"
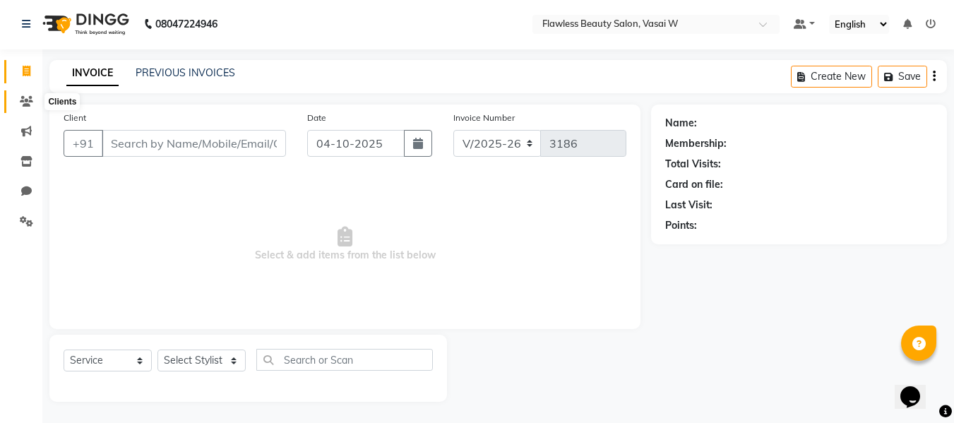
click at [27, 99] on icon at bounding box center [26, 101] width 13 height 11
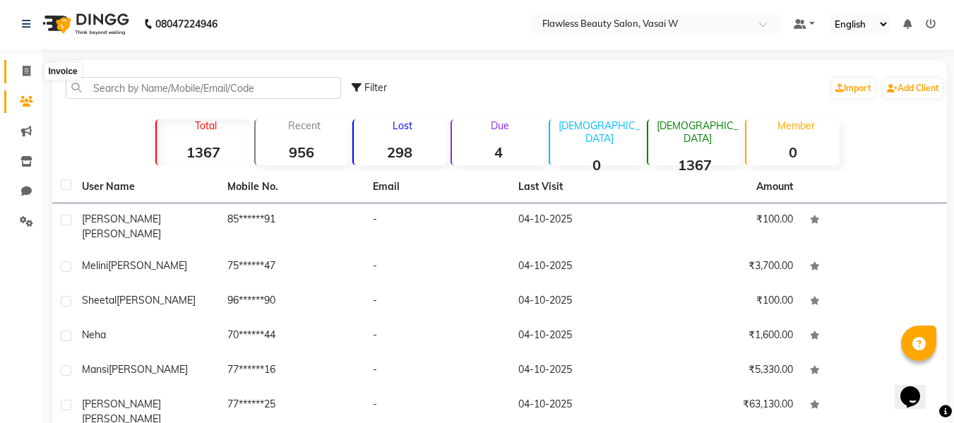
click at [27, 73] on icon at bounding box center [27, 71] width 8 height 11
select select "8090"
select select "service"
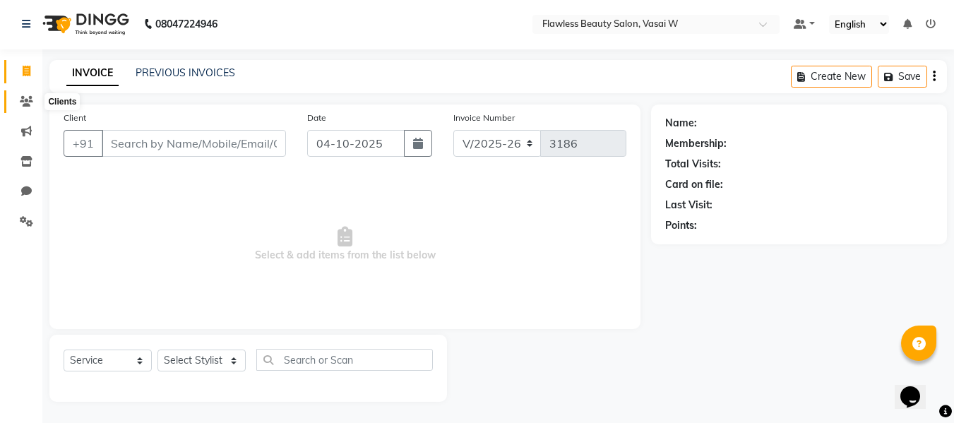
click at [27, 99] on icon at bounding box center [26, 101] width 13 height 11
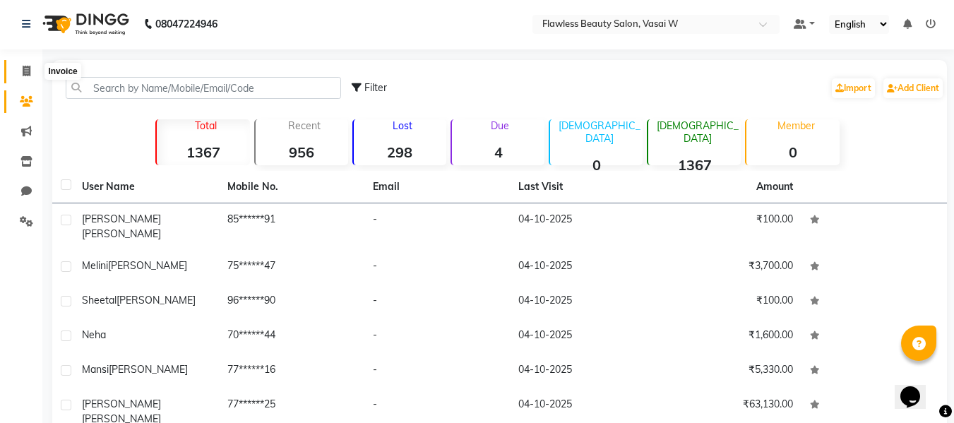
click at [28, 79] on span at bounding box center [26, 72] width 25 height 16
select select "8090"
select select "service"
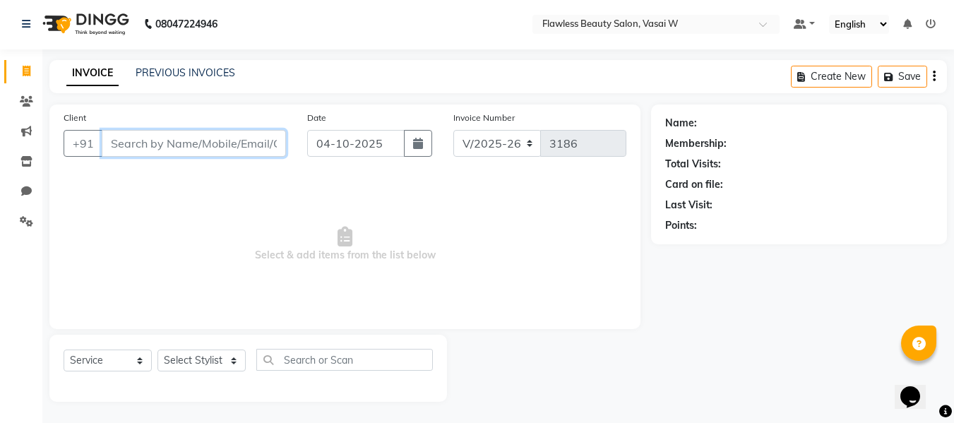
click at [150, 150] on input "Client" at bounding box center [194, 143] width 184 height 27
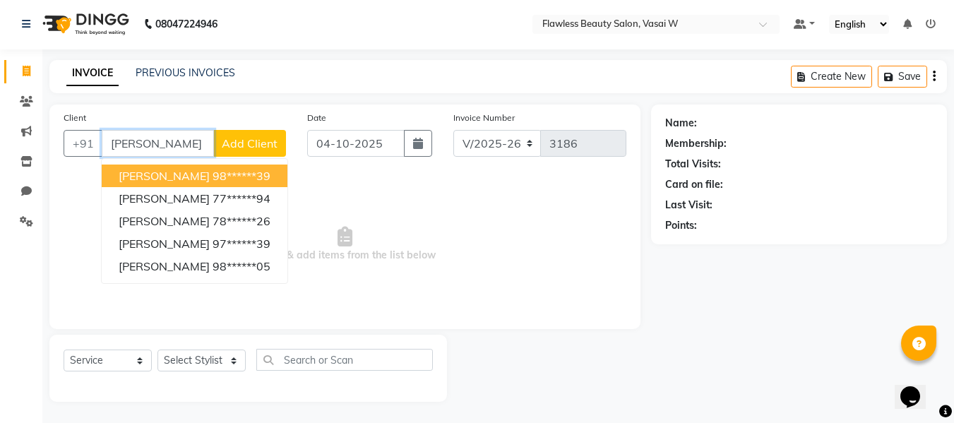
click at [165, 177] on span "[PERSON_NAME]" at bounding box center [164, 176] width 91 height 14
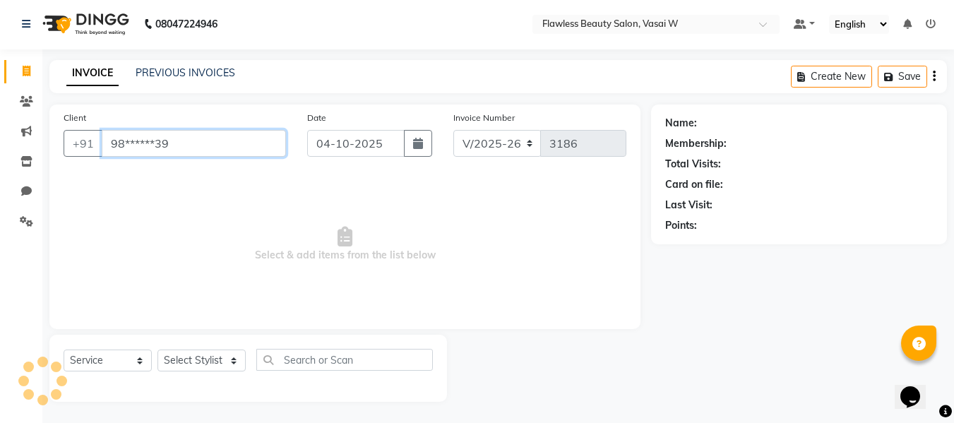
type input "98******39"
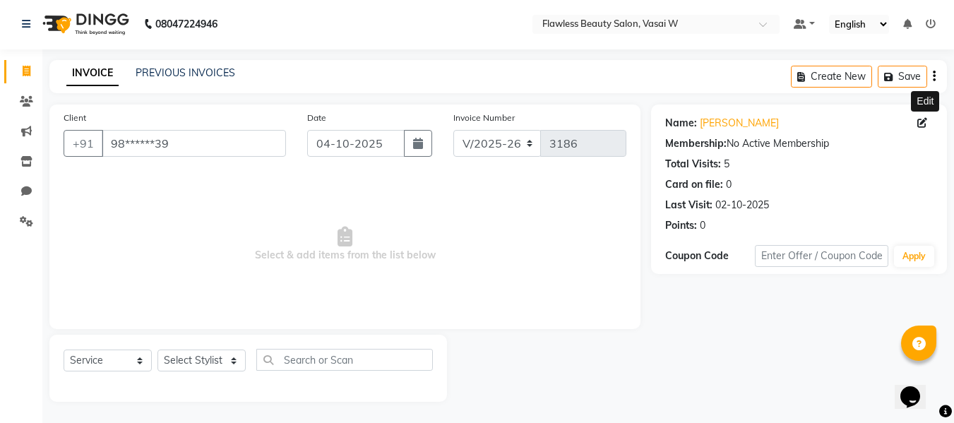
click at [926, 121] on icon at bounding box center [922, 123] width 10 height 10
select select "[DEMOGRAPHIC_DATA]"
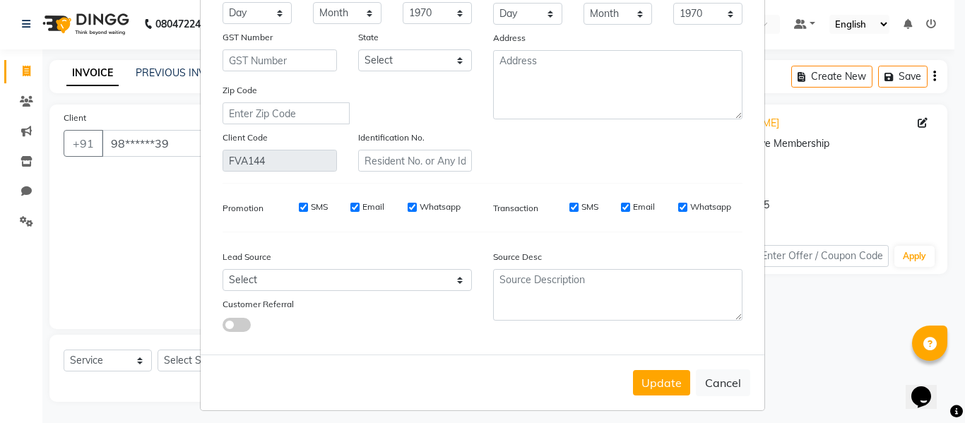
scroll to position [203, 0]
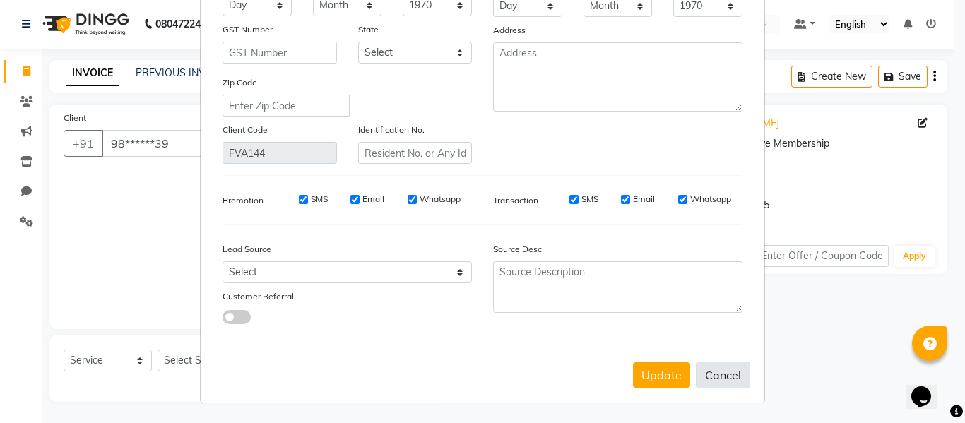
click at [711, 374] on button "Cancel" at bounding box center [723, 375] width 54 height 27
select select
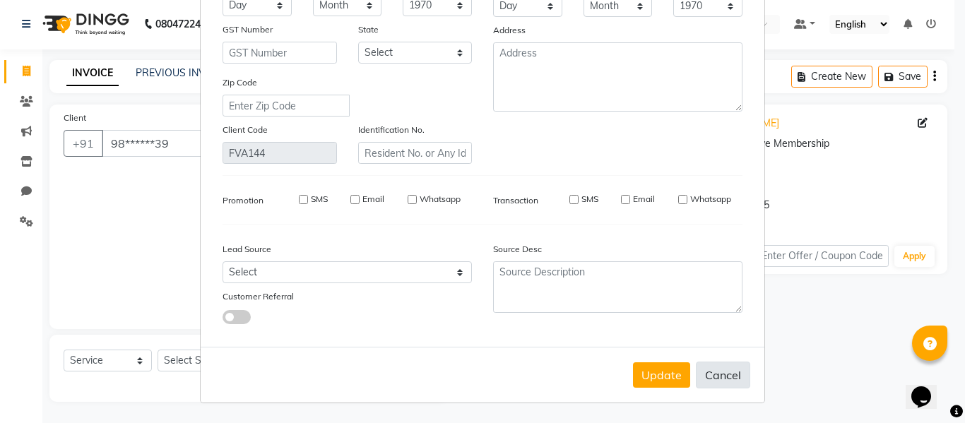
select select
checkbox input "false"
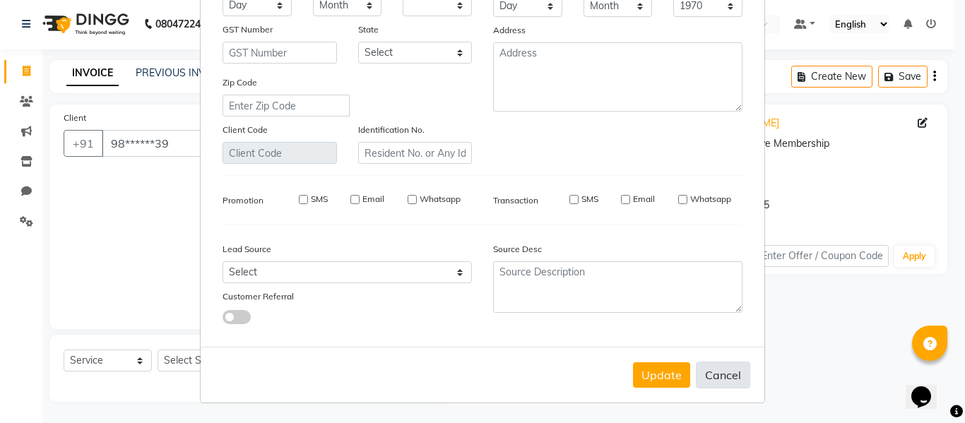
checkbox input "false"
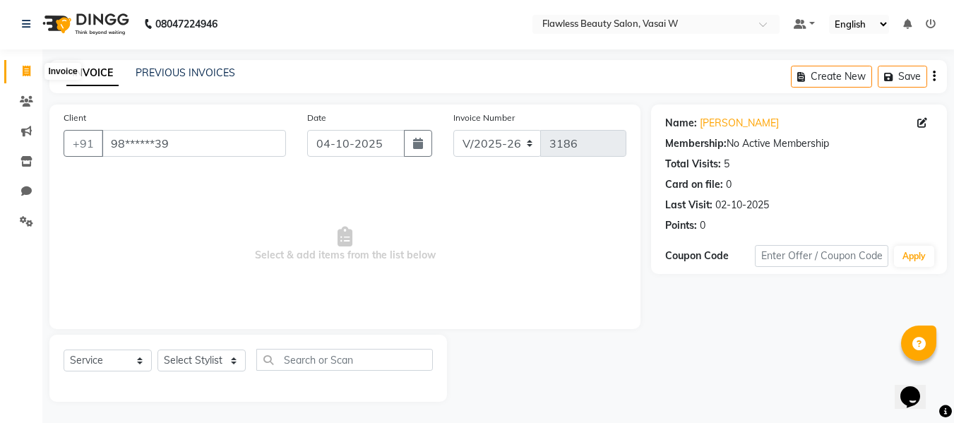
click at [31, 71] on span at bounding box center [26, 72] width 25 height 16
click at [29, 76] on icon at bounding box center [27, 71] width 8 height 11
click at [20, 98] on icon at bounding box center [26, 101] width 13 height 11
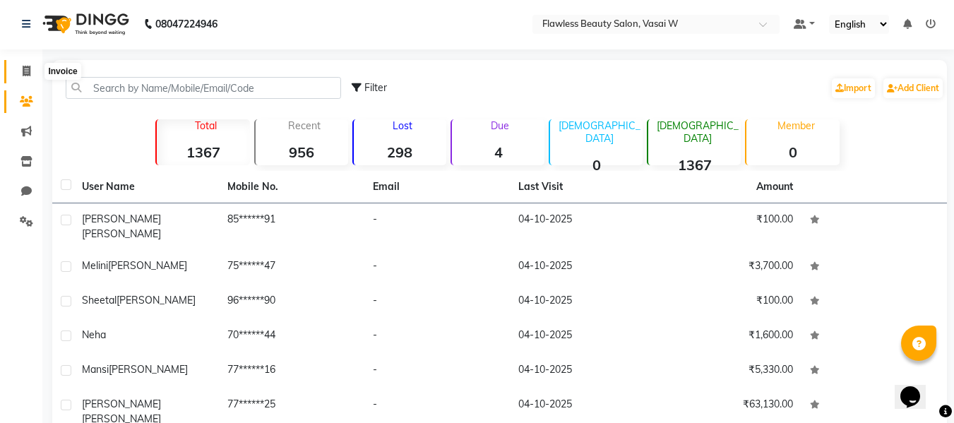
click at [22, 78] on span at bounding box center [26, 72] width 25 height 16
select select "8090"
select select "service"
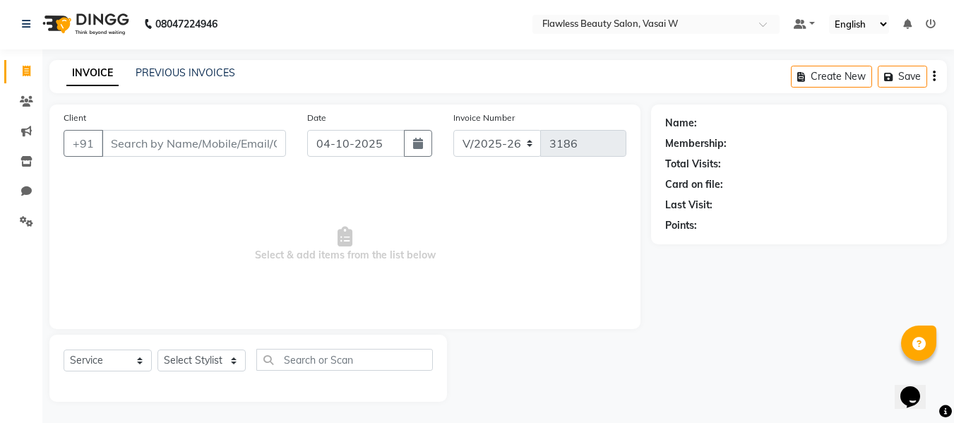
click at [134, 132] on input "Client" at bounding box center [194, 143] width 184 height 27
click at [162, 144] on input "Client" at bounding box center [194, 143] width 184 height 27
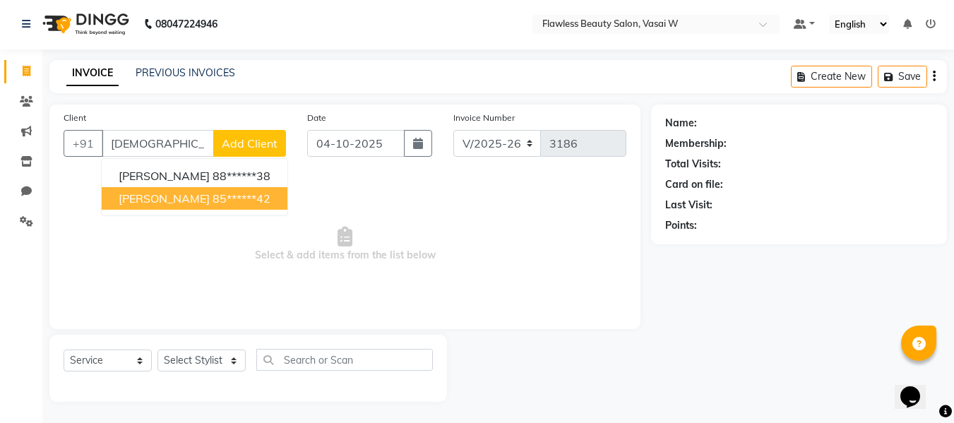
click at [213, 193] on ngb-highlight "85******42" at bounding box center [242, 198] width 58 height 14
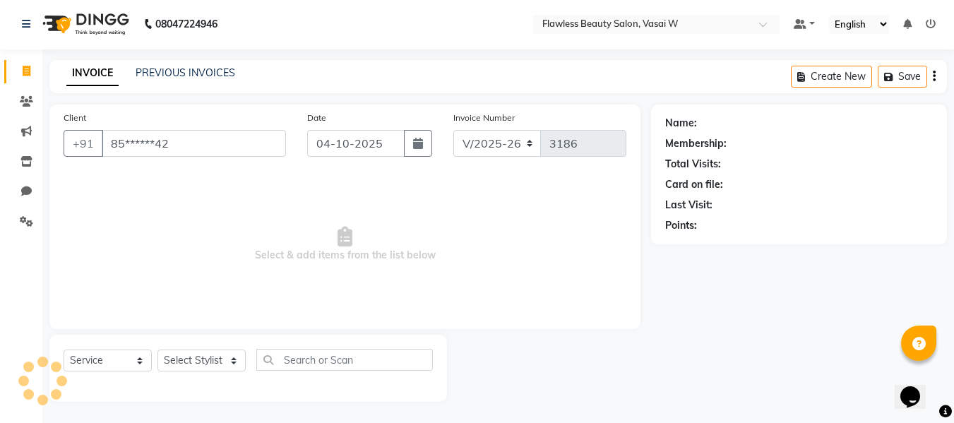
type input "85******42"
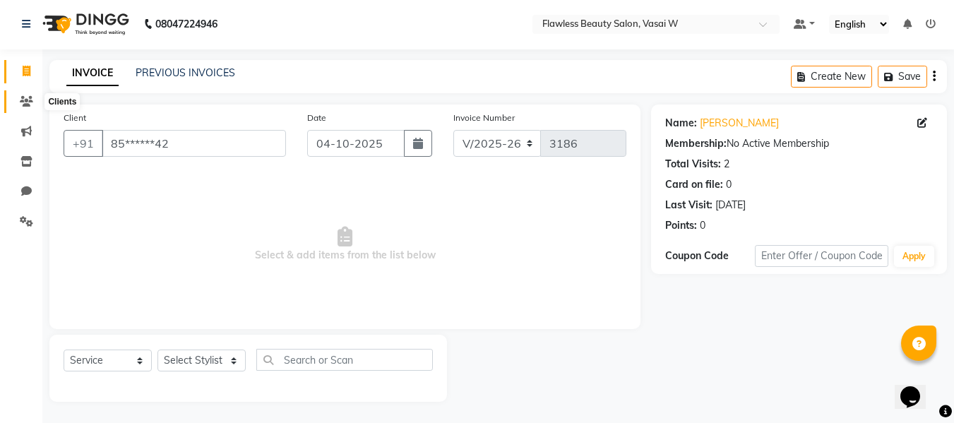
click at [26, 102] on icon at bounding box center [26, 101] width 13 height 11
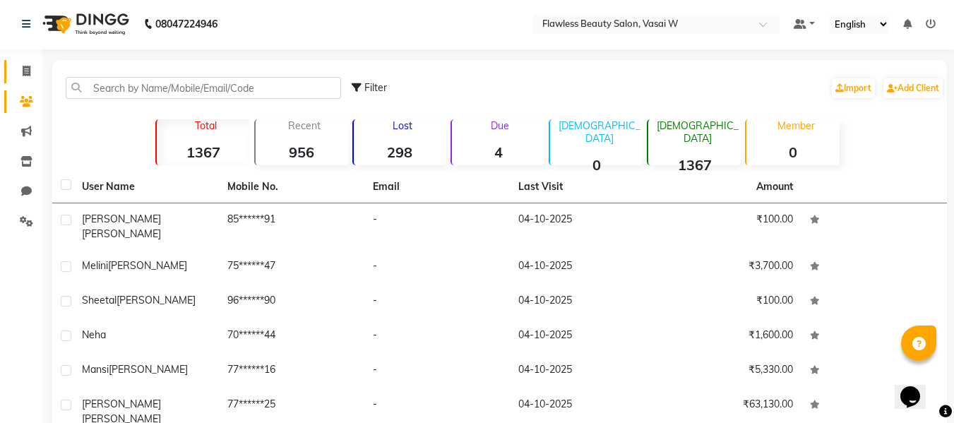
click at [28, 60] on link "Invoice" at bounding box center [21, 71] width 34 height 23
select select "8090"
select select "service"
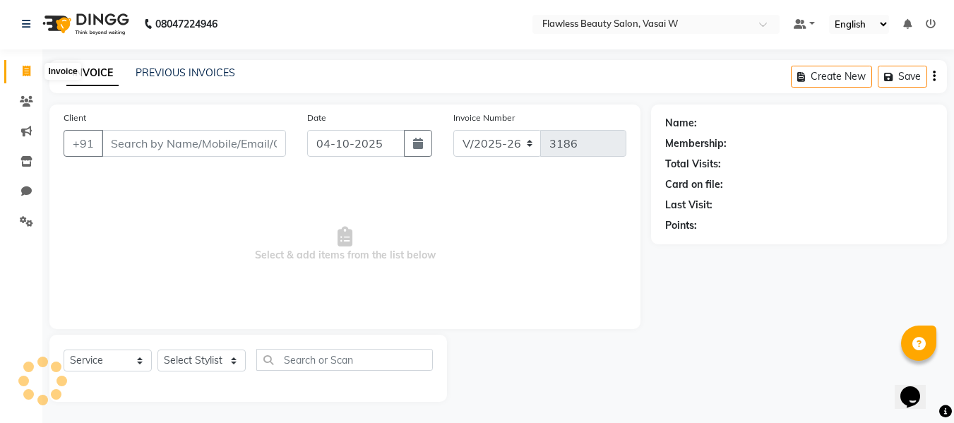
click at [27, 69] on icon at bounding box center [27, 71] width 8 height 11
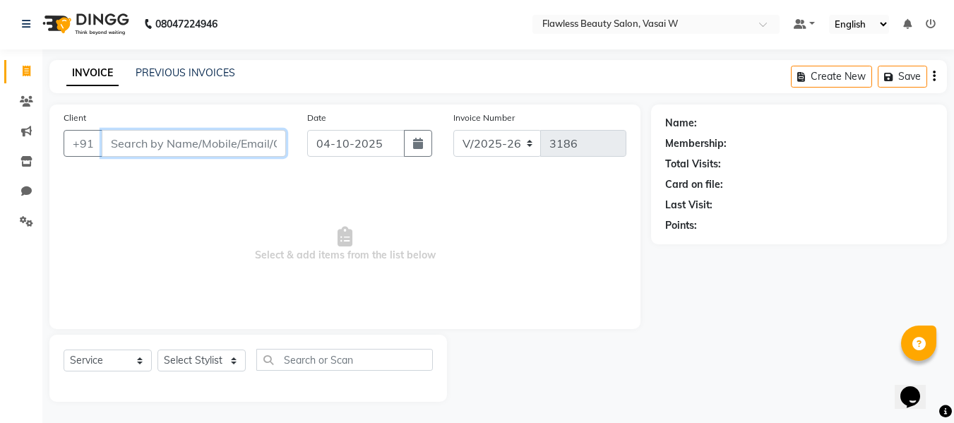
click at [127, 138] on input "Client" at bounding box center [194, 143] width 184 height 27
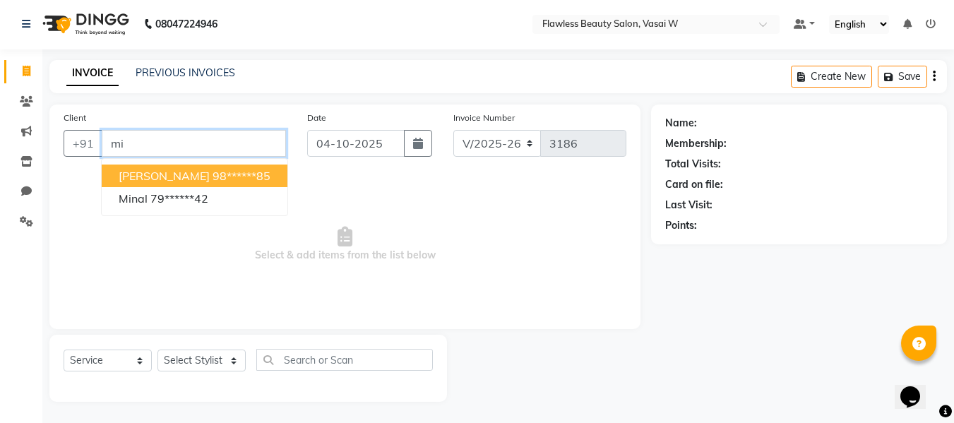
type input "m"
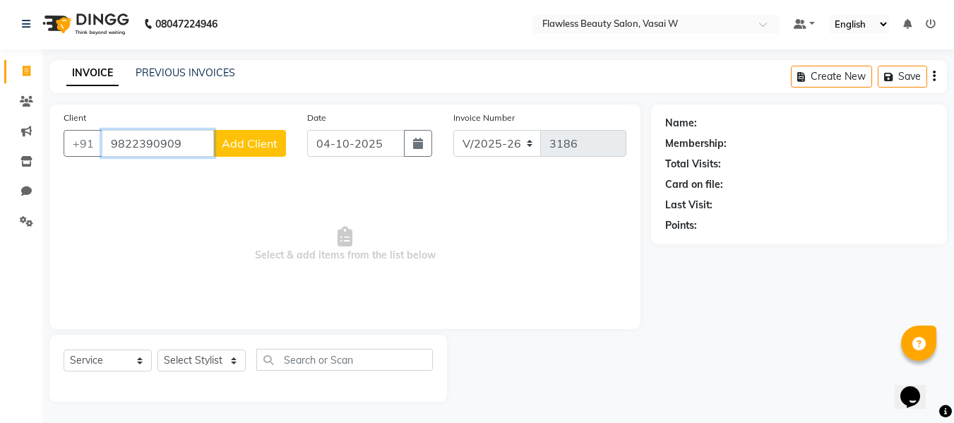
type input "9822390909"
click at [241, 153] on button "Add Client" at bounding box center [249, 143] width 73 height 27
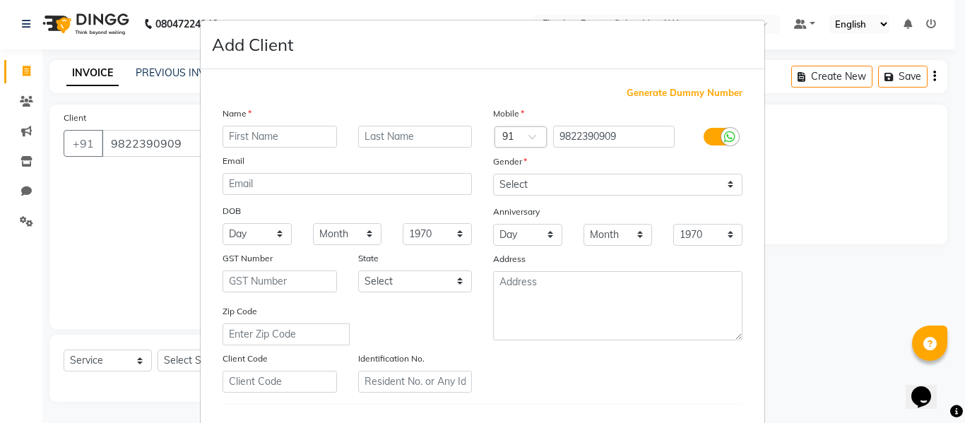
click at [243, 137] on input "text" at bounding box center [279, 137] width 114 height 22
type input "minal"
click at [359, 137] on input "text" at bounding box center [415, 137] width 114 height 22
type input "[PERSON_NAME]"
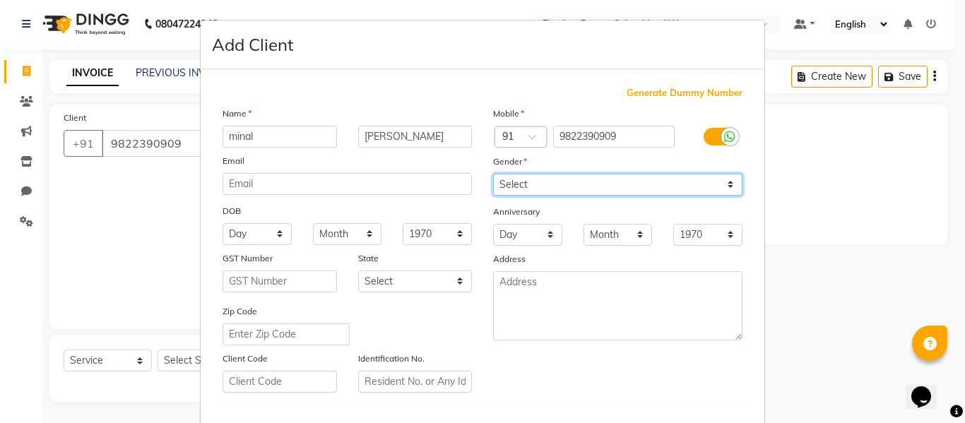
click at [527, 174] on select "Select [DEMOGRAPHIC_DATA] [DEMOGRAPHIC_DATA] Other Prefer Not To Say" at bounding box center [617, 185] width 249 height 22
select select "[DEMOGRAPHIC_DATA]"
click at [493, 174] on select "Select [DEMOGRAPHIC_DATA] [DEMOGRAPHIC_DATA] Other Prefer Not To Say" at bounding box center [617, 185] width 249 height 22
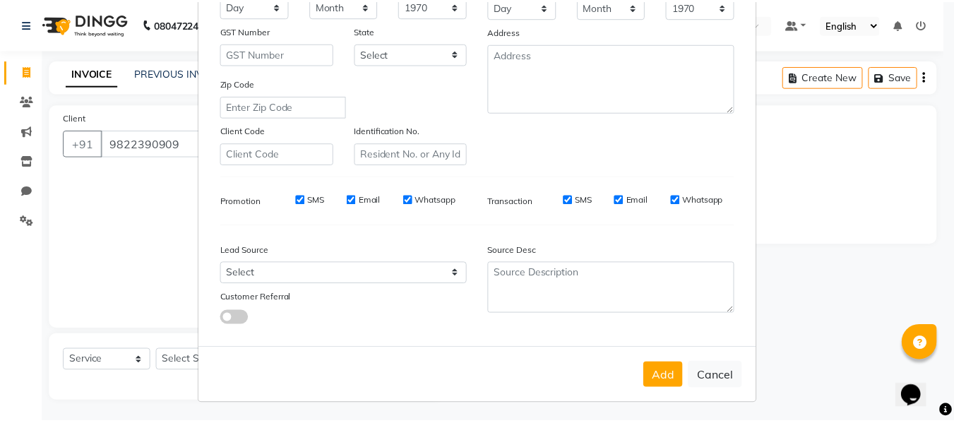
scroll to position [229, 0]
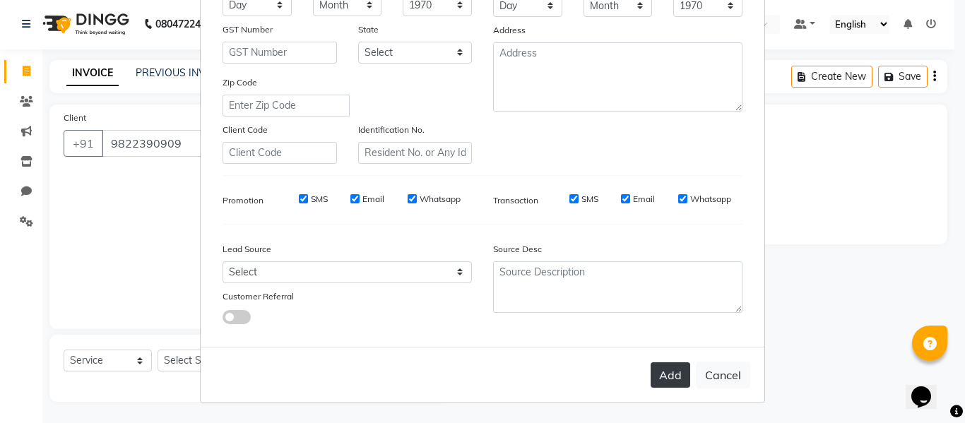
click at [658, 383] on button "Add" at bounding box center [670, 374] width 40 height 25
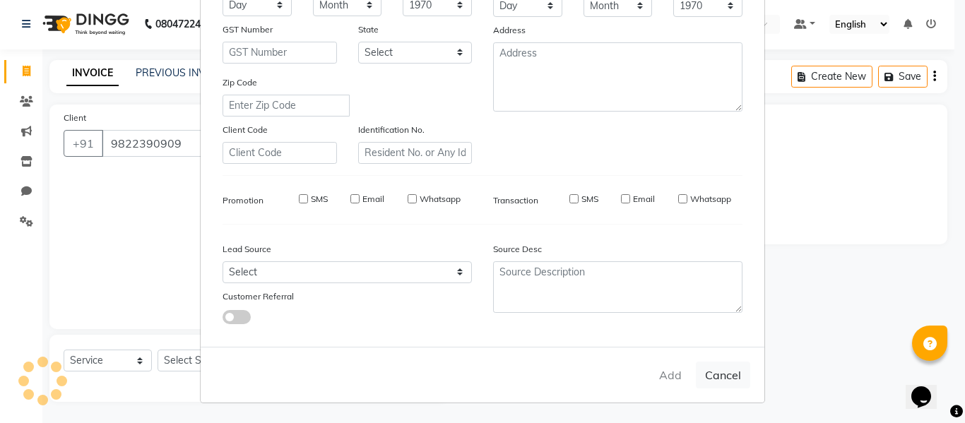
type input "98******09"
select select
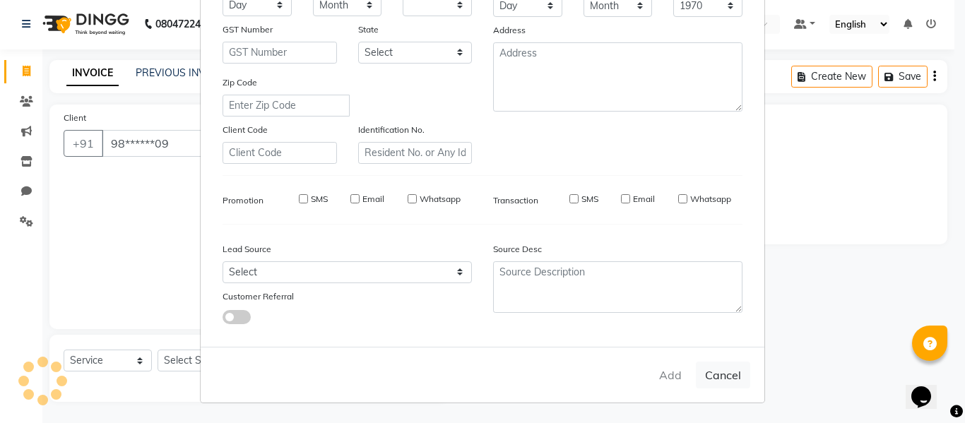
select select
checkbox input "false"
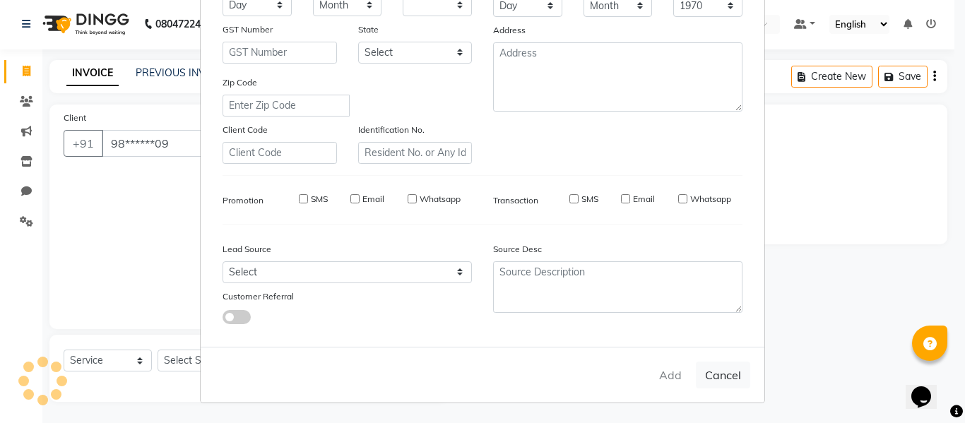
checkbox input "false"
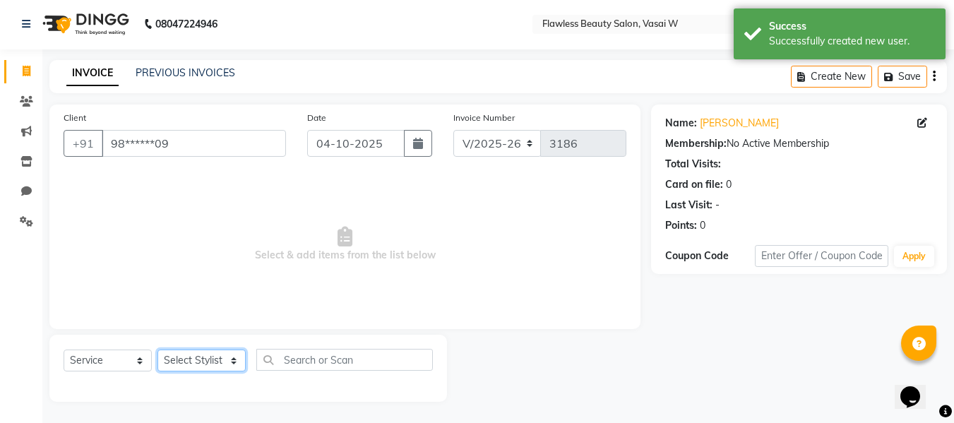
click at [196, 362] on select "Select Stylist [PERSON_NAME] [PERSON_NAME] [PERSON_NAME] maam Nisha Pari [PERSO…" at bounding box center [201, 361] width 88 height 22
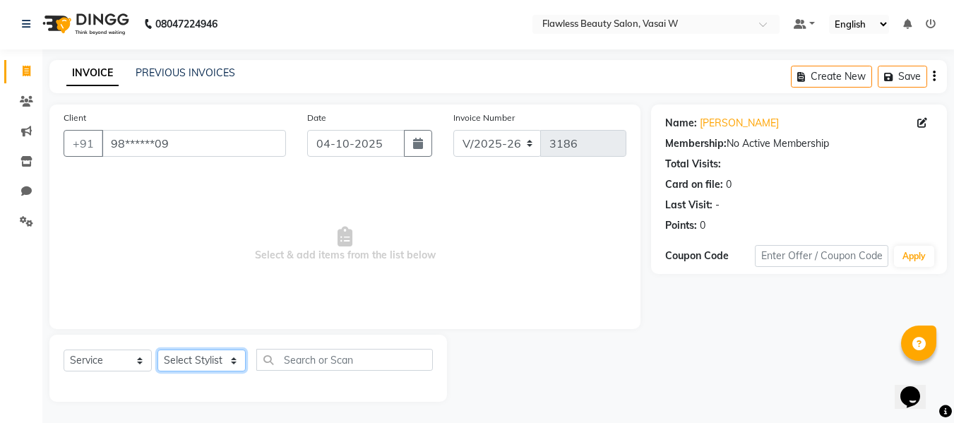
select select "76405"
click at [157, 350] on select "Select Stylist [PERSON_NAME] [PERSON_NAME] [PERSON_NAME] maam Nisha Pari [PERSO…" at bounding box center [201, 361] width 88 height 22
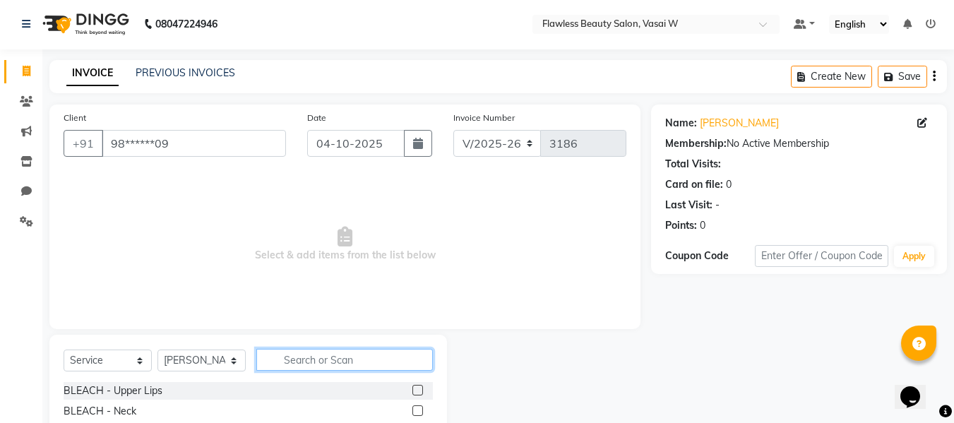
click at [294, 367] on input "text" at bounding box center [344, 360] width 177 height 22
type input "ey"
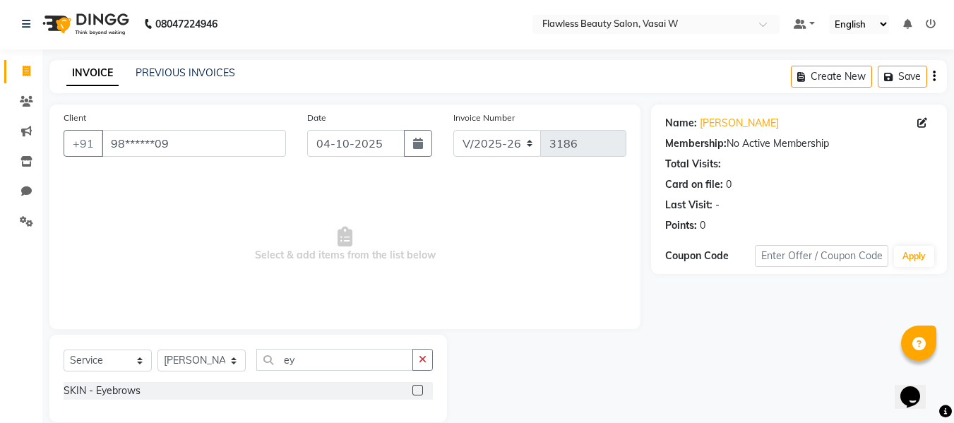
click at [415, 391] on label at bounding box center [417, 390] width 11 height 11
click at [415, 391] on input "checkbox" at bounding box center [416, 390] width 9 height 9
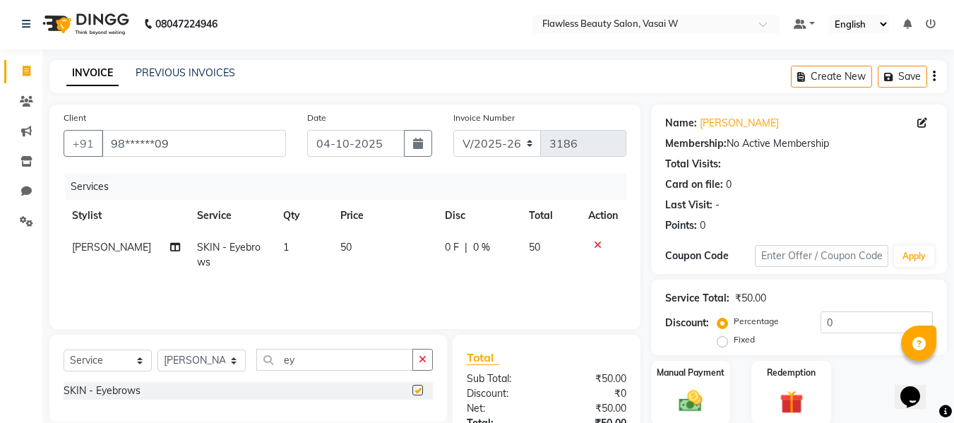
checkbox input "false"
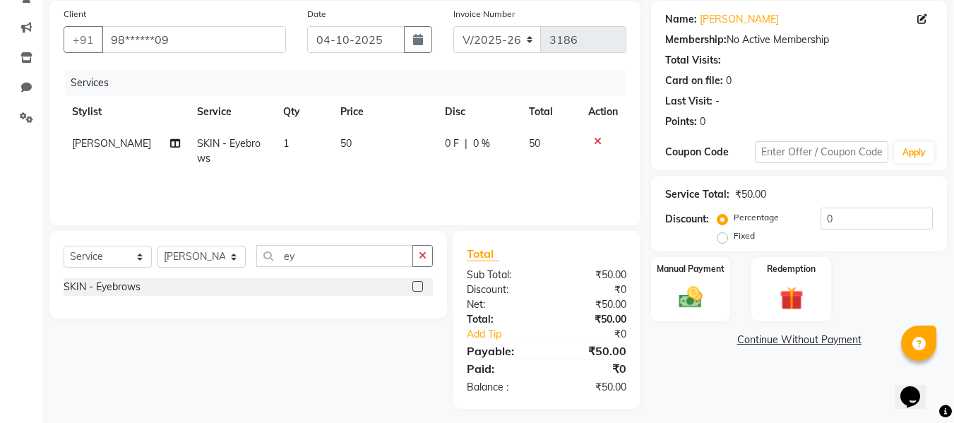
scroll to position [112, 0]
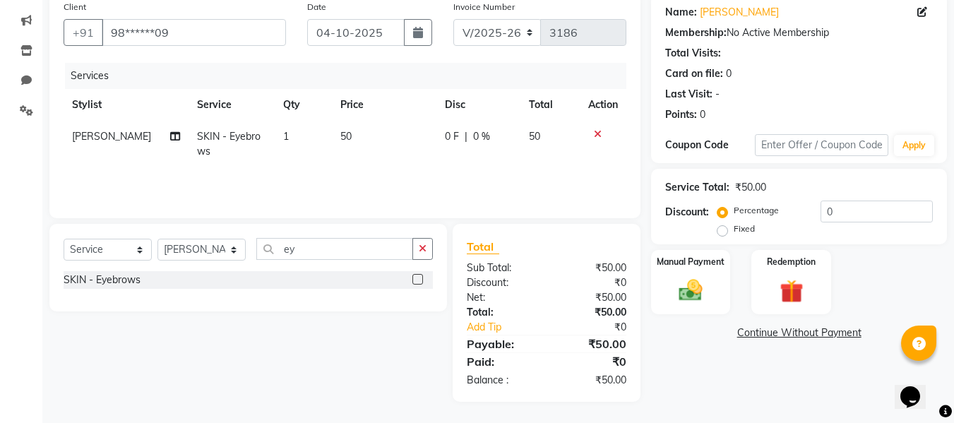
click at [508, 299] on div "Net:" at bounding box center [501, 297] width 90 height 15
click at [695, 278] on img at bounding box center [691, 290] width 40 height 28
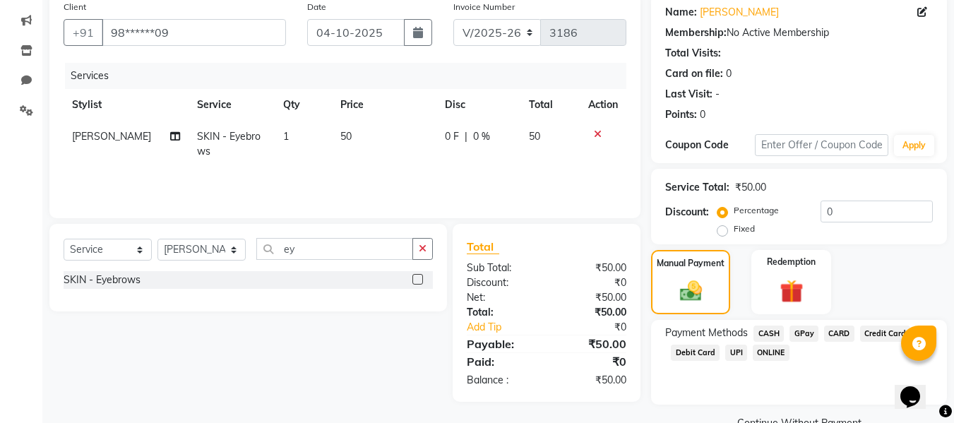
click at [775, 330] on span "CASH" at bounding box center [769, 334] width 30 height 16
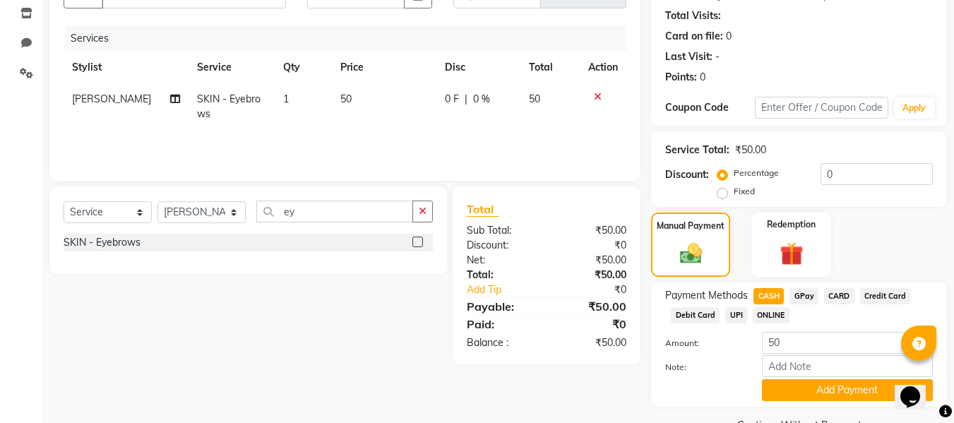
scroll to position [184, 0]
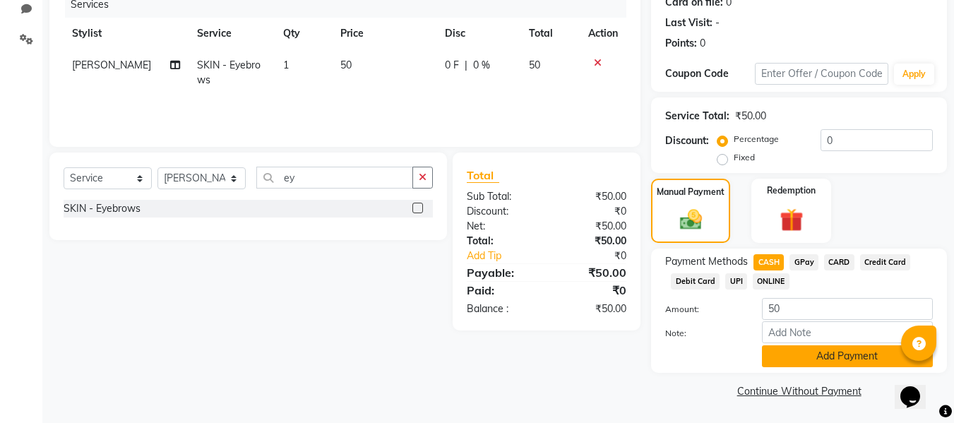
click at [783, 356] on button "Add Payment" at bounding box center [847, 356] width 171 height 22
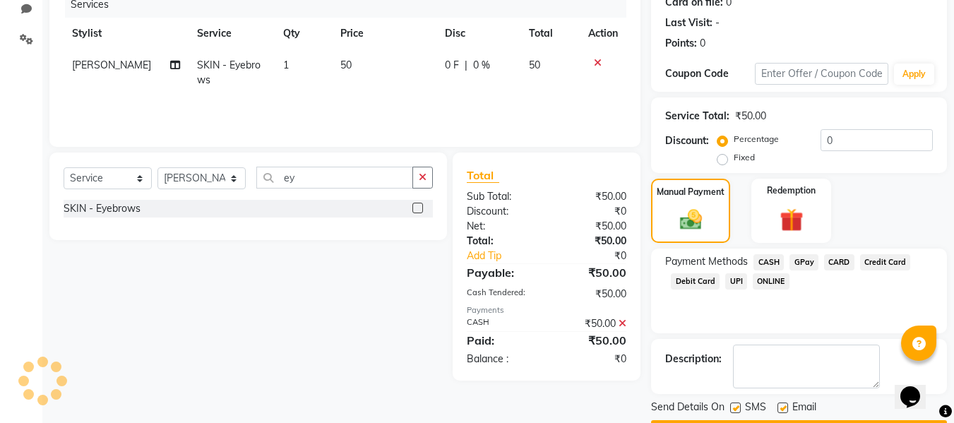
click at [784, 405] on label at bounding box center [783, 408] width 11 height 11
click at [784, 405] on input "checkbox" at bounding box center [782, 408] width 9 height 9
checkbox input "false"
click at [737, 404] on label at bounding box center [735, 408] width 11 height 11
click at [737, 404] on input "checkbox" at bounding box center [734, 408] width 9 height 9
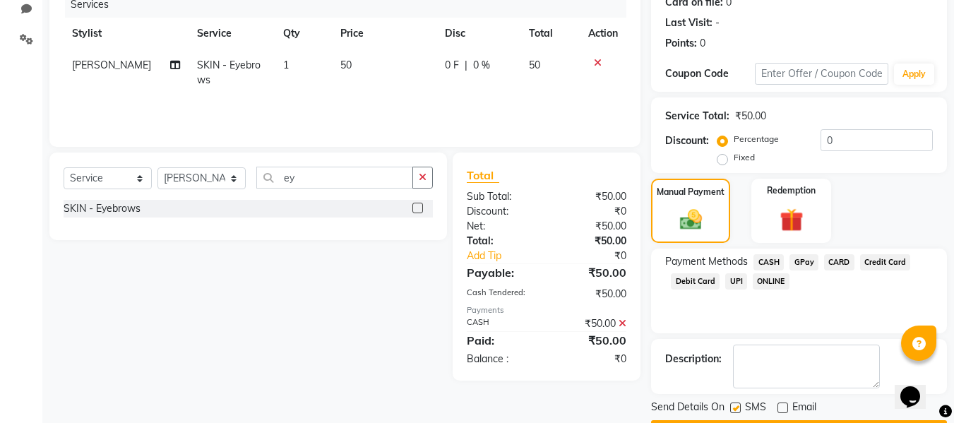
checkbox input "false"
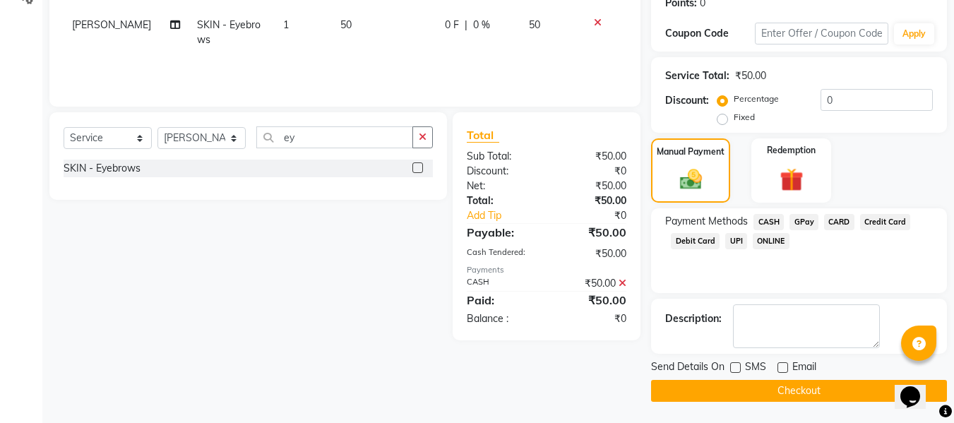
click at [736, 393] on button "Checkout" at bounding box center [799, 391] width 296 height 22
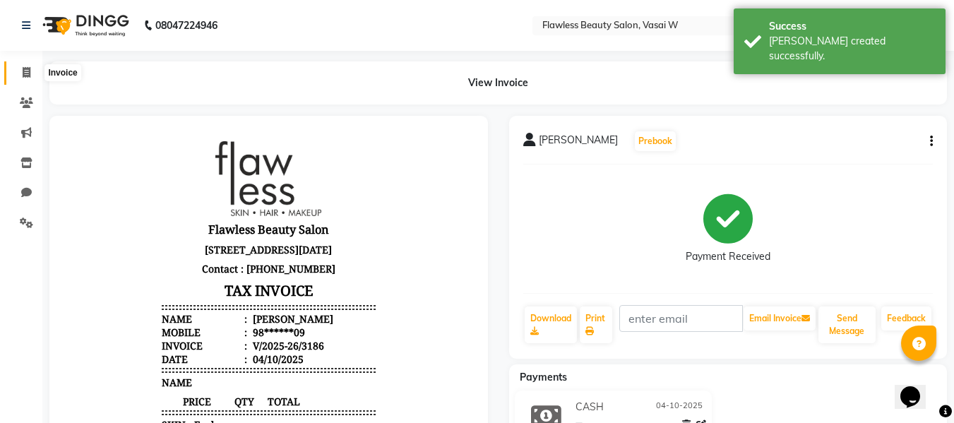
click at [23, 70] on icon at bounding box center [27, 72] width 8 height 11
select select "8090"
select select "service"
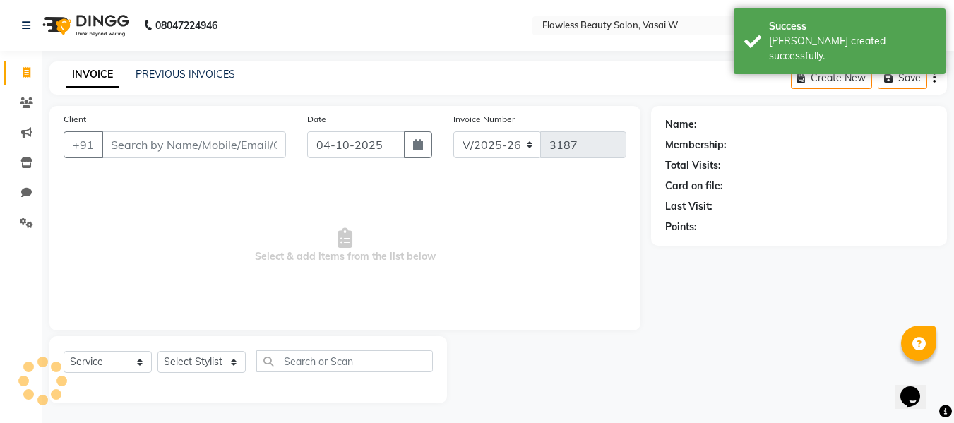
scroll to position [1, 0]
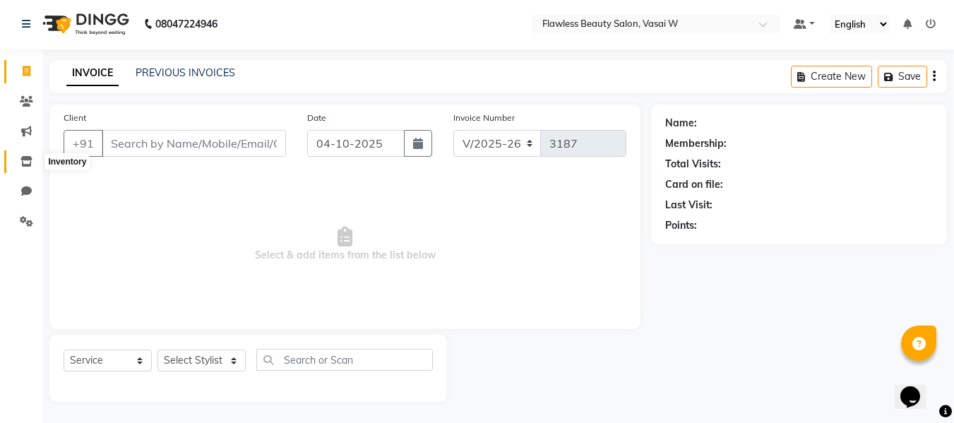
click at [32, 163] on icon at bounding box center [26, 161] width 12 height 11
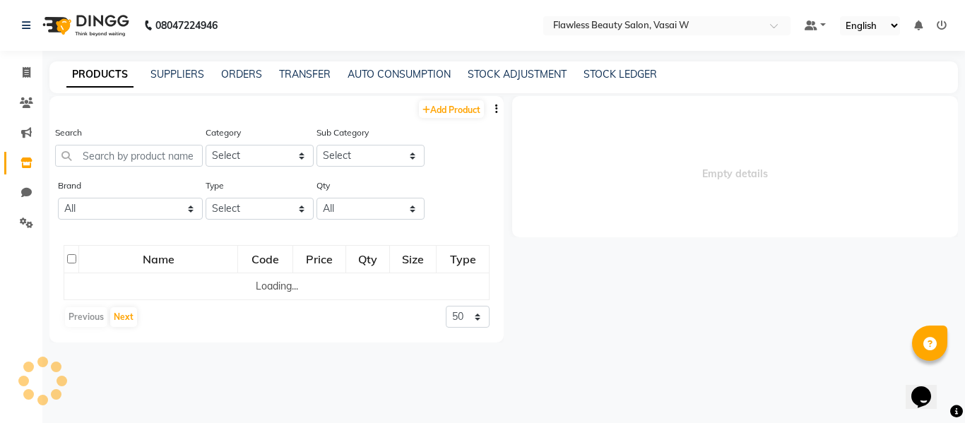
select select
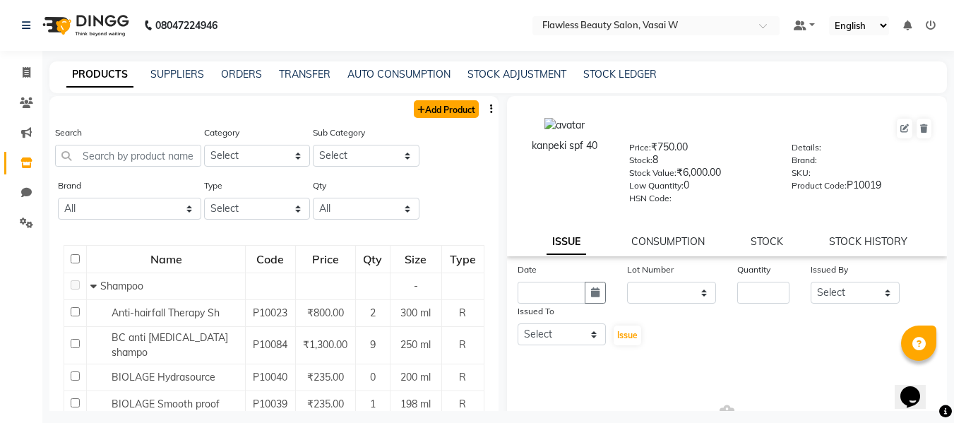
click at [449, 108] on link "Add Product" at bounding box center [446, 109] width 65 height 18
select select "true"
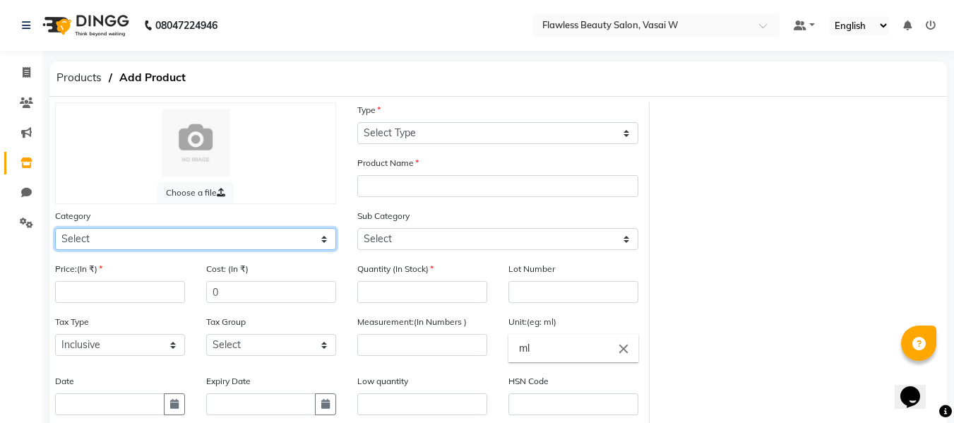
click at [90, 235] on select "Select Hair Skin Makeup Personal Care Appliances [PERSON_NAME] Waxing Disposabl…" at bounding box center [195, 239] width 281 height 22
select select "1100"
click at [55, 228] on select "Select Hair Skin Makeup Personal Care Appliances [PERSON_NAME] Waxing Disposabl…" at bounding box center [195, 239] width 281 height 22
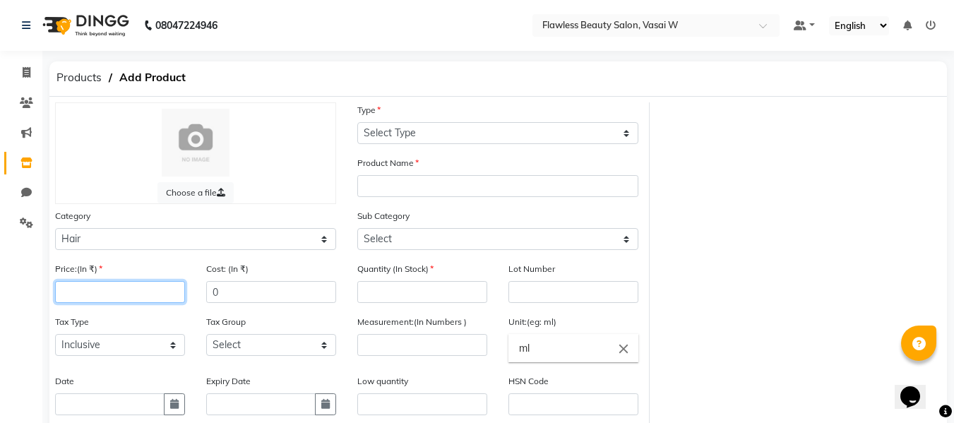
click at [138, 297] on input "number" at bounding box center [120, 292] width 130 height 22
type input "2500"
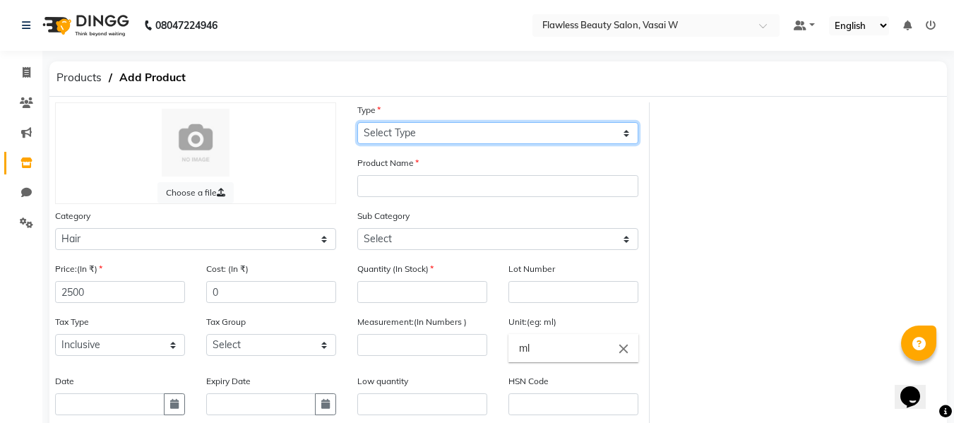
click at [418, 138] on select "Select Type Both Retail Consumable" at bounding box center [497, 133] width 281 height 22
select select "R"
click at [357, 122] on select "Select Type Both Retail Consumable" at bounding box center [497, 133] width 281 height 22
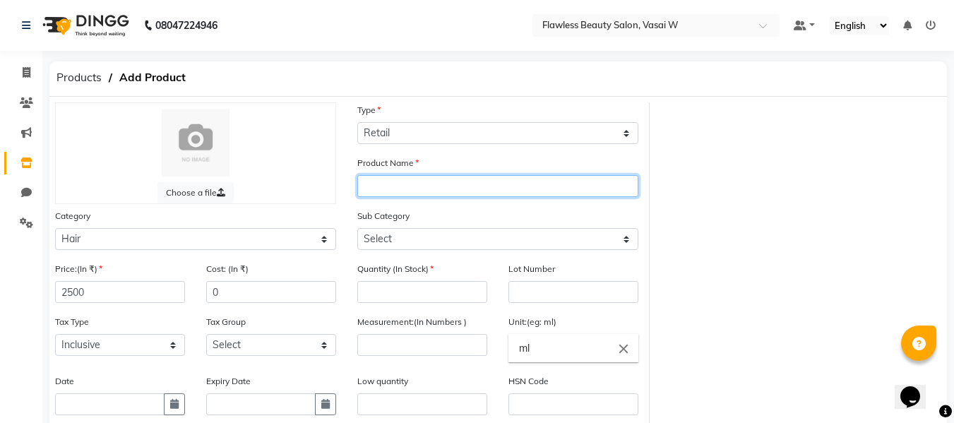
click at [386, 186] on input "text" at bounding box center [497, 186] width 281 height 22
type input "toppikk"
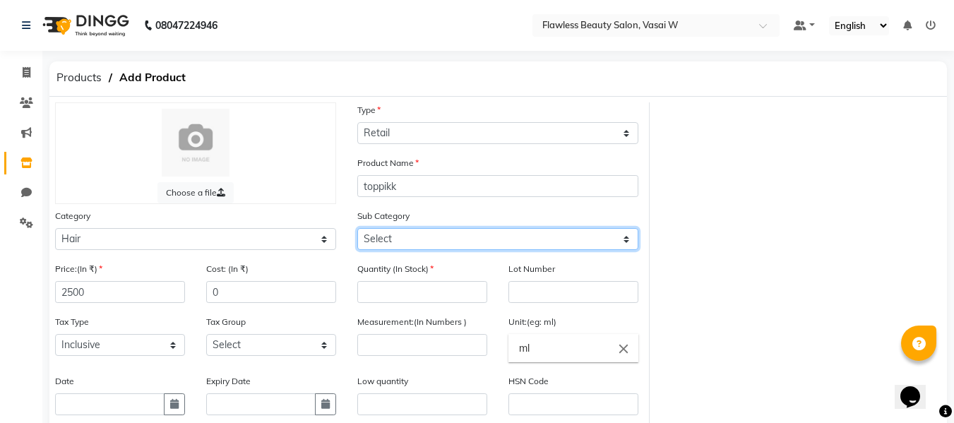
click at [388, 240] on select "Select Shampoo Conditioner Cream Mask Oil Serum Color Appliances Treatment Styl…" at bounding box center [497, 239] width 281 height 22
select select "1112"
click at [357, 228] on select "Select Shampoo Conditioner Cream Mask Oil Serum Color Appliances Treatment Styl…" at bounding box center [497, 239] width 281 height 22
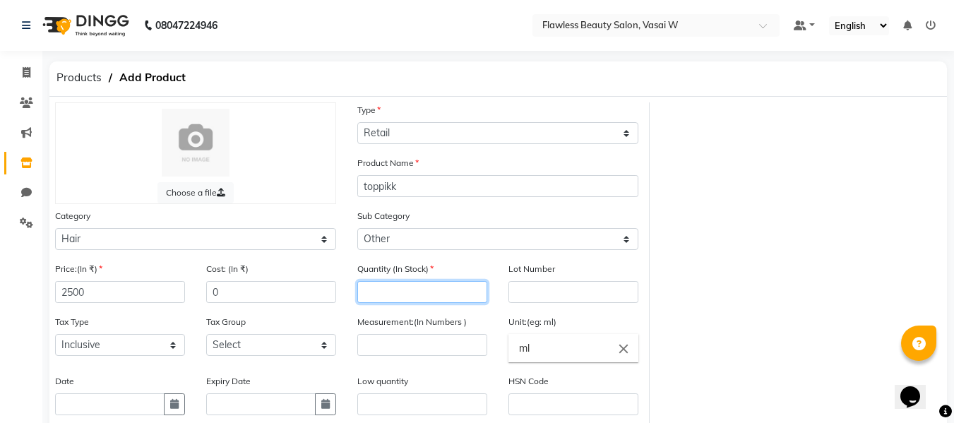
click at [384, 285] on input "number" at bounding box center [422, 292] width 130 height 22
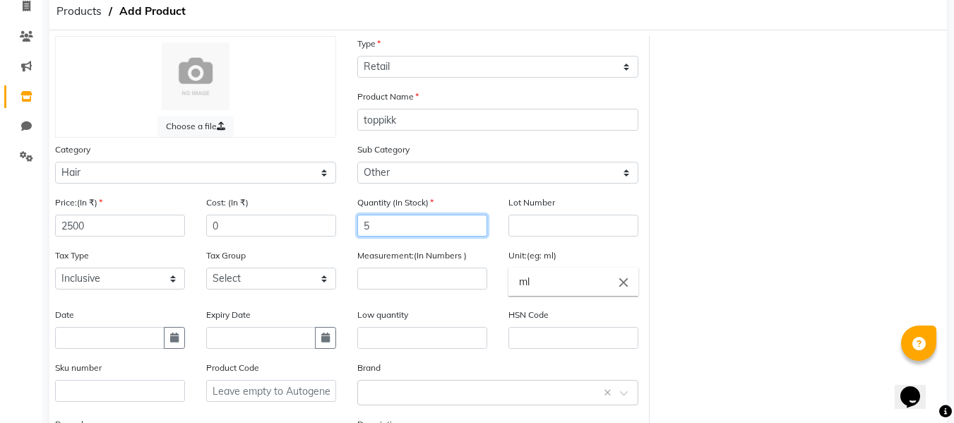
scroll to position [67, 0]
type input "5"
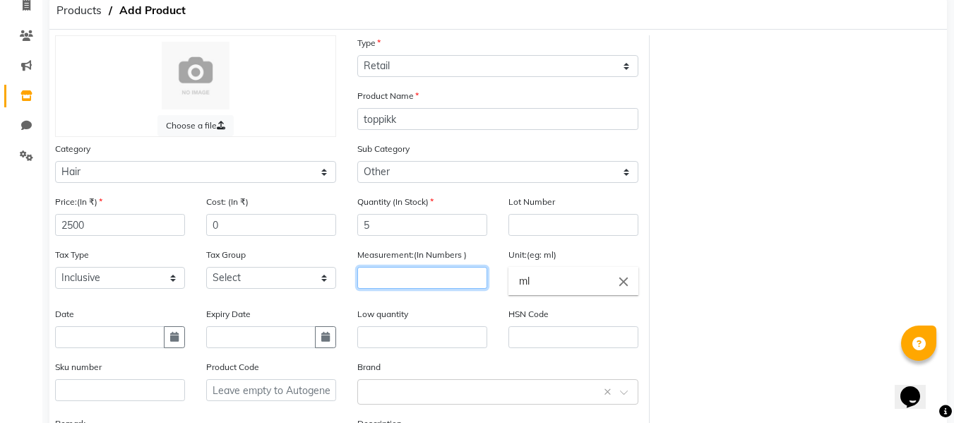
click at [384, 285] on input "number" at bounding box center [422, 278] width 130 height 22
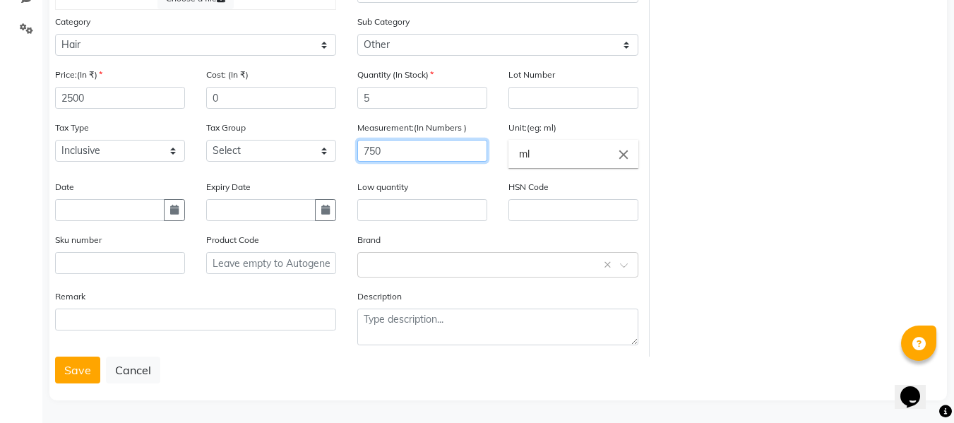
scroll to position [196, 0]
type input "750"
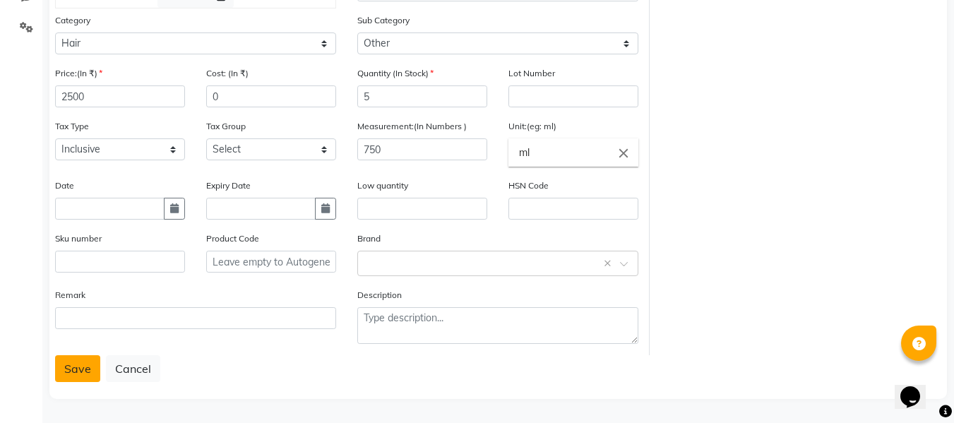
click at [85, 364] on button "Save" at bounding box center [77, 368] width 45 height 27
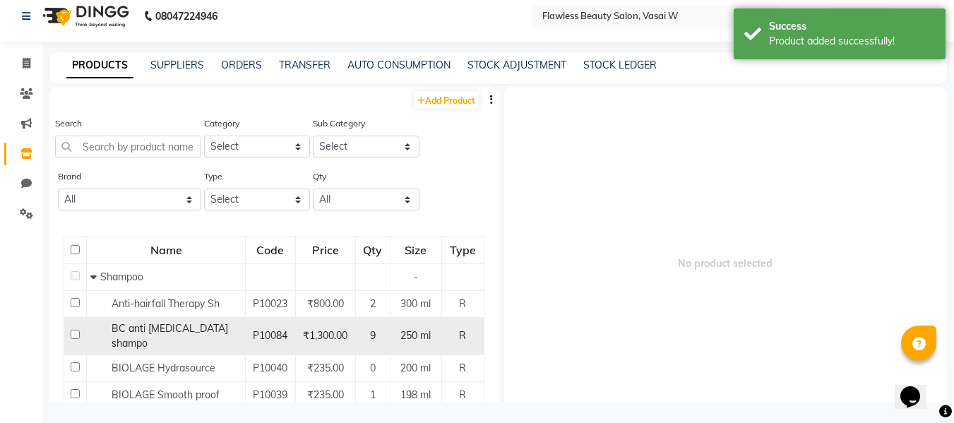
scroll to position [9, 0]
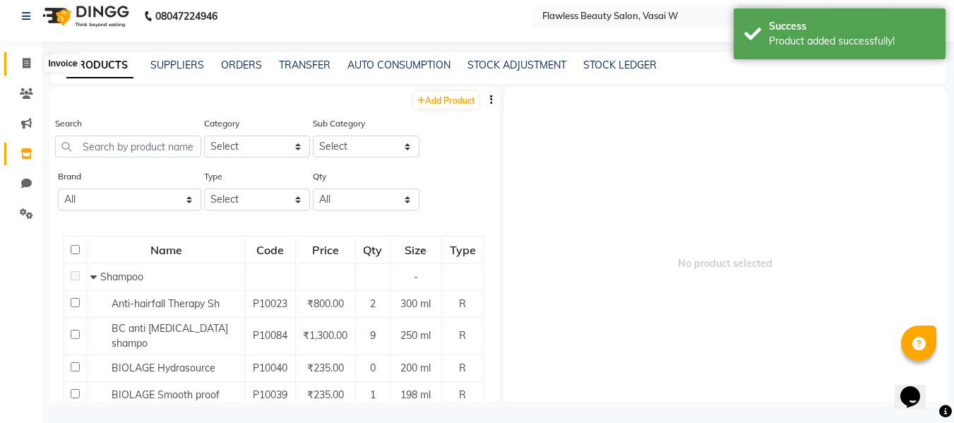
click at [28, 66] on icon at bounding box center [27, 63] width 8 height 11
select select "service"
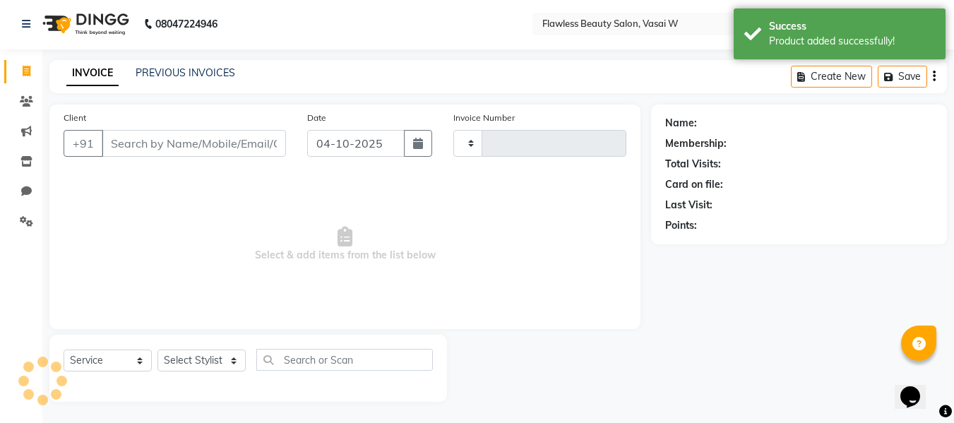
scroll to position [1, 0]
type input "3187"
select select "8090"
click at [146, 148] on input "Client" at bounding box center [194, 143] width 184 height 27
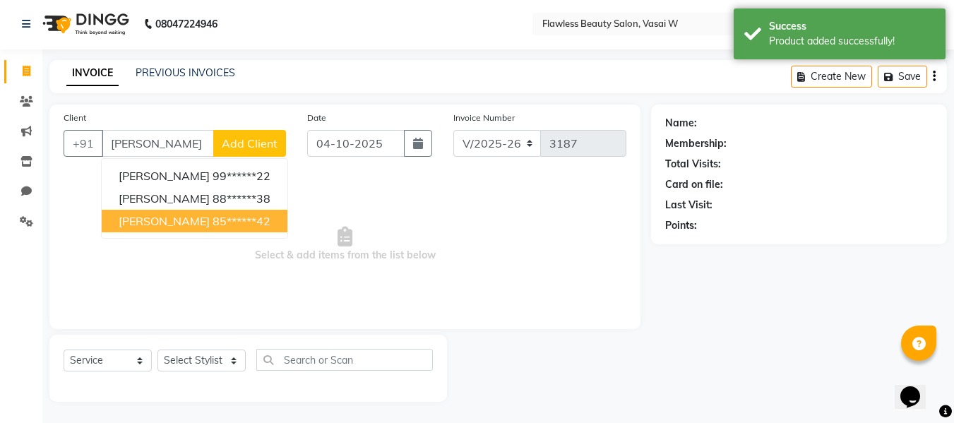
click at [156, 212] on button "[PERSON_NAME] 85******42" at bounding box center [195, 221] width 186 height 23
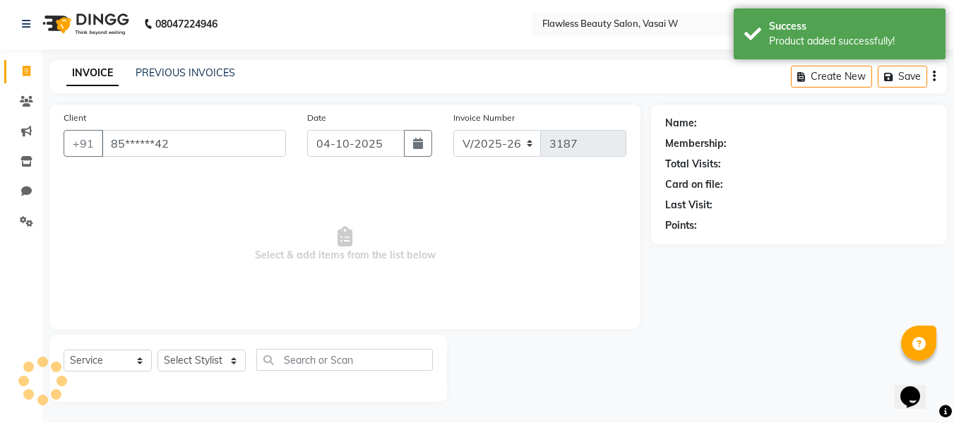
type input "85******42"
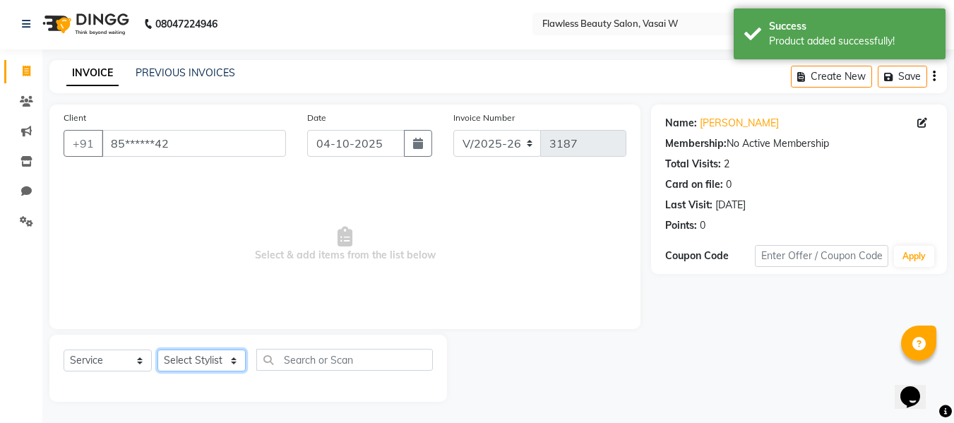
click at [187, 357] on select "Select Stylist [PERSON_NAME] [PERSON_NAME] [PERSON_NAME] maam Nisha Pari [PERSO…" at bounding box center [201, 361] width 88 height 22
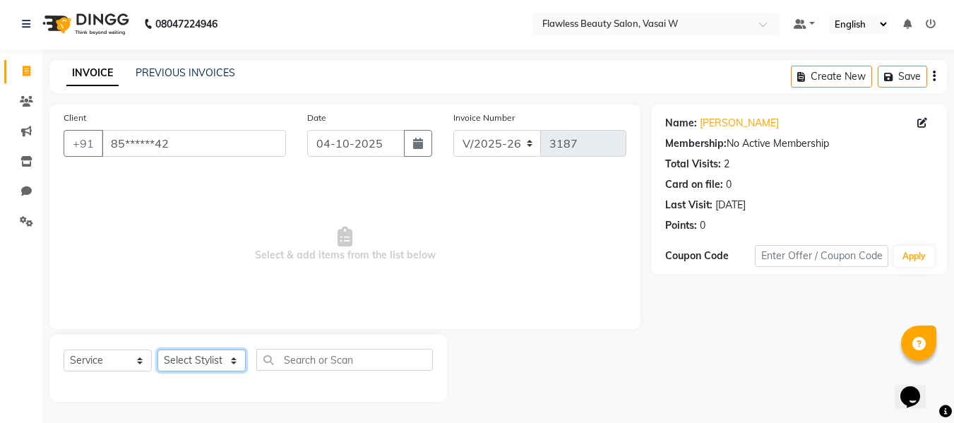
select select "76410"
click at [157, 350] on select "Select Stylist [PERSON_NAME] [PERSON_NAME] [PERSON_NAME] maam Nisha Pari [PERSO…" at bounding box center [201, 361] width 88 height 22
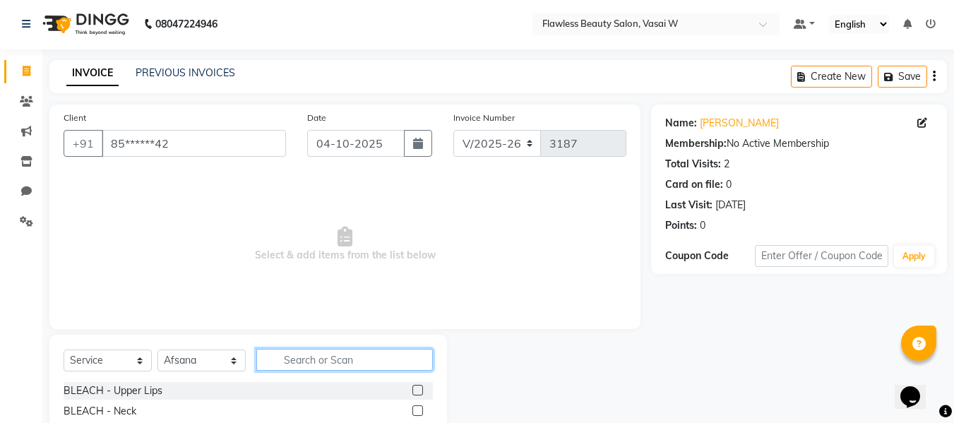
click at [367, 360] on input "text" at bounding box center [344, 360] width 177 height 22
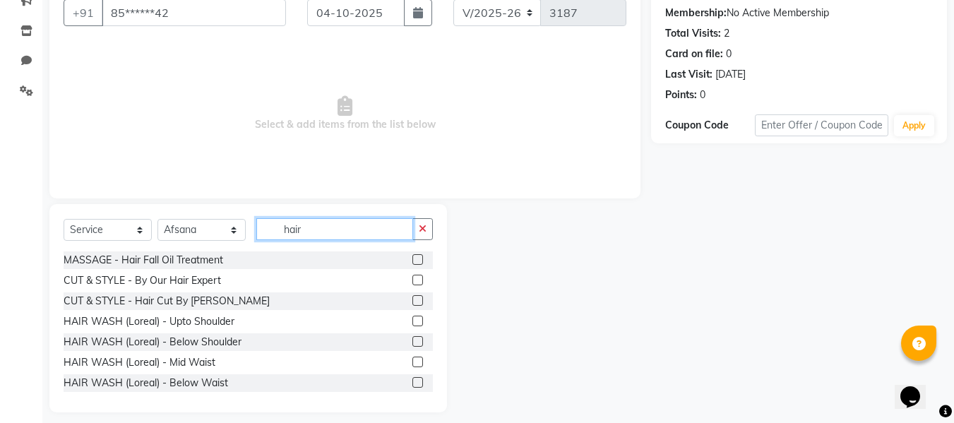
scroll to position [143, 0]
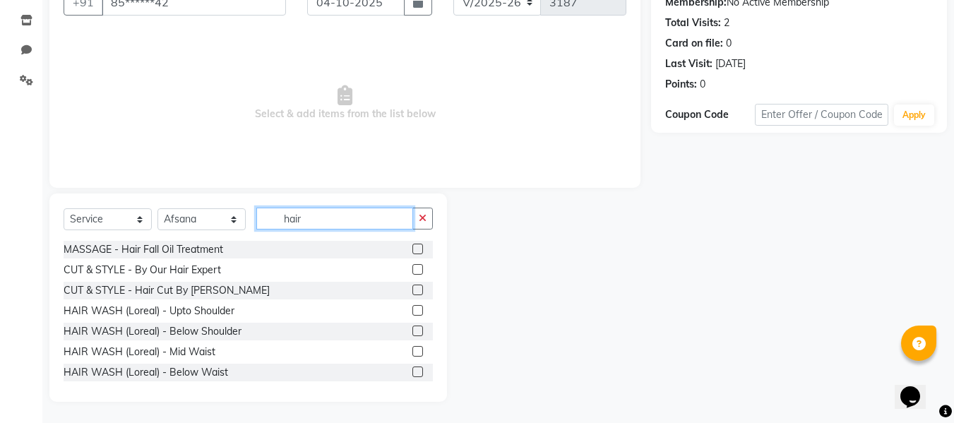
type input "hair"
click at [412, 330] on label at bounding box center [417, 331] width 11 height 11
click at [412, 330] on input "checkbox" at bounding box center [416, 331] width 9 height 9
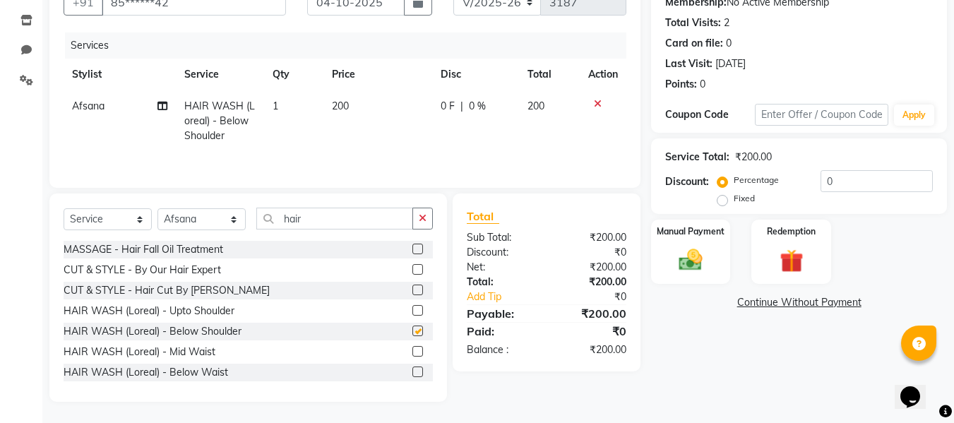
checkbox input "false"
click at [355, 115] on td "200" at bounding box center [377, 120] width 109 height 61
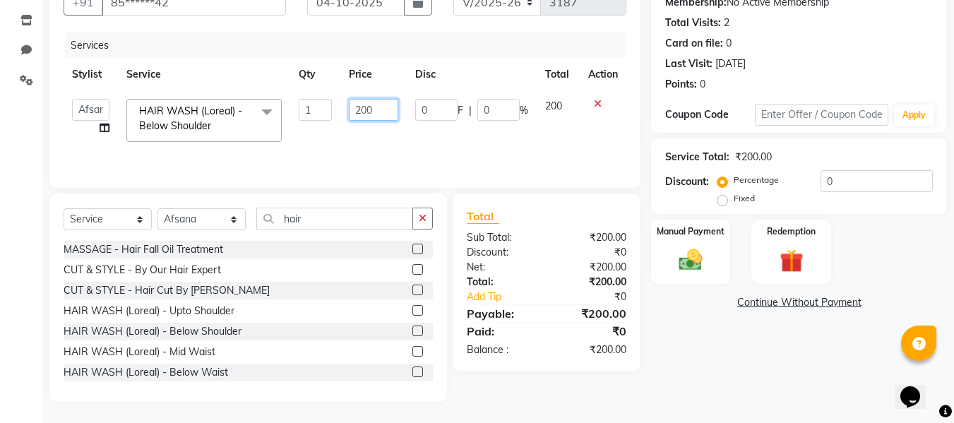
click at [376, 106] on input "200" at bounding box center [373, 110] width 49 height 22
type input "250"
click at [133, 216] on select "Select Service Product Membership Package Voucher Prepaid Gift Card" at bounding box center [108, 219] width 88 height 22
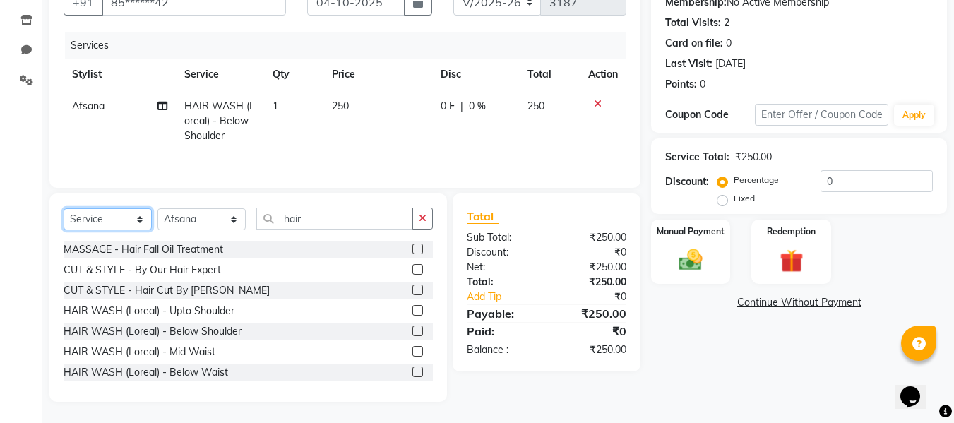
click at [133, 216] on select "Select Service Product Membership Package Voucher Prepaid Gift Card" at bounding box center [108, 219] width 88 height 22
click at [131, 223] on select "Select Service Product Membership Package Voucher Prepaid Gift Card" at bounding box center [108, 219] width 88 height 22
select select "product"
click at [64, 208] on select "Select Service Product Membership Package Voucher Prepaid Gift Card" at bounding box center [108, 219] width 88 height 22
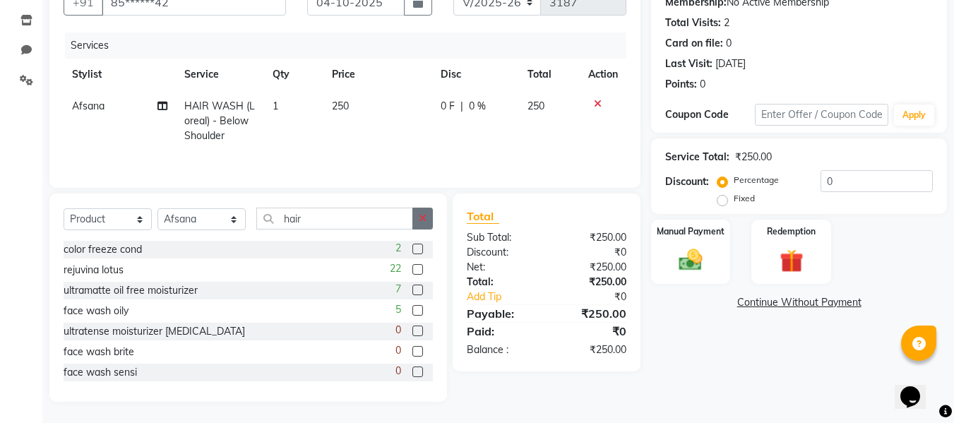
click at [422, 220] on icon "button" at bounding box center [423, 218] width 8 height 10
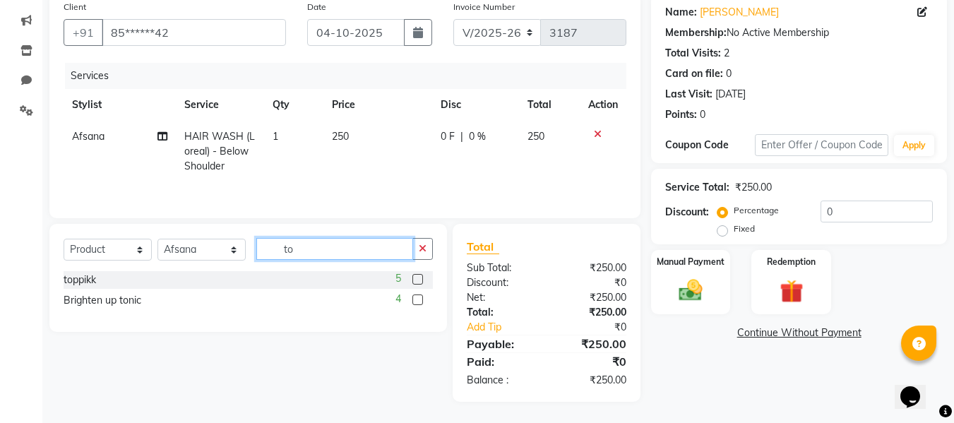
scroll to position [112, 0]
type input "[PERSON_NAME]"
click at [413, 280] on label at bounding box center [417, 279] width 11 height 11
click at [413, 280] on input "checkbox" at bounding box center [416, 279] width 9 height 9
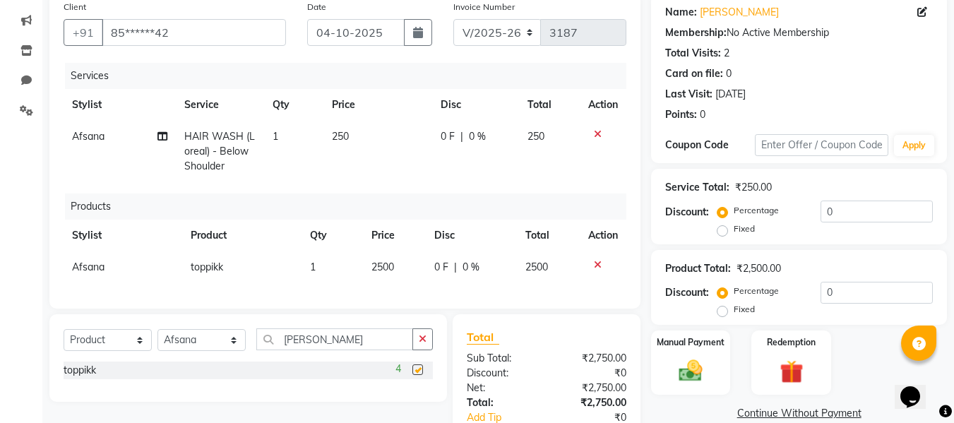
checkbox input "false"
click at [395, 271] on td "2500" at bounding box center [394, 267] width 63 height 32
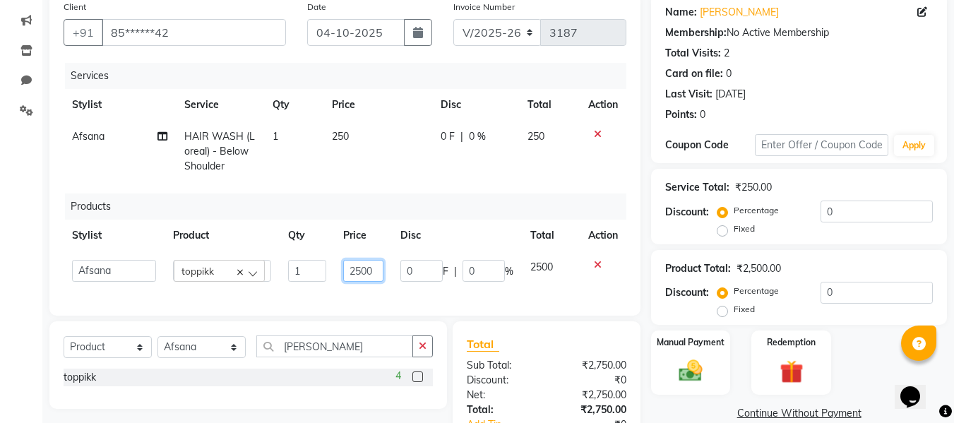
click at [379, 267] on input "2500" at bounding box center [363, 271] width 41 height 22
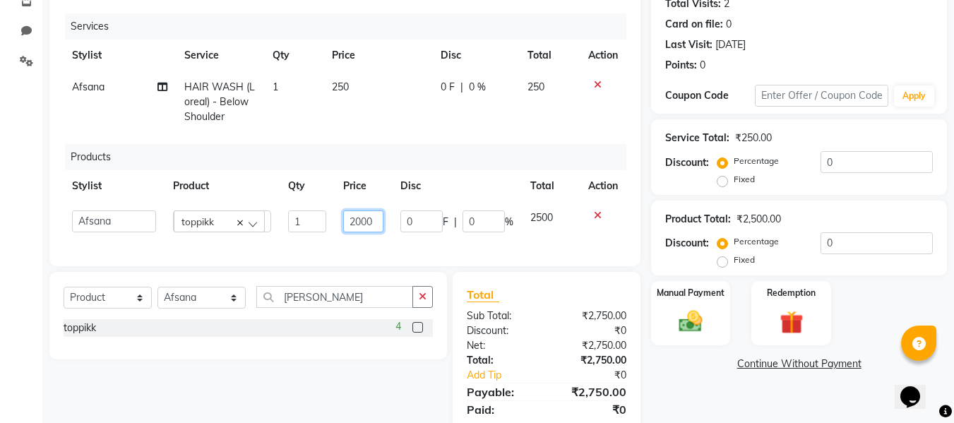
scroll to position [165, 0]
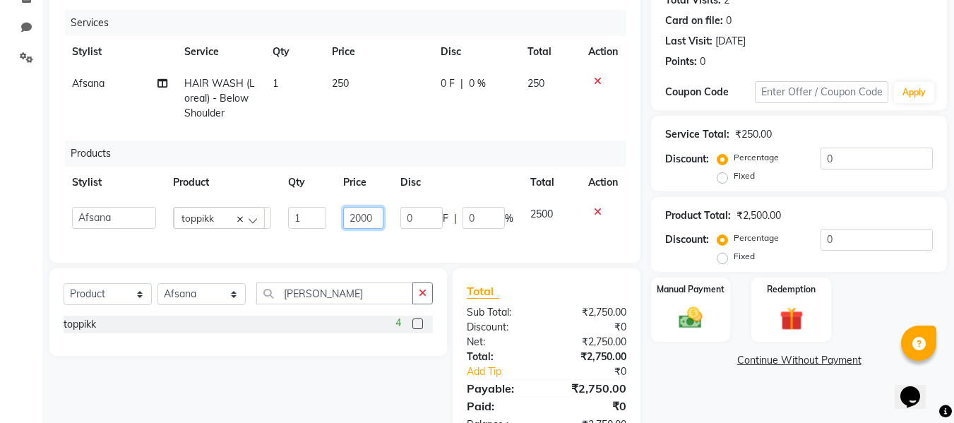
click at [378, 216] on input "2000" at bounding box center [363, 218] width 41 height 22
type input "2450"
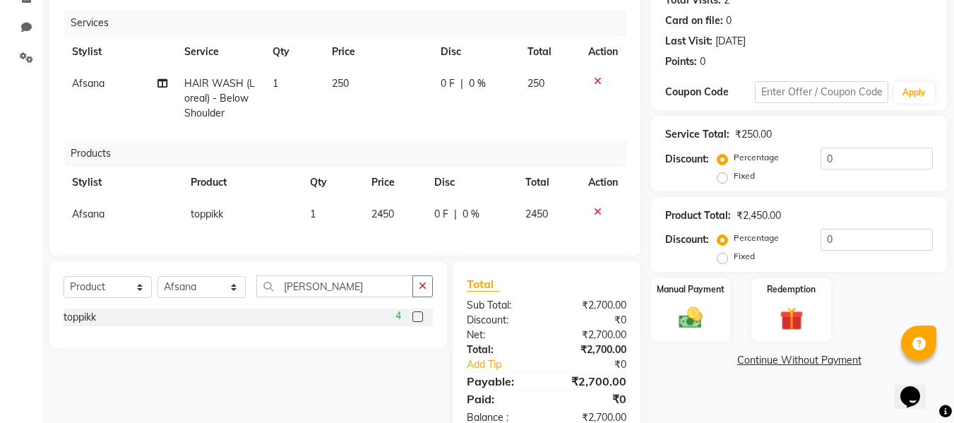
click at [552, 340] on div "Total Sub Total: ₹2,700.00 Discount: ₹0 Net: ₹2,700.00 Total: ₹2,700.00 Add Tip…" at bounding box center [547, 350] width 160 height 150
click at [688, 302] on div "Manual Payment" at bounding box center [691, 309] width 83 height 67
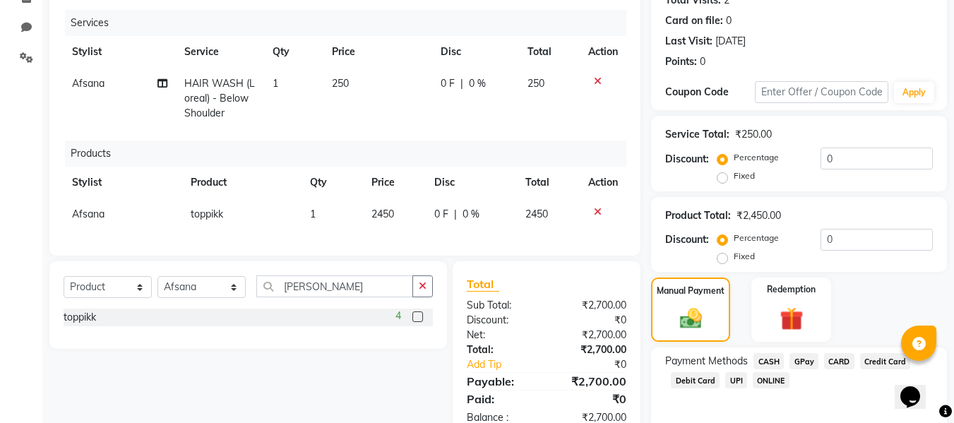
click at [795, 361] on span "GPay" at bounding box center [804, 361] width 29 height 16
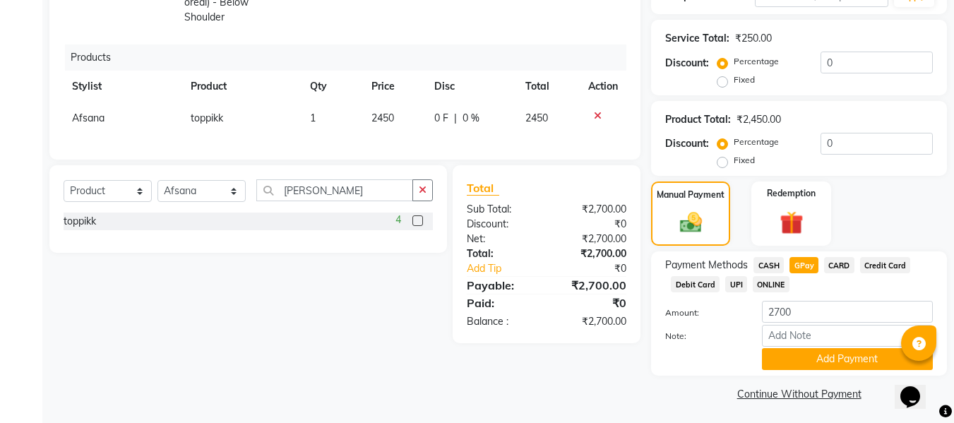
scroll to position [264, 0]
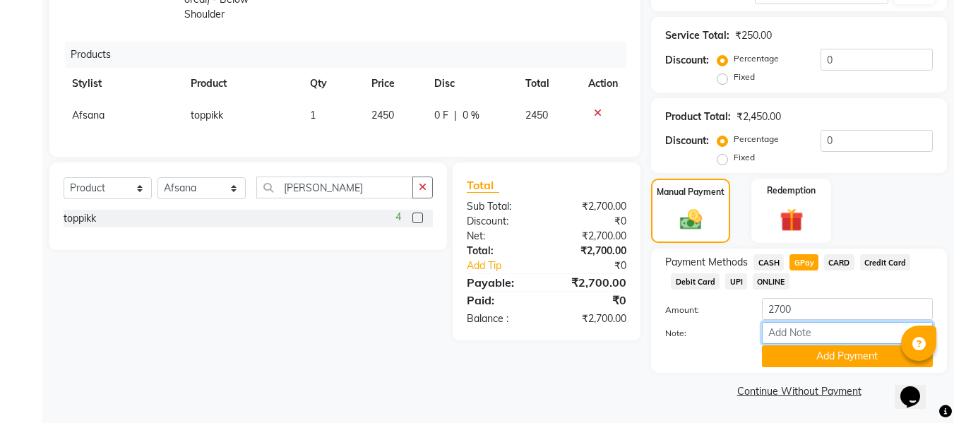
click at [796, 328] on input "Note:" at bounding box center [847, 333] width 171 height 22
type input "Gpay"
click at [782, 351] on button "Add Payment" at bounding box center [847, 356] width 171 height 22
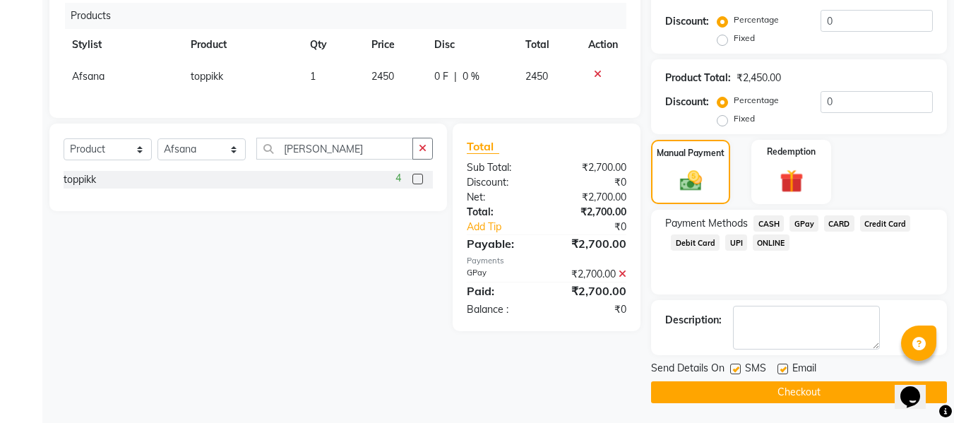
scroll to position [304, 0]
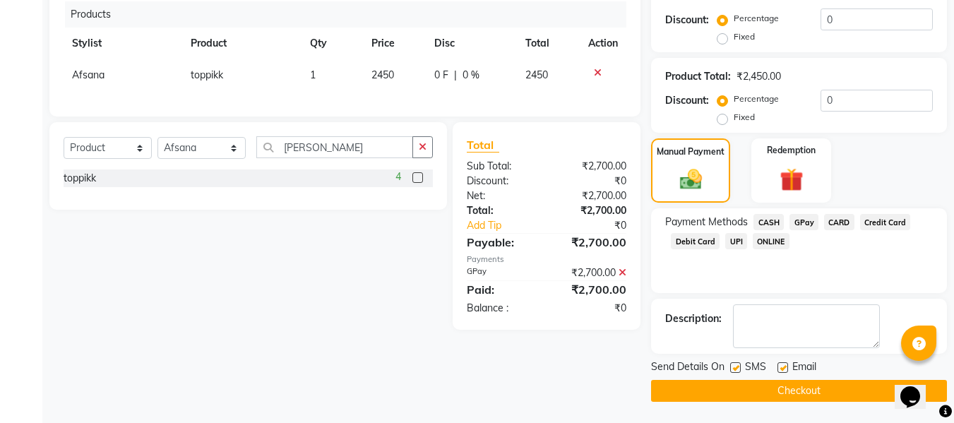
click at [782, 367] on label at bounding box center [783, 367] width 11 height 11
click at [782, 367] on input "checkbox" at bounding box center [782, 368] width 9 height 9
checkbox input "false"
click at [737, 370] on label at bounding box center [735, 367] width 11 height 11
click at [737, 370] on input "checkbox" at bounding box center [734, 368] width 9 height 9
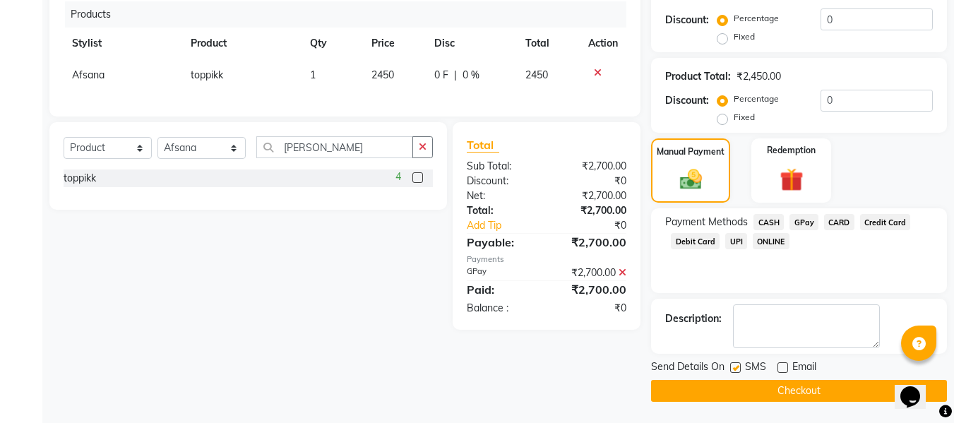
checkbox input "false"
click at [713, 386] on button "Checkout" at bounding box center [799, 391] width 296 height 22
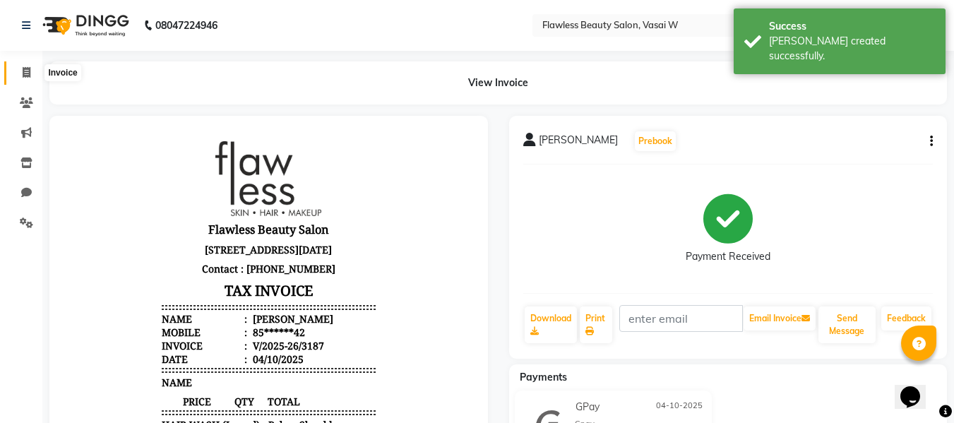
click at [30, 70] on icon at bounding box center [27, 72] width 8 height 11
select select "8090"
select select "service"
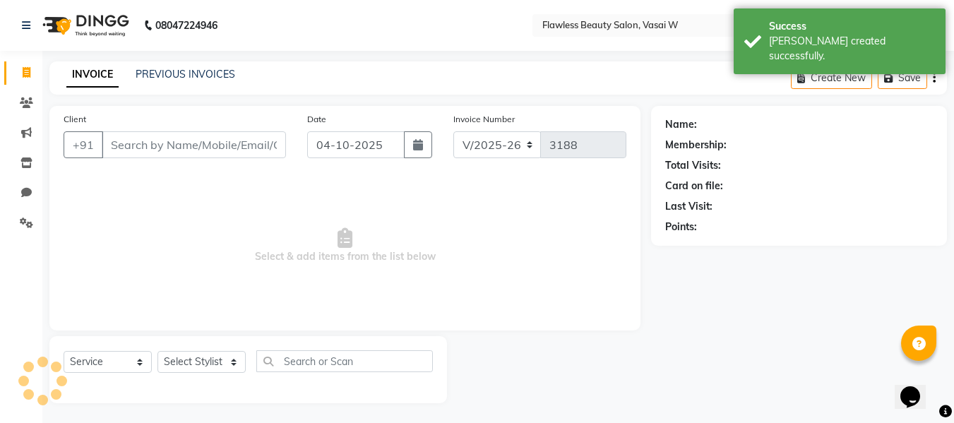
scroll to position [1, 0]
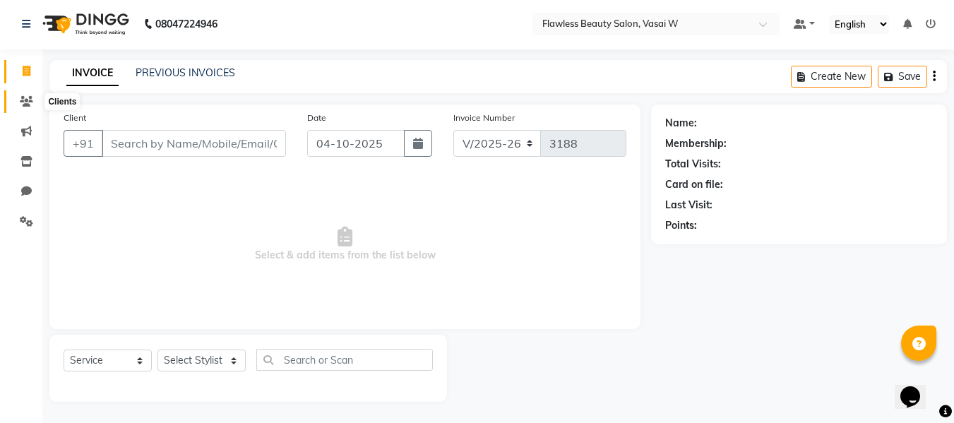
click at [28, 96] on icon at bounding box center [26, 101] width 13 height 11
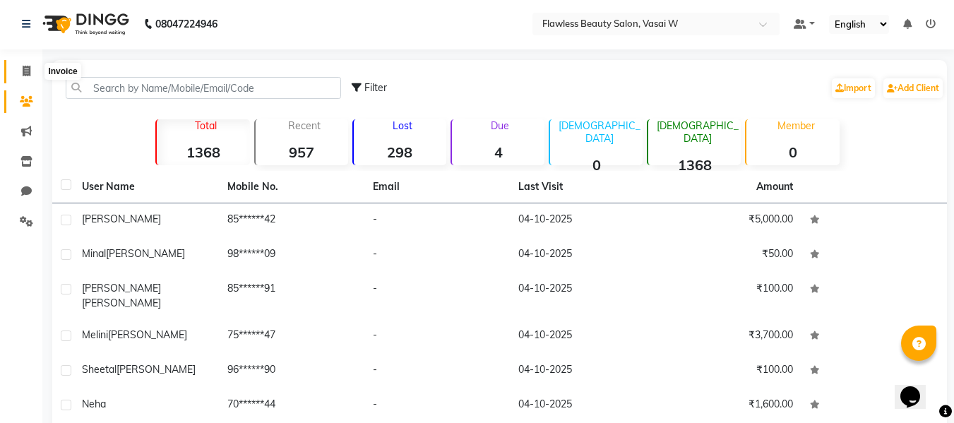
click at [30, 69] on icon at bounding box center [27, 71] width 8 height 11
select select "service"
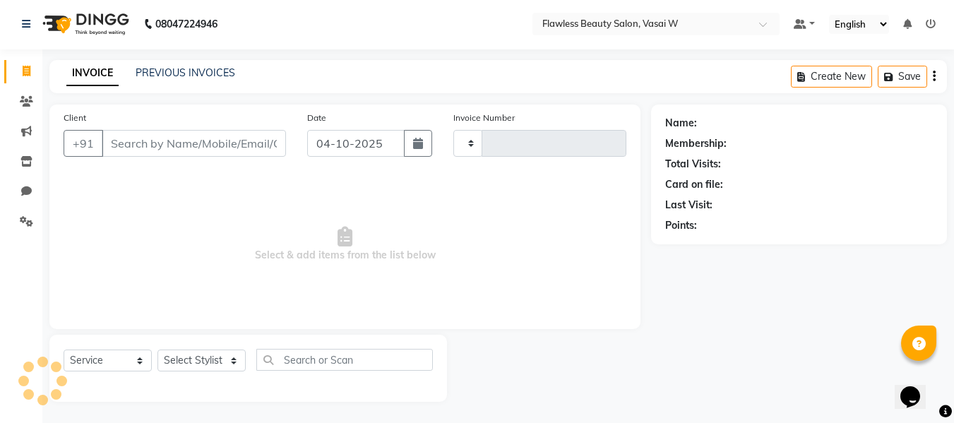
type input "3188"
select select "8090"
